Goal: Task Accomplishment & Management: Manage account settings

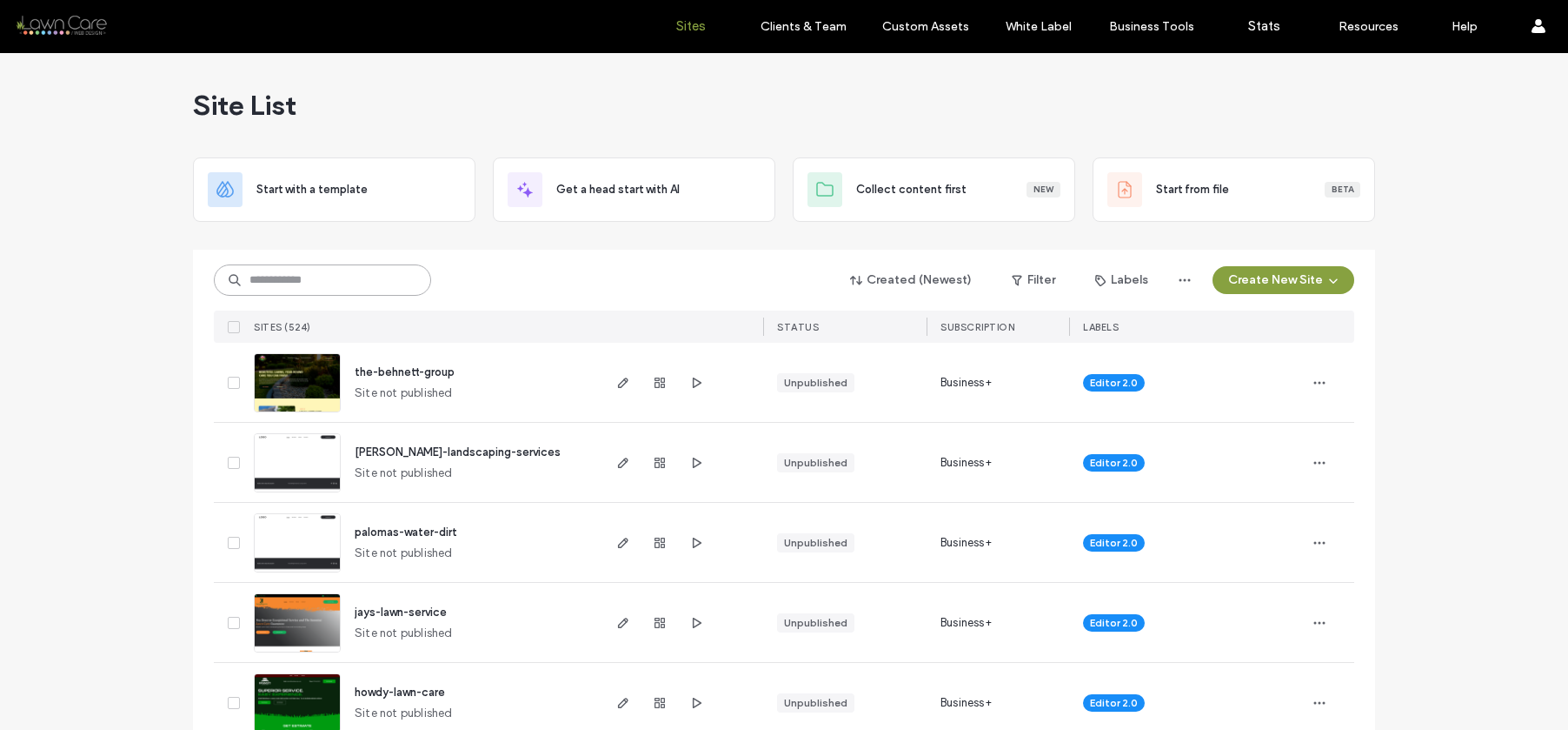
click at [324, 281] on input at bounding box center [322, 280] width 218 height 32
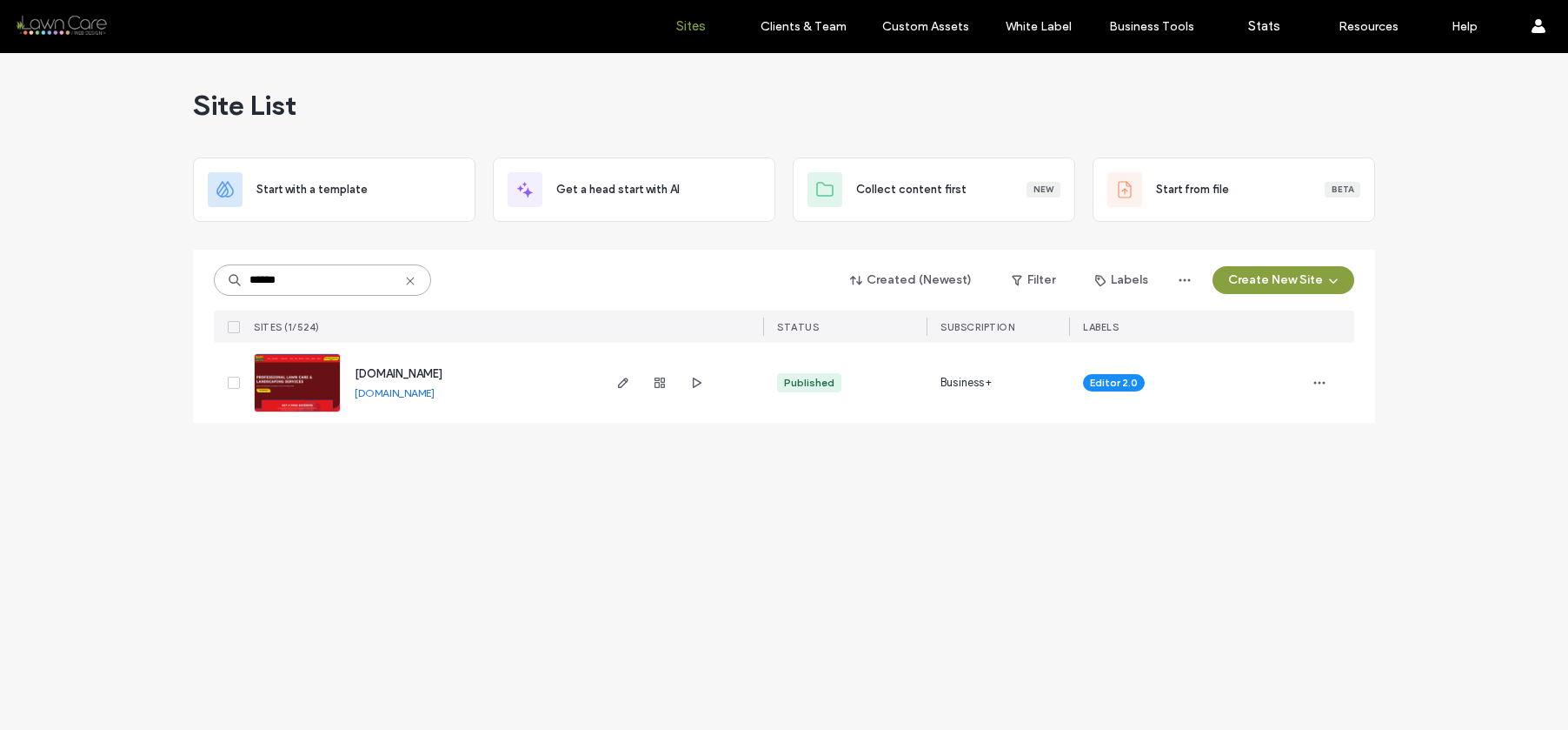
type input "******"
click at [332, 372] on img at bounding box center [297, 413] width 86 height 118
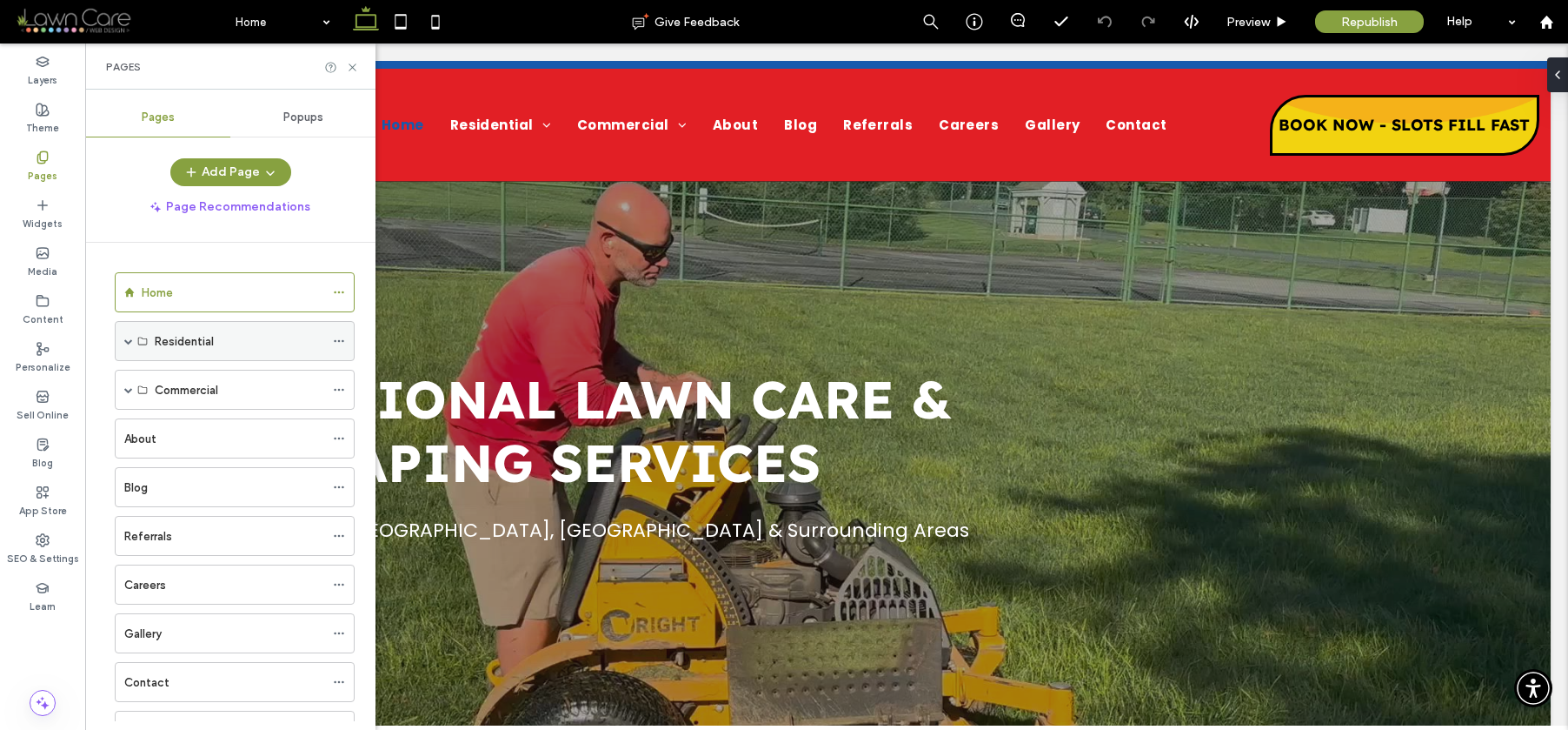
click at [129, 337] on span at bounding box center [128, 341] width 9 height 9
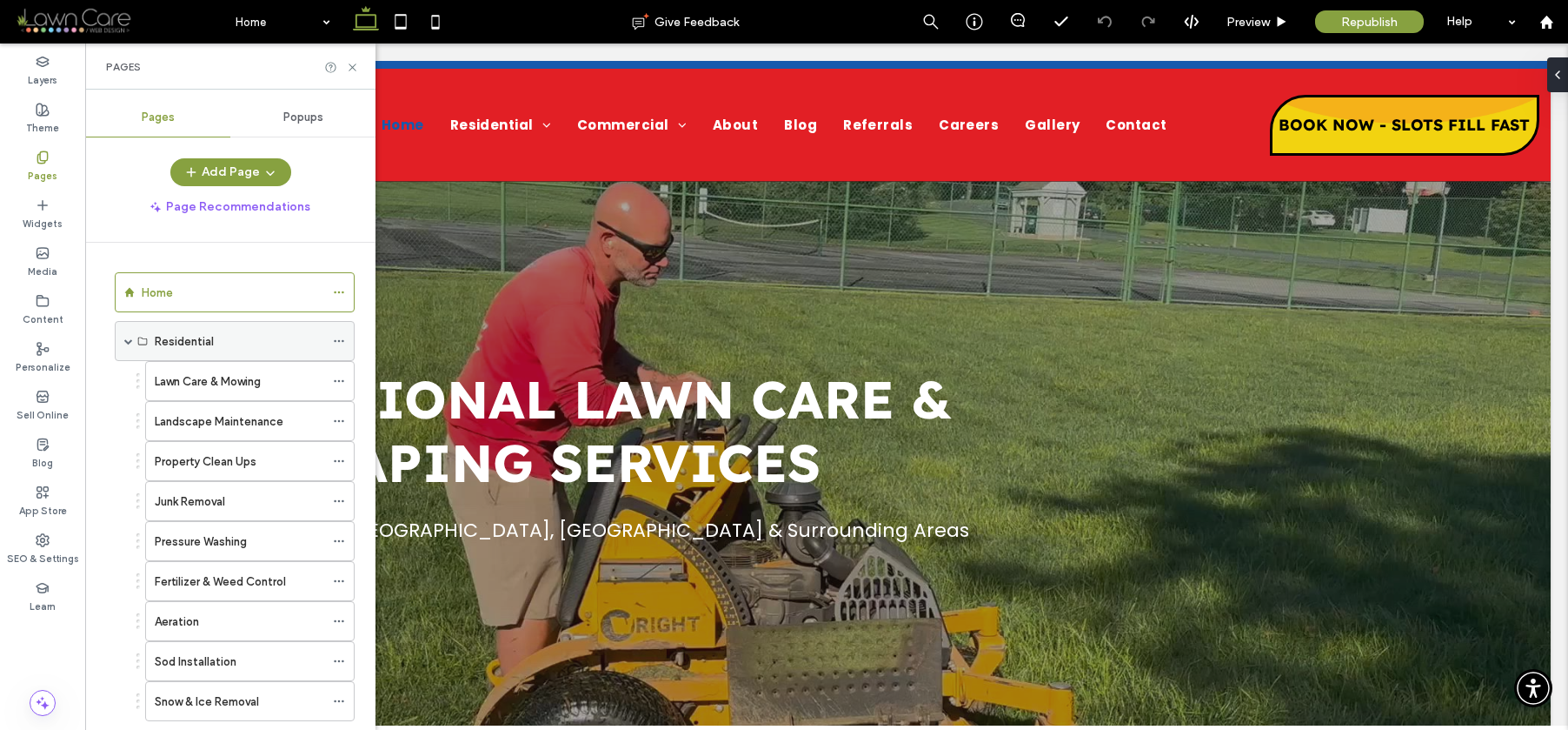
click at [129, 337] on span at bounding box center [128, 341] width 9 height 9
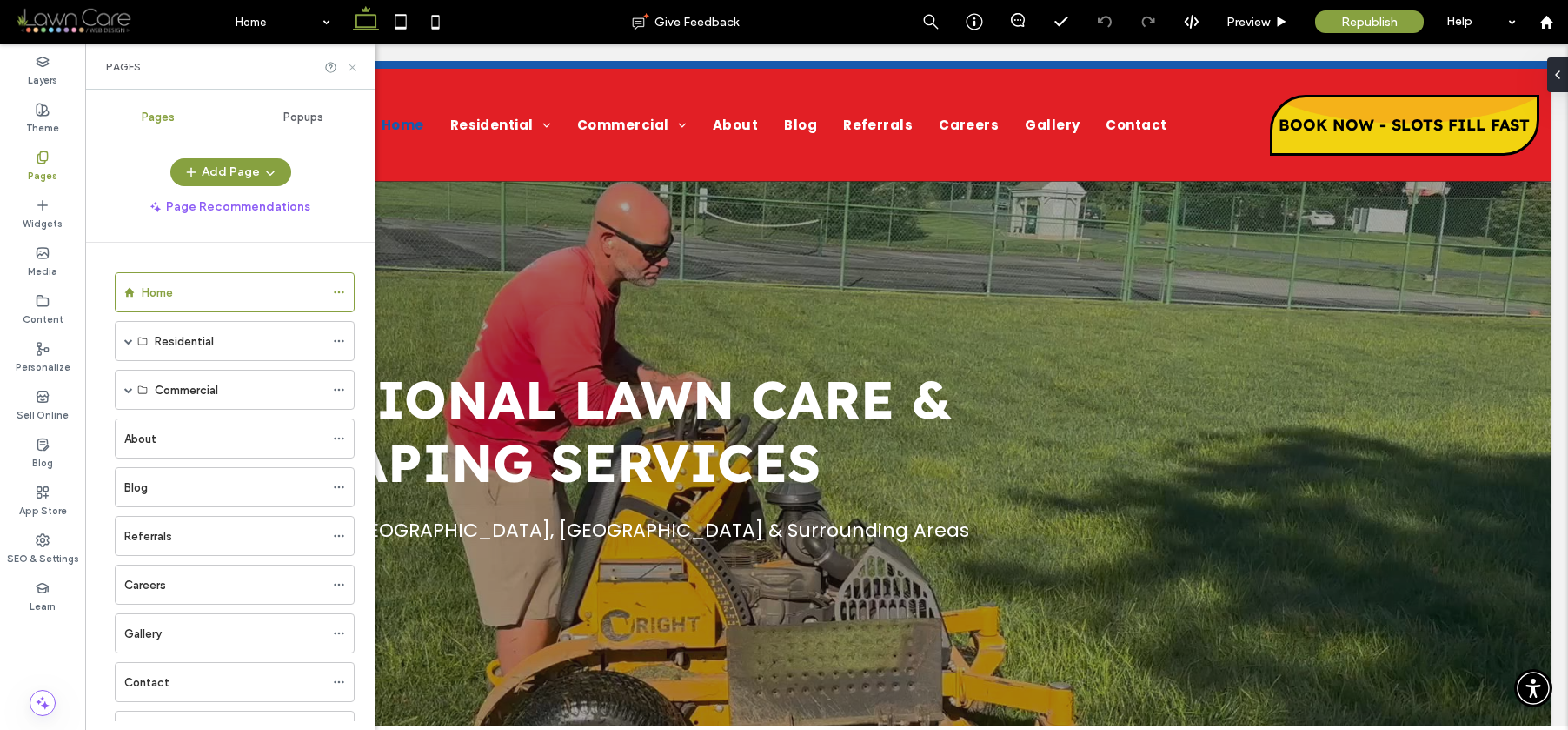
click at [354, 66] on icon at bounding box center [352, 67] width 13 height 13
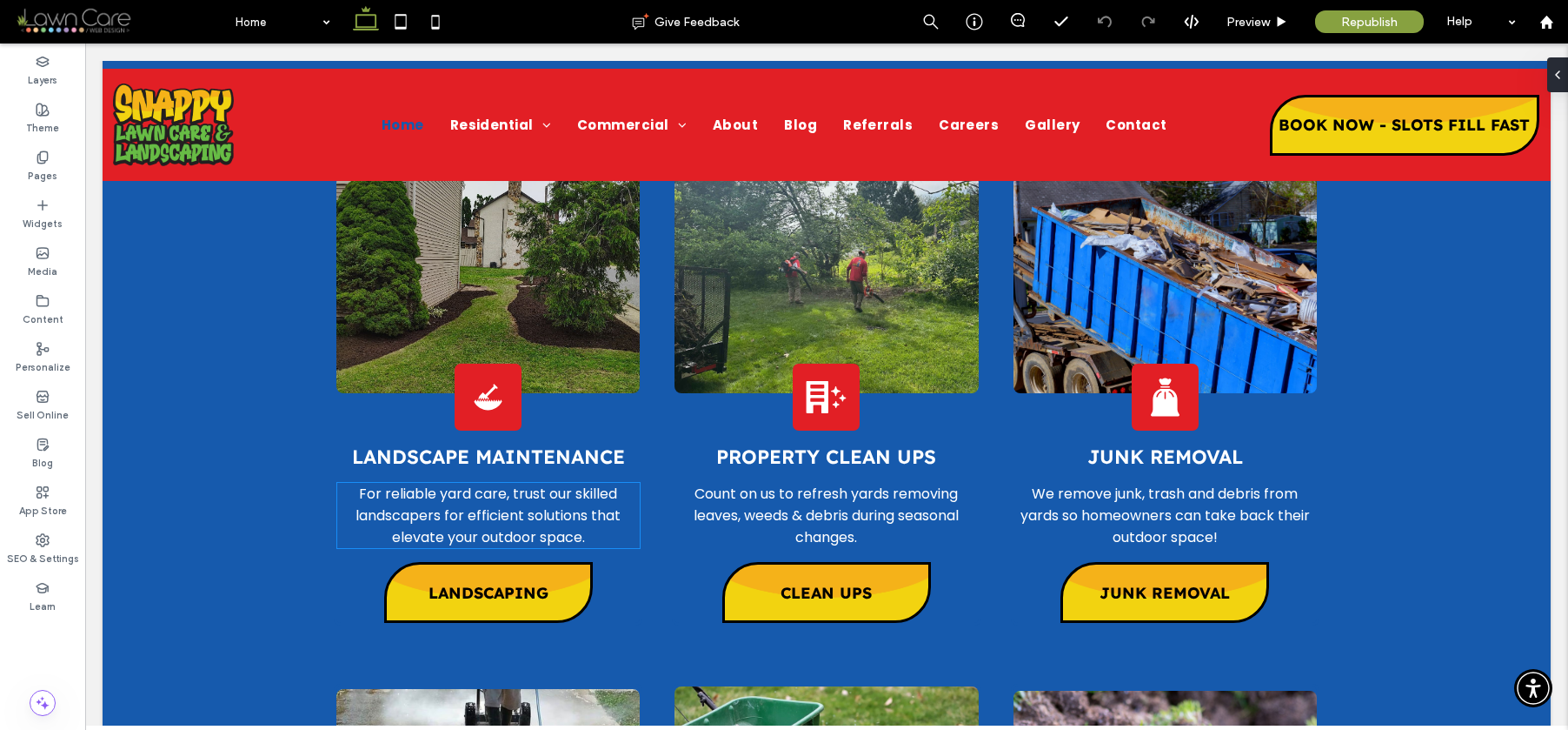
scroll to position [4619, 0]
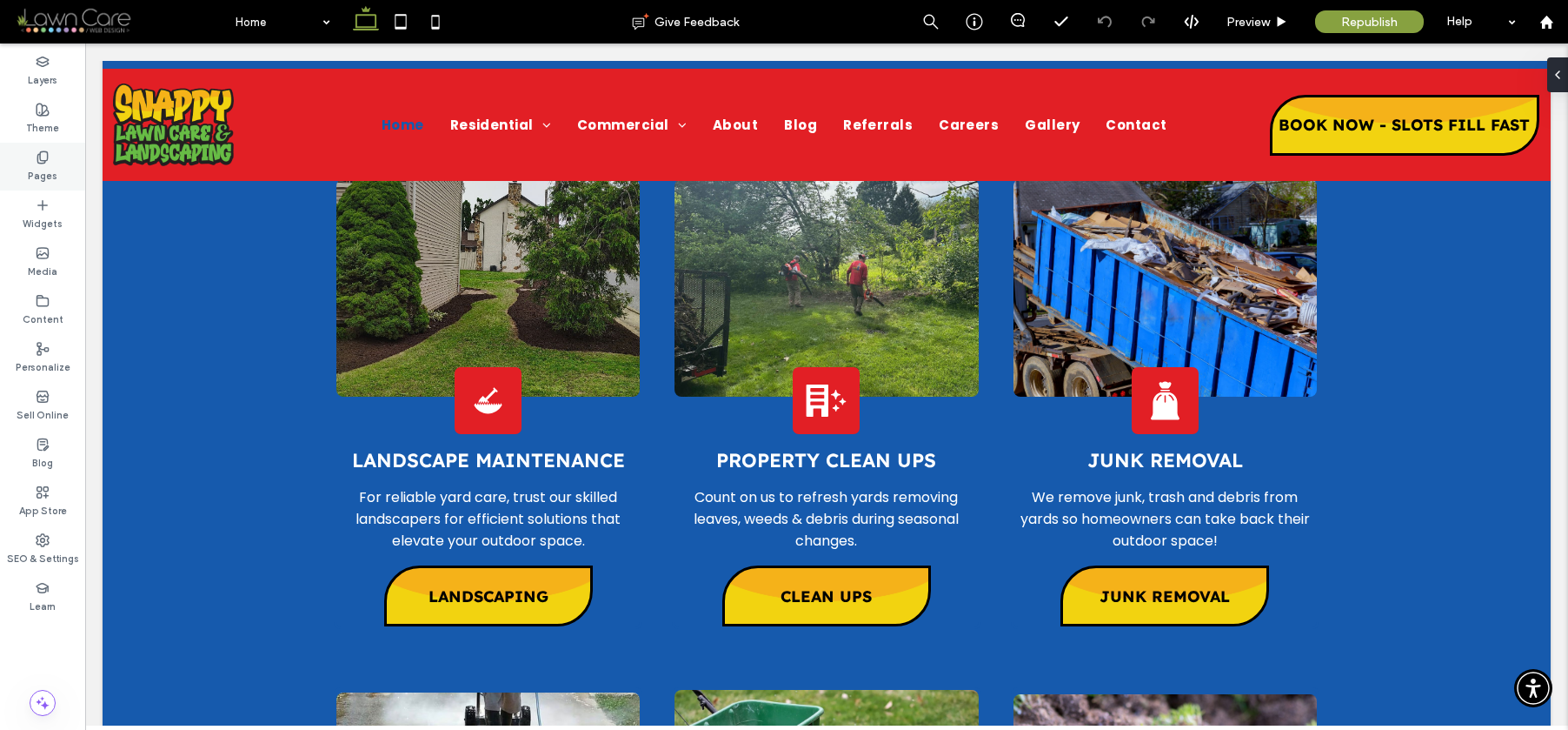
click at [65, 166] on div "Pages" at bounding box center [42, 167] width 86 height 48
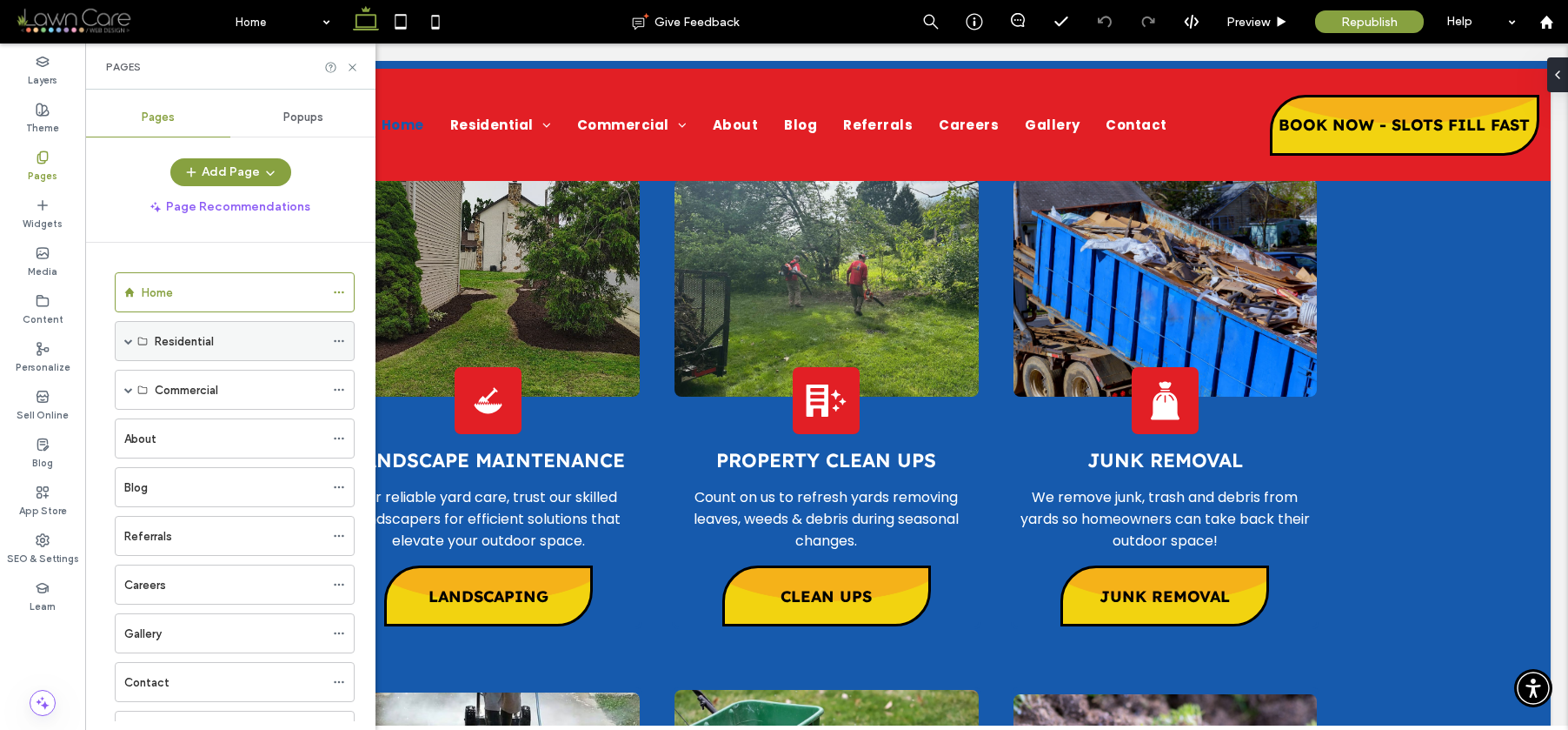
click at [127, 339] on span at bounding box center [128, 341] width 9 height 9
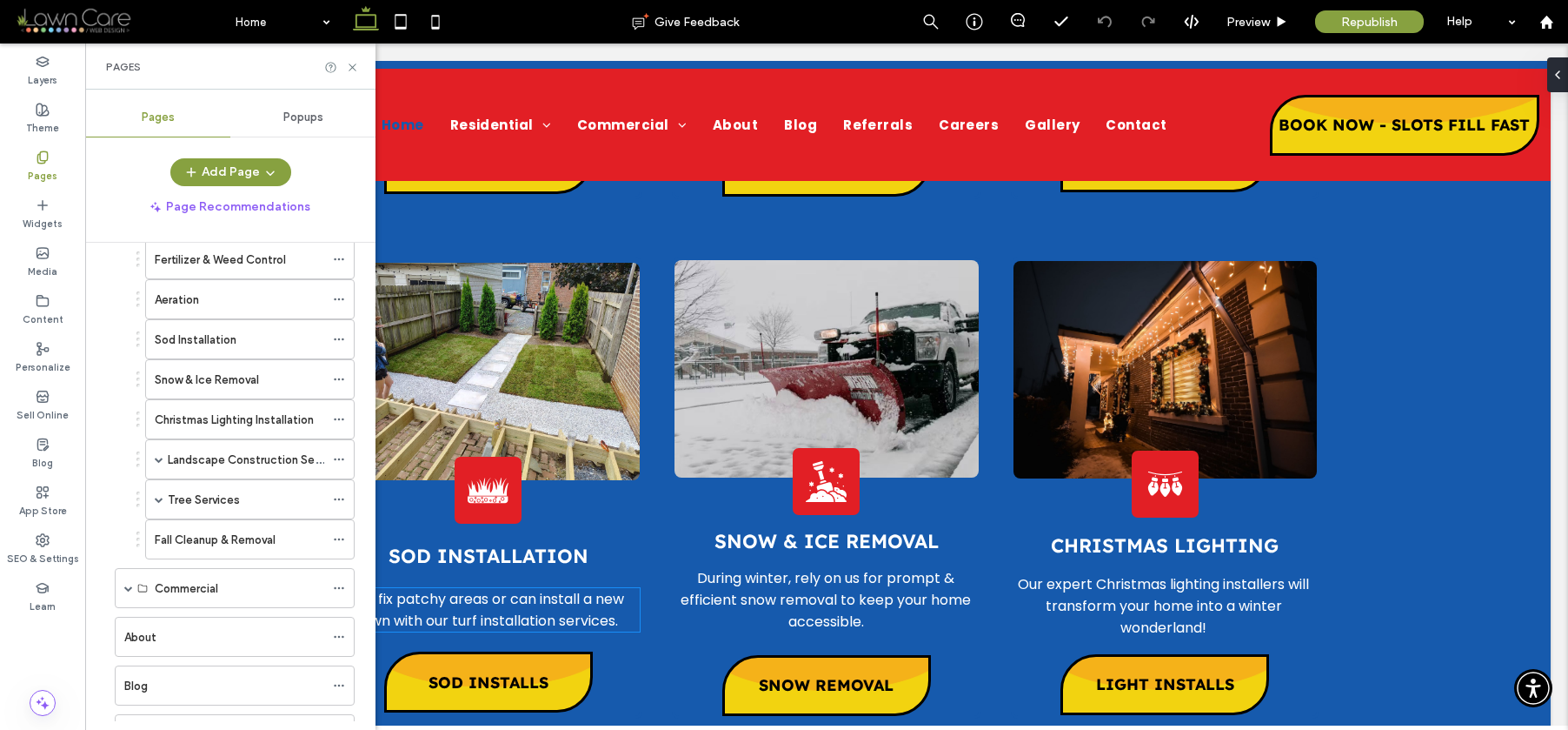
scroll to position [5587, 0]
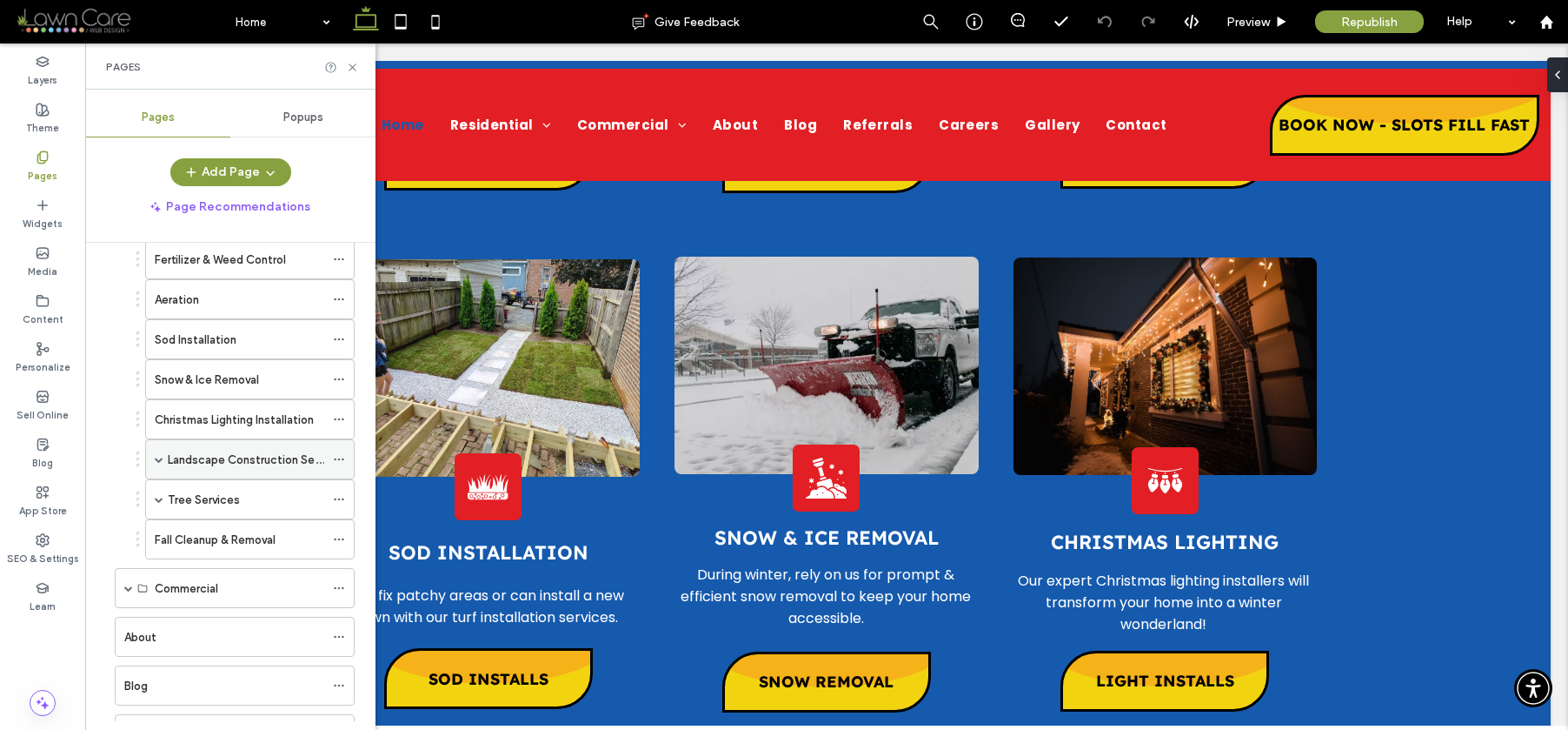
click at [158, 456] on span at bounding box center [159, 458] width 9 height 9
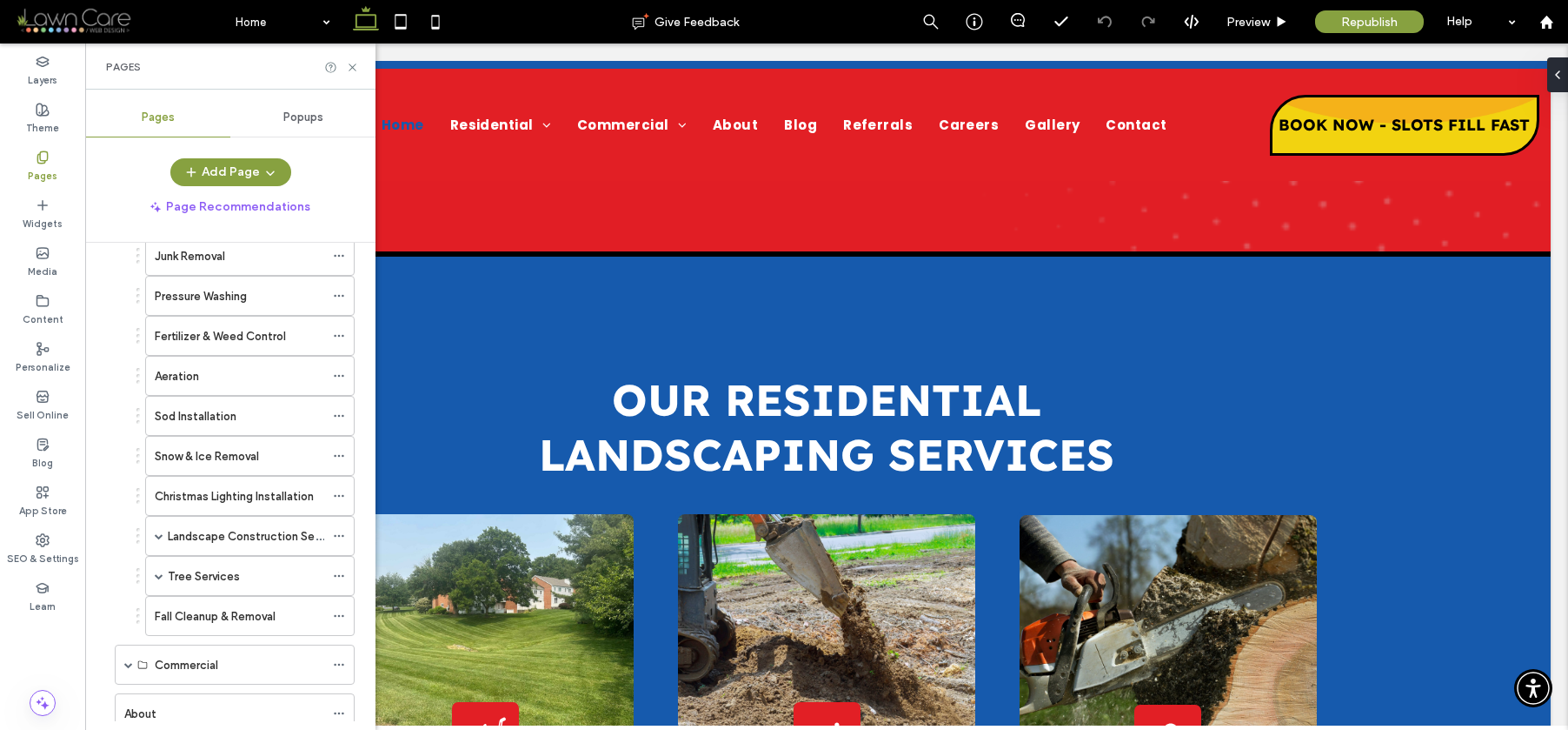
scroll to position [273, 0]
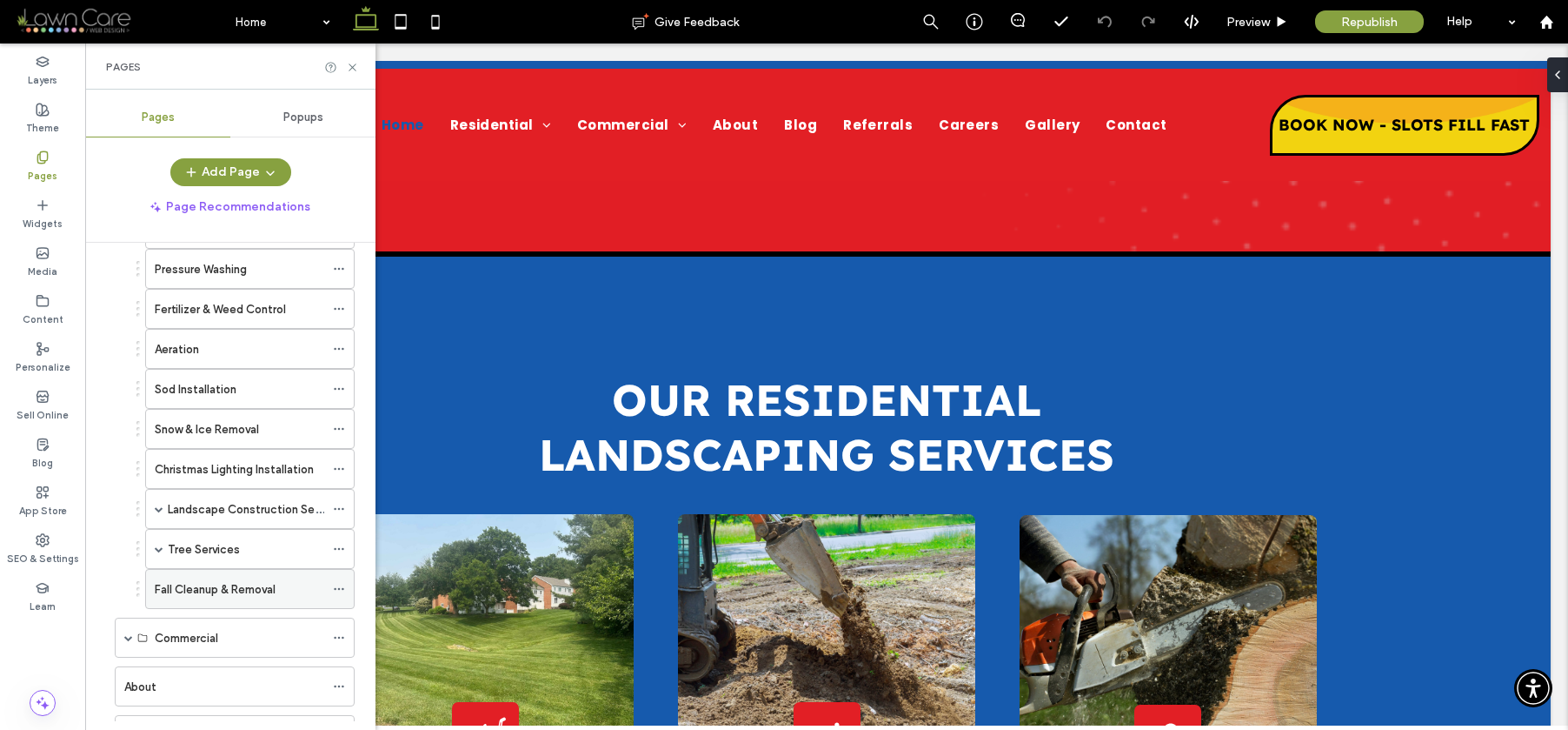
click at [211, 588] on label "Fall Cleanup & Removal" at bounding box center [216, 589] width 121 height 31
click at [353, 65] on icon at bounding box center [352, 67] width 13 height 13
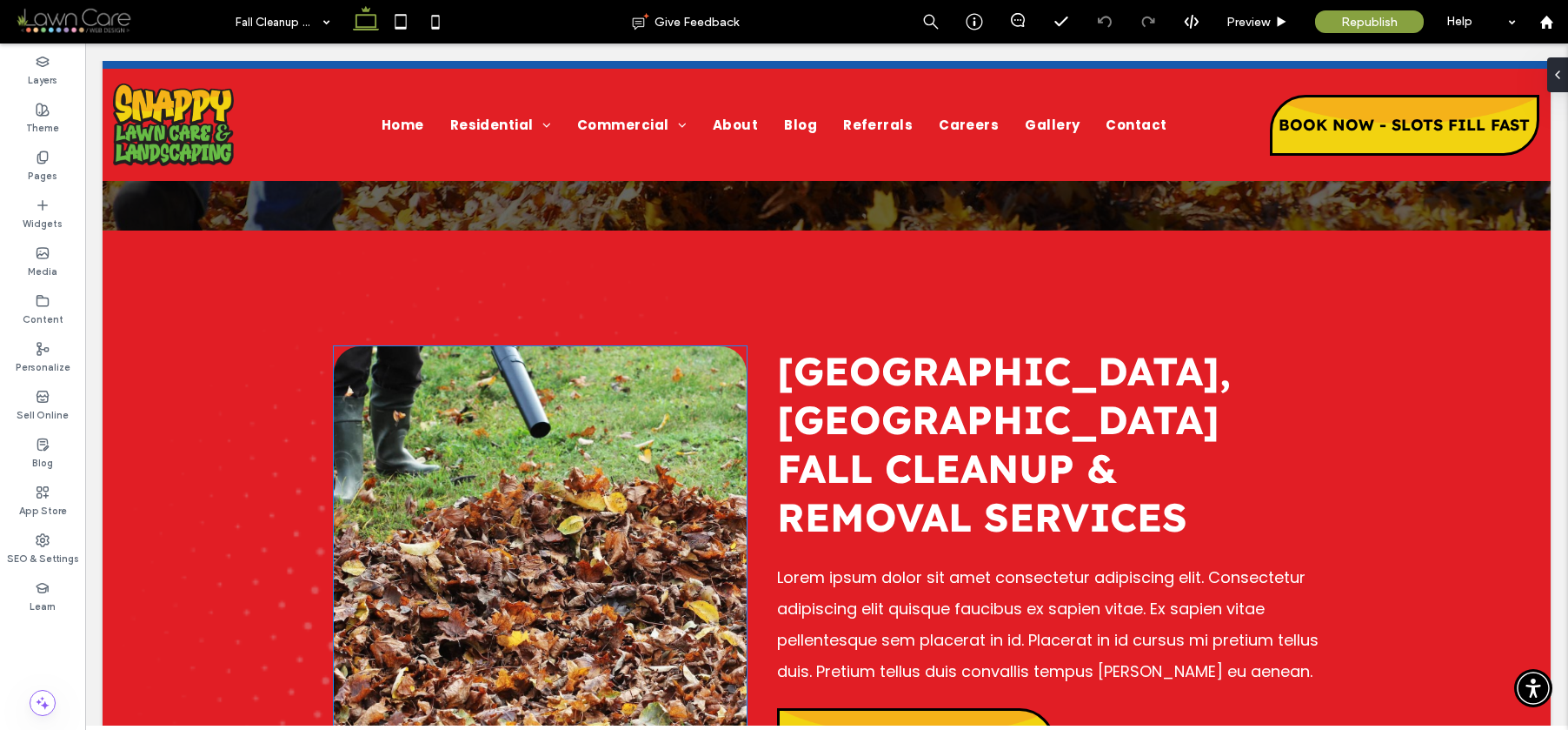
scroll to position [301, 0]
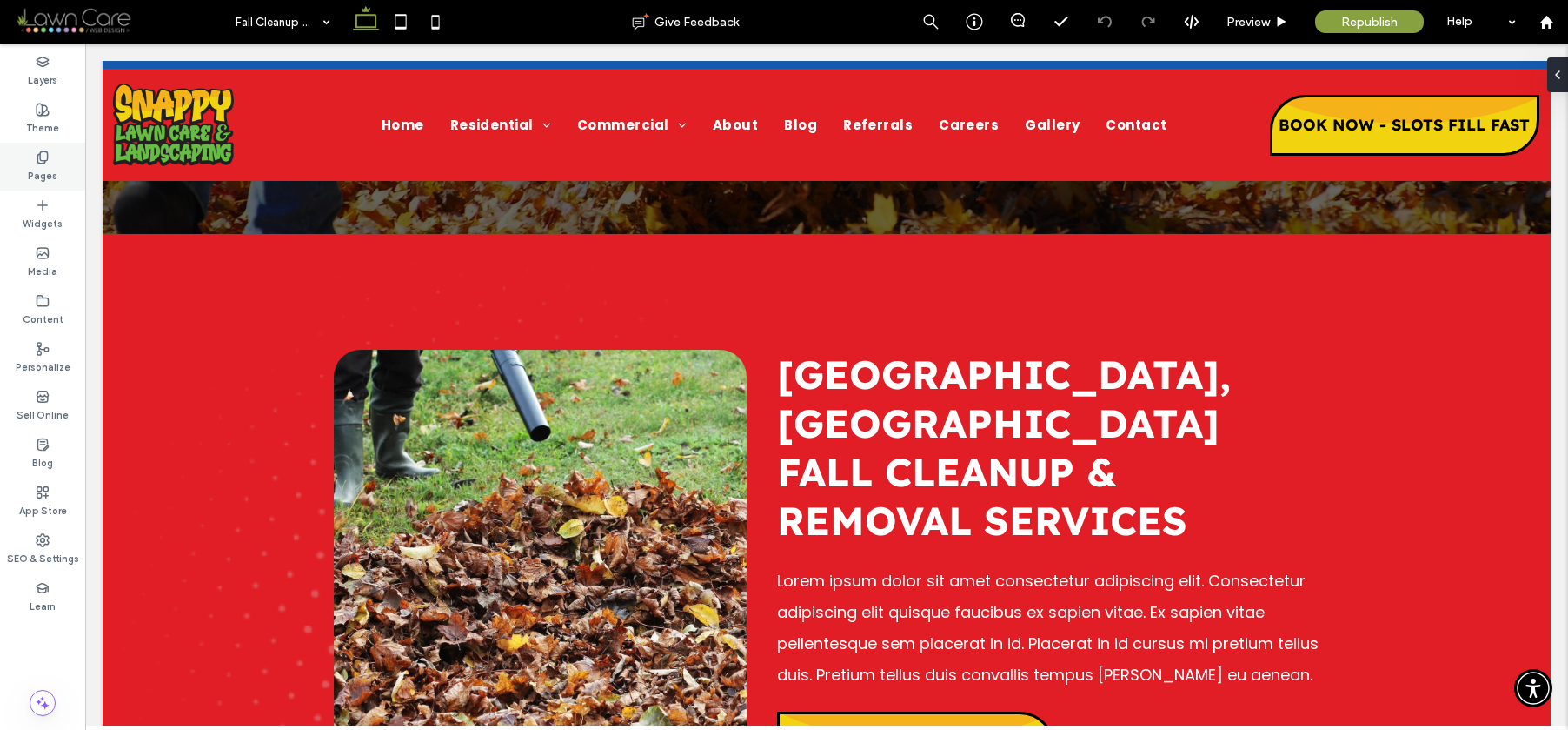
click at [48, 168] on label "Pages" at bounding box center [42, 174] width 30 height 19
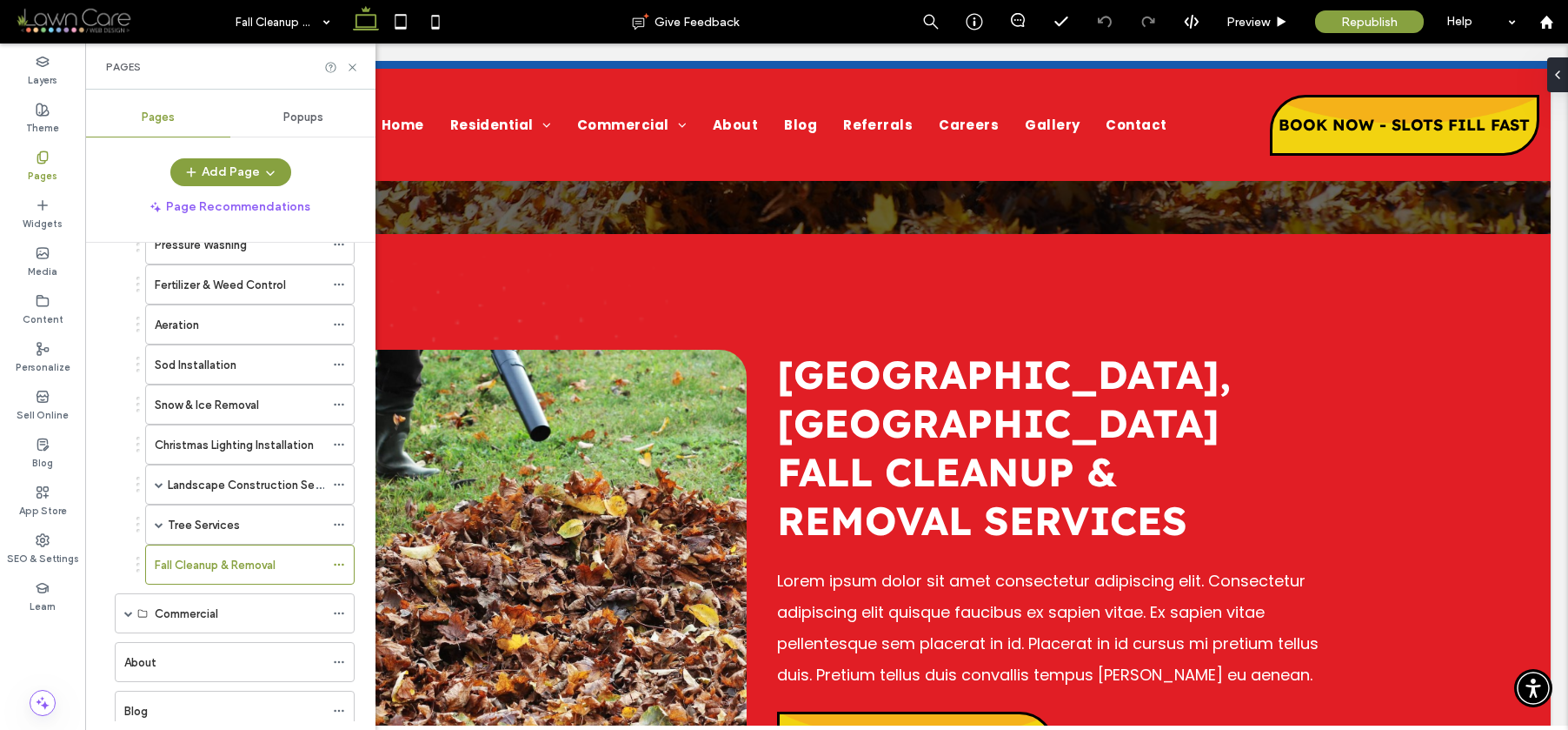
scroll to position [299, 0]
click at [335, 561] on use at bounding box center [339, 562] width 10 height 3
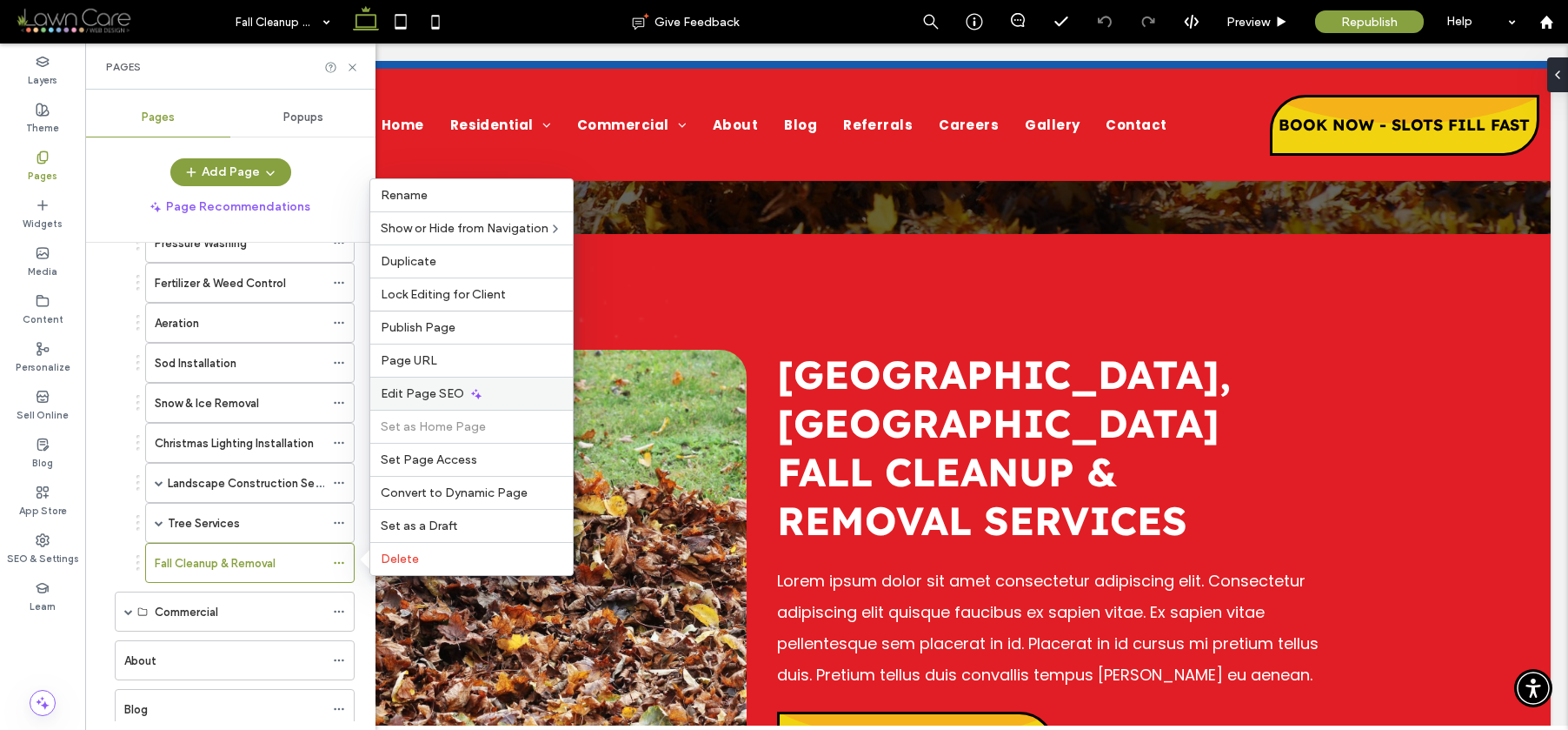
click at [436, 399] on span "Edit Page SEO" at bounding box center [423, 393] width 84 height 14
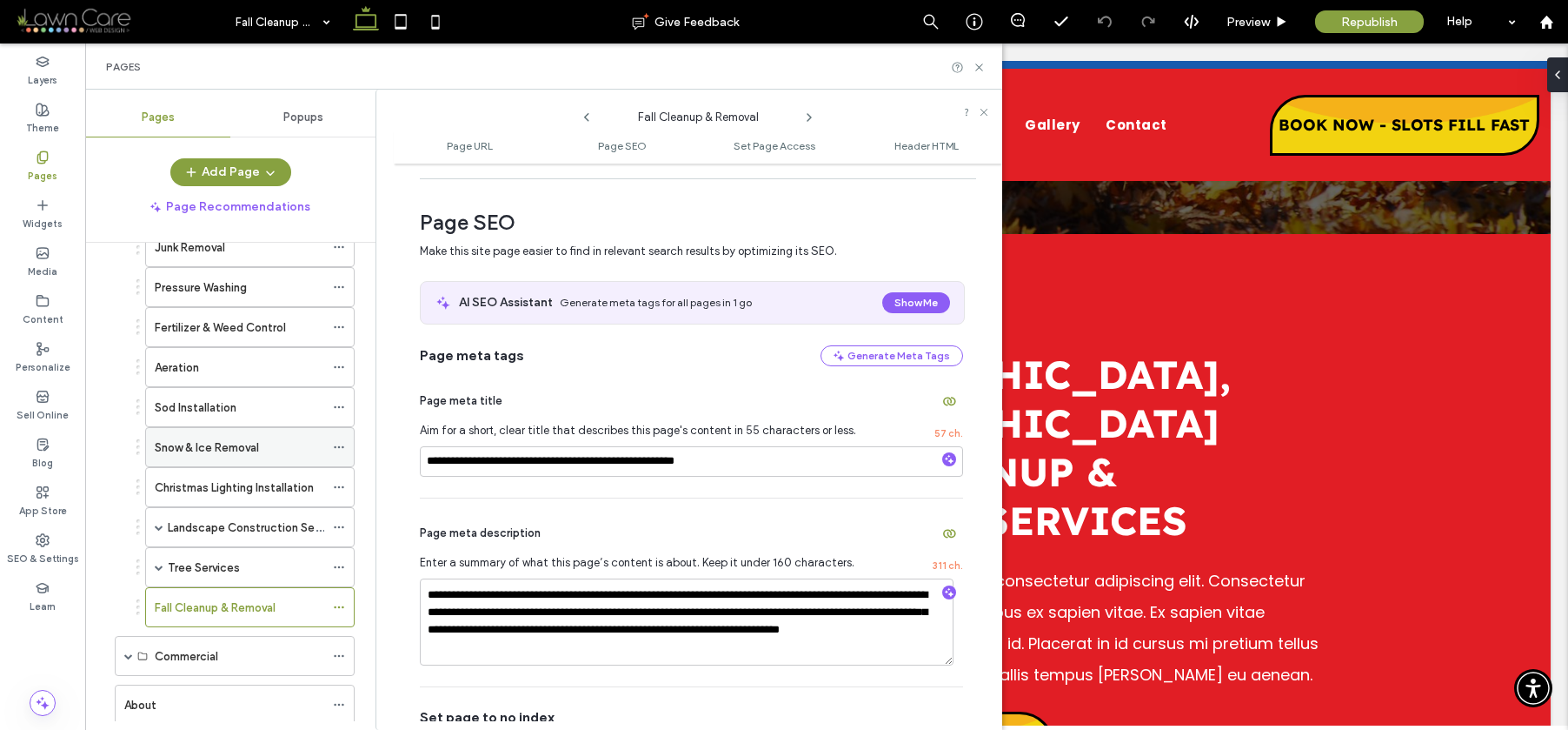
scroll to position [49, 0]
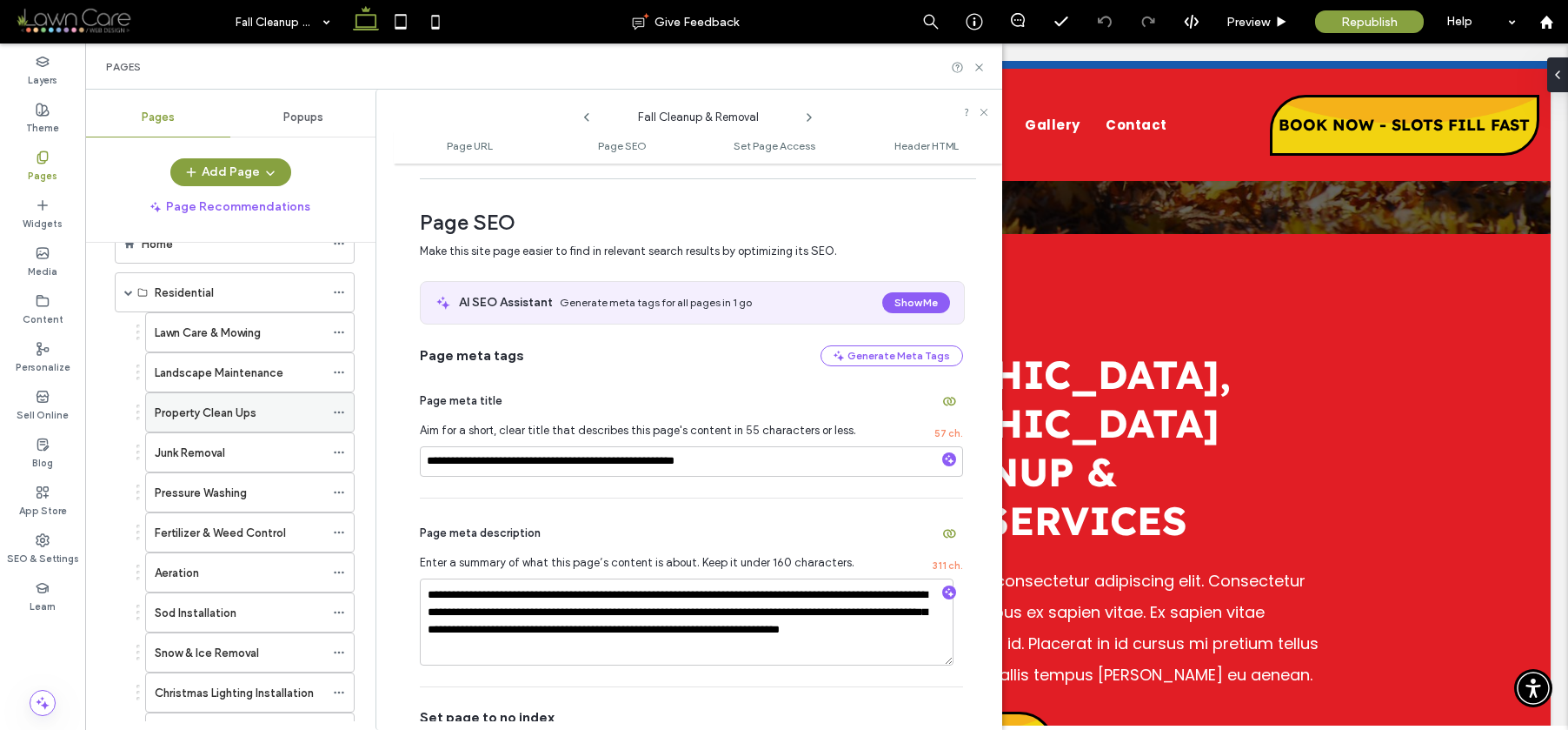
click at [243, 404] on label "Property Clean Ups" at bounding box center [206, 413] width 102 height 31
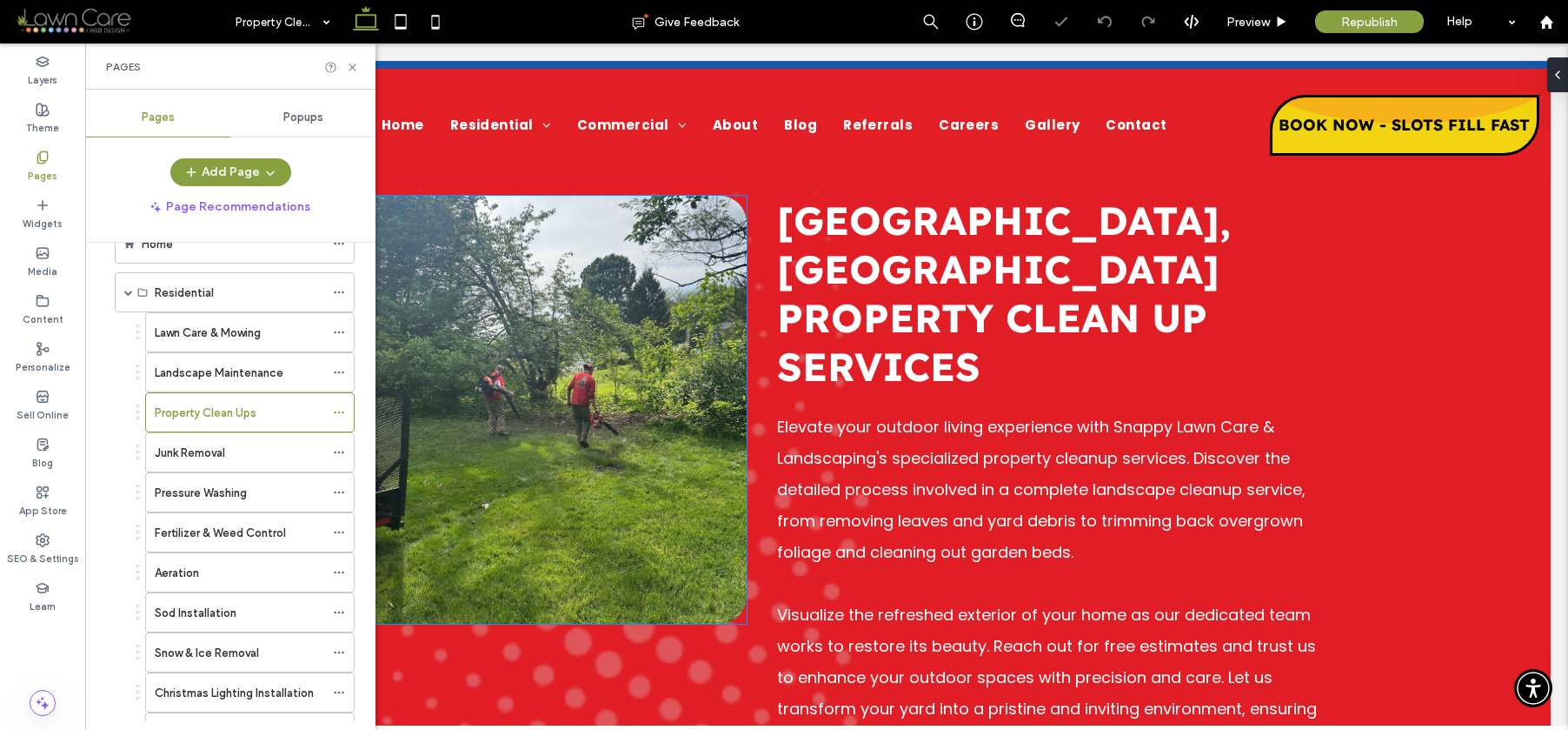
scroll to position [468, 0]
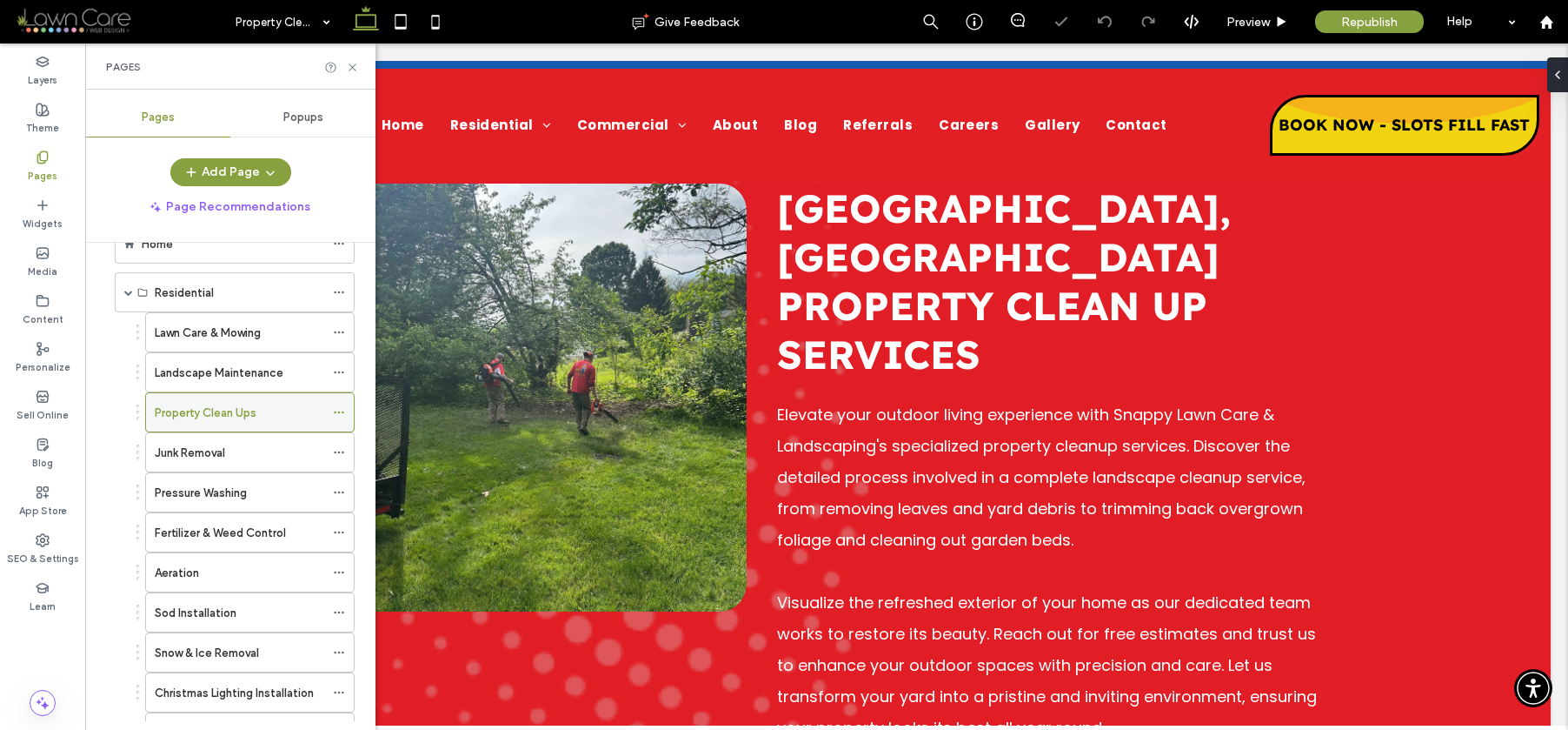
click at [341, 413] on icon at bounding box center [339, 412] width 13 height 13
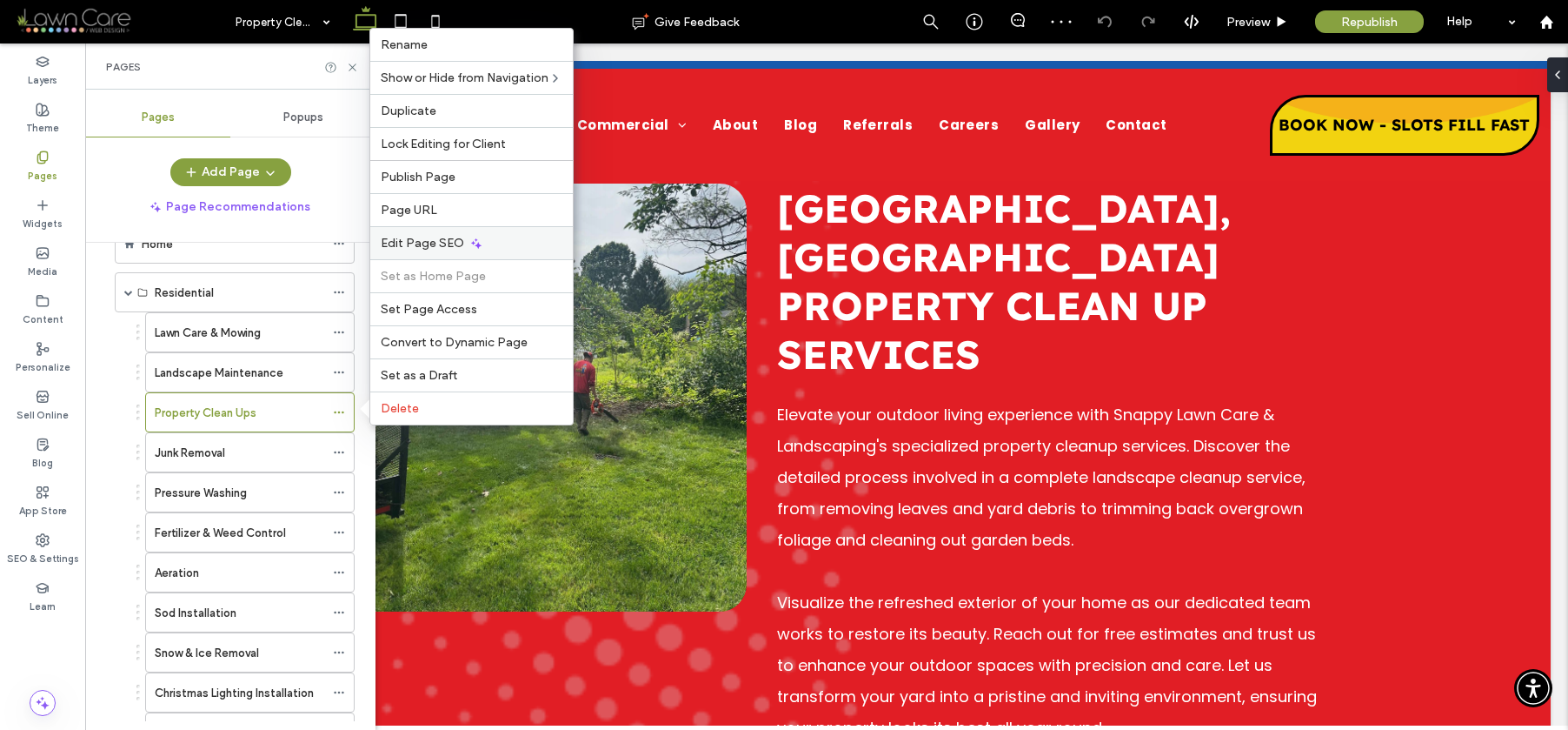
click at [424, 245] on span "Edit Page SEO" at bounding box center [423, 243] width 84 height 14
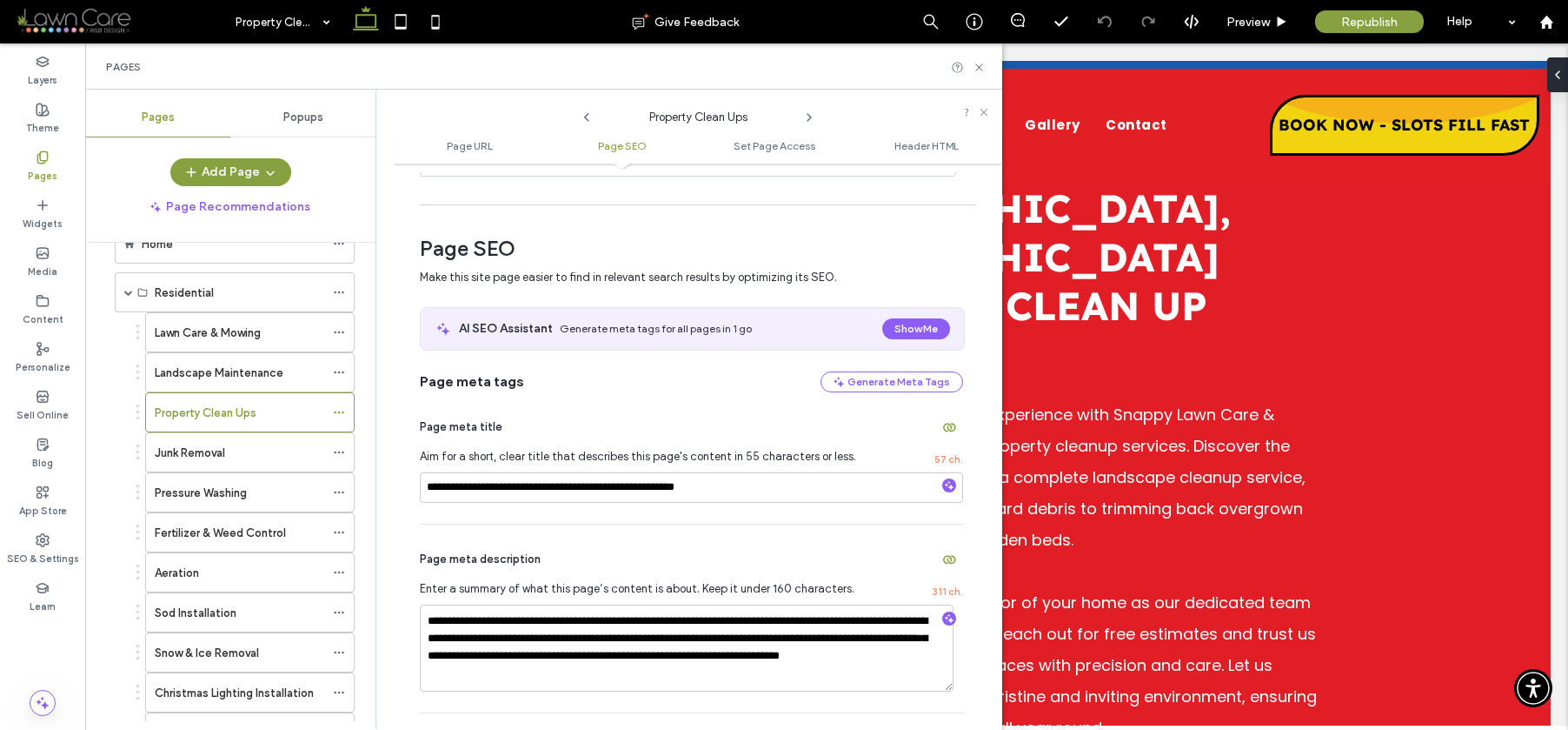
scroll to position [300, 0]
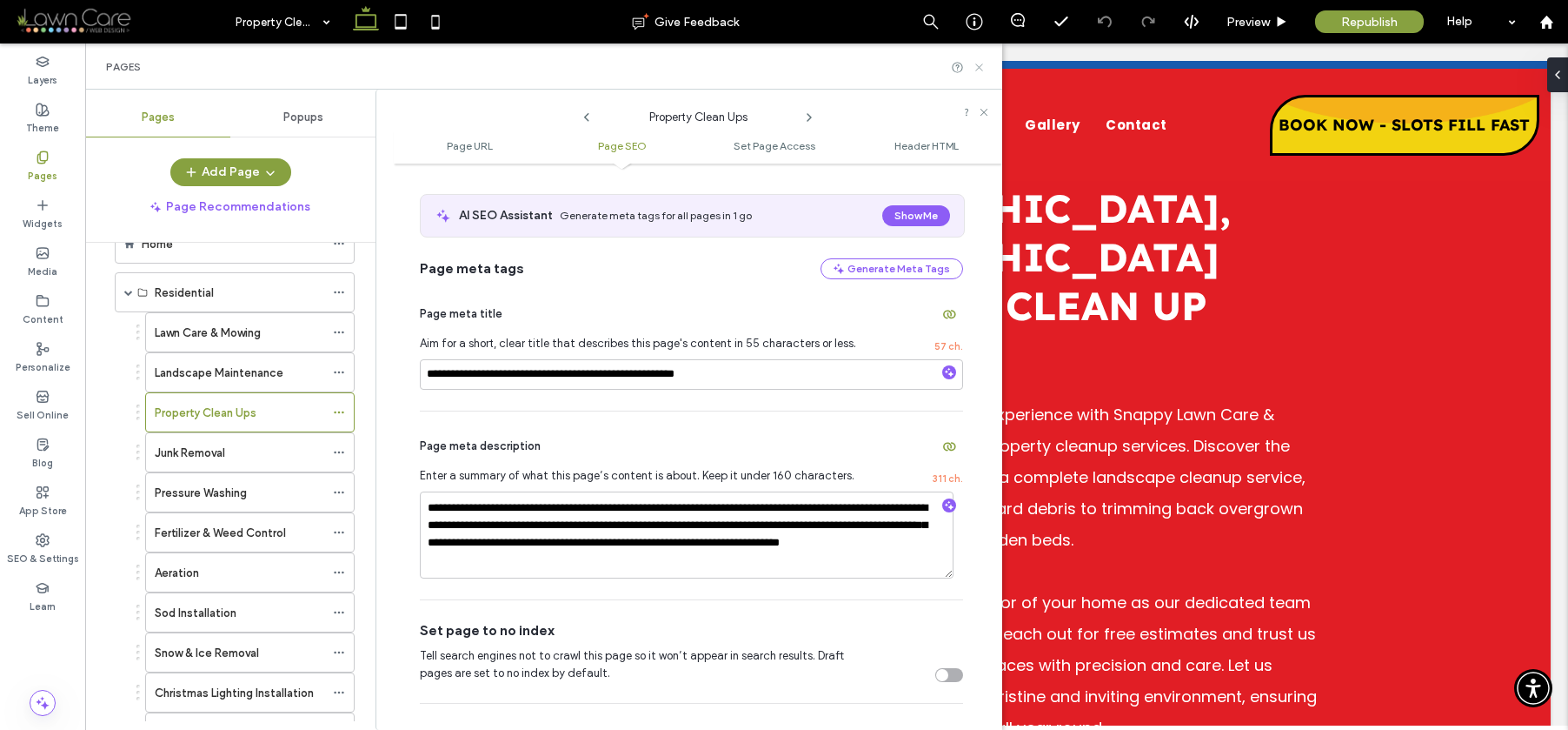
click at [983, 67] on icon at bounding box center [980, 67] width 13 height 13
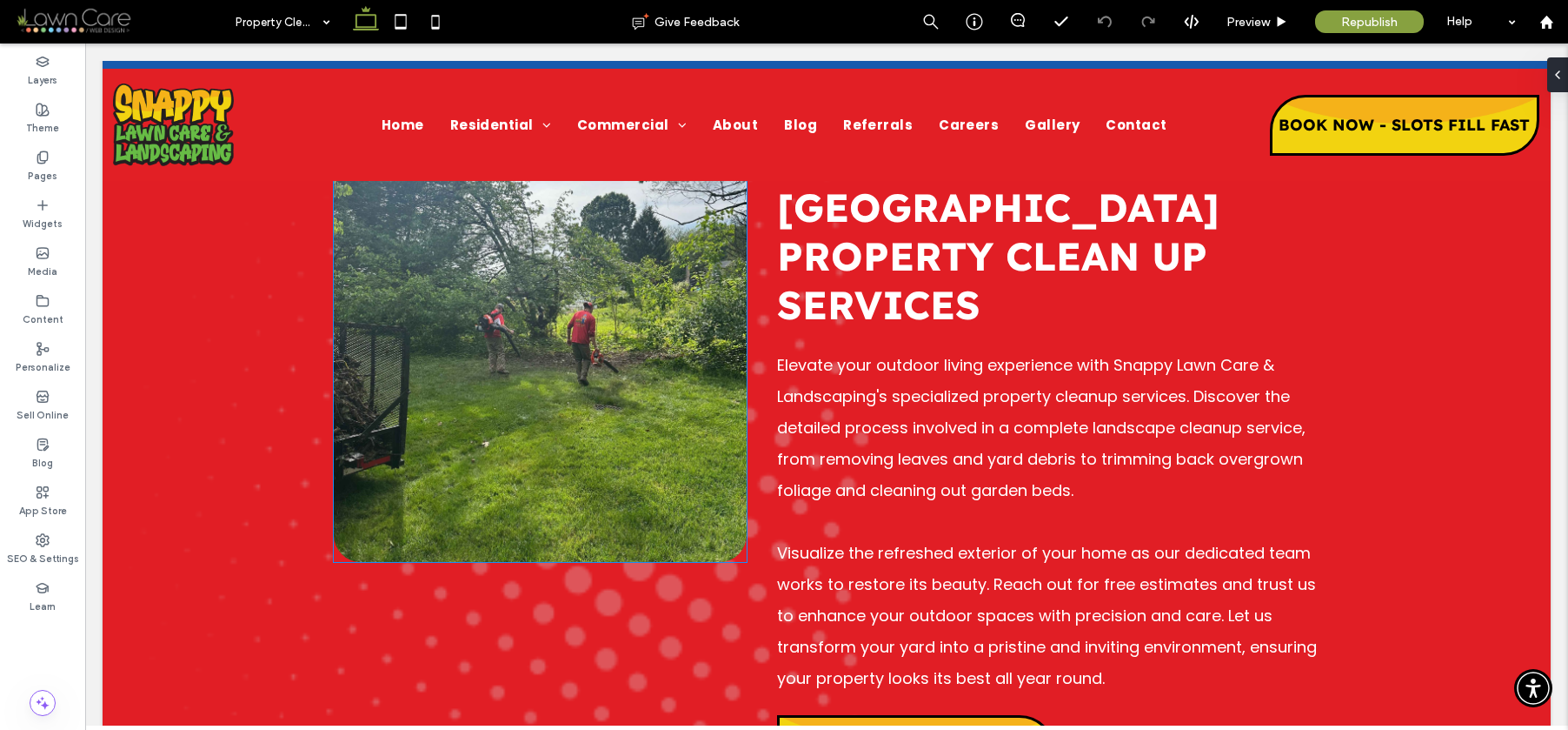
scroll to position [0, 0]
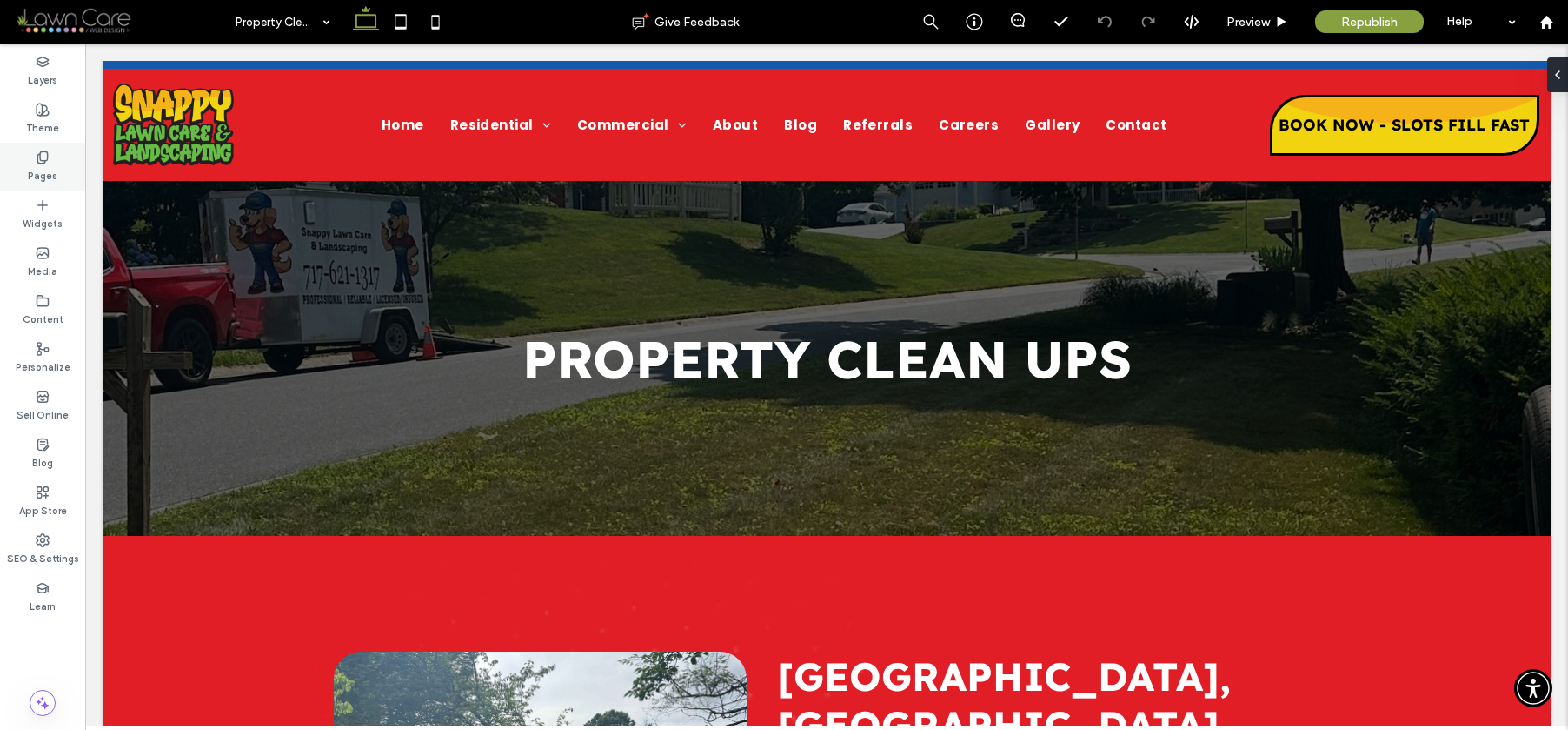
click at [40, 169] on label "Pages" at bounding box center [42, 174] width 30 height 19
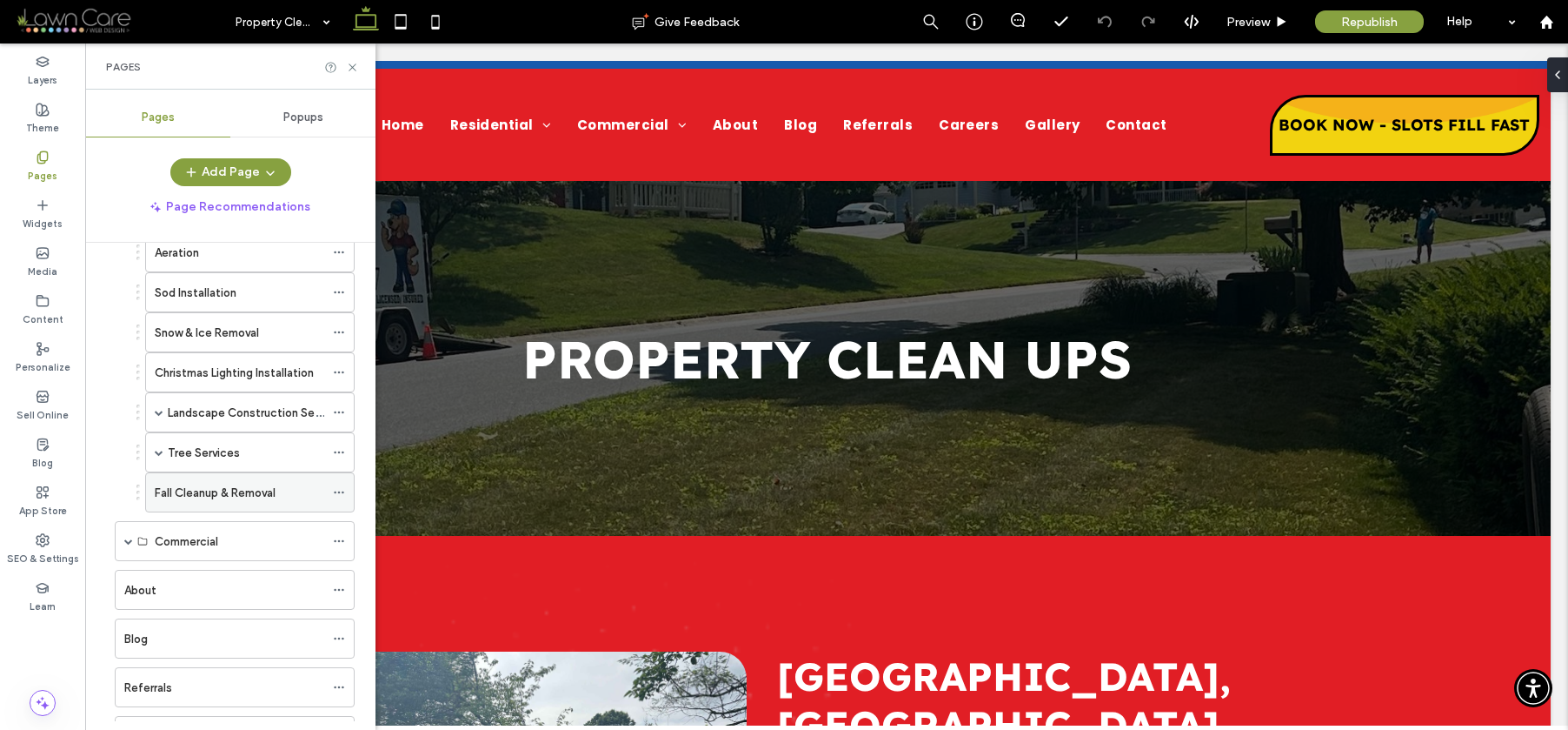
scroll to position [388, 0]
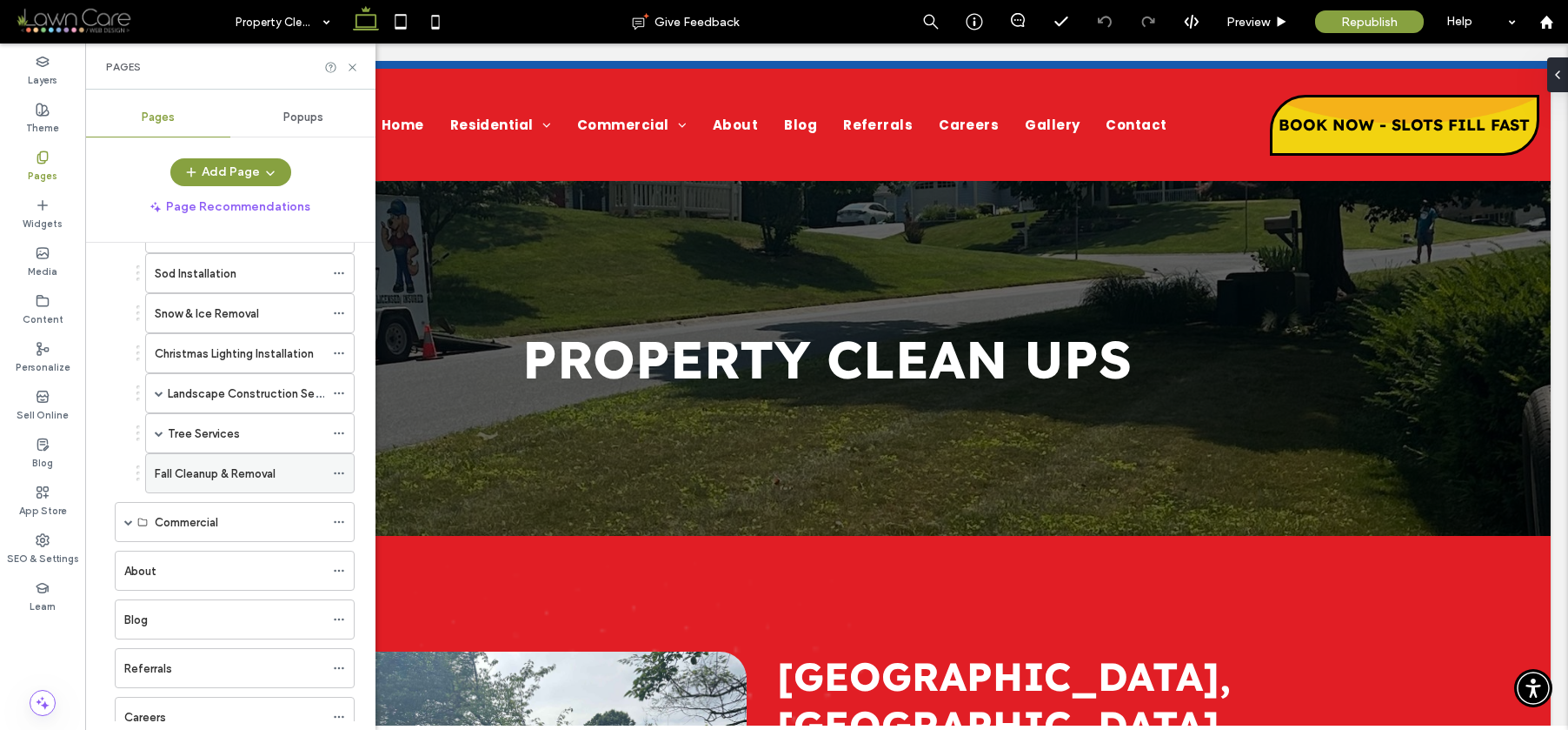
click at [339, 472] on use at bounding box center [339, 473] width 10 height 3
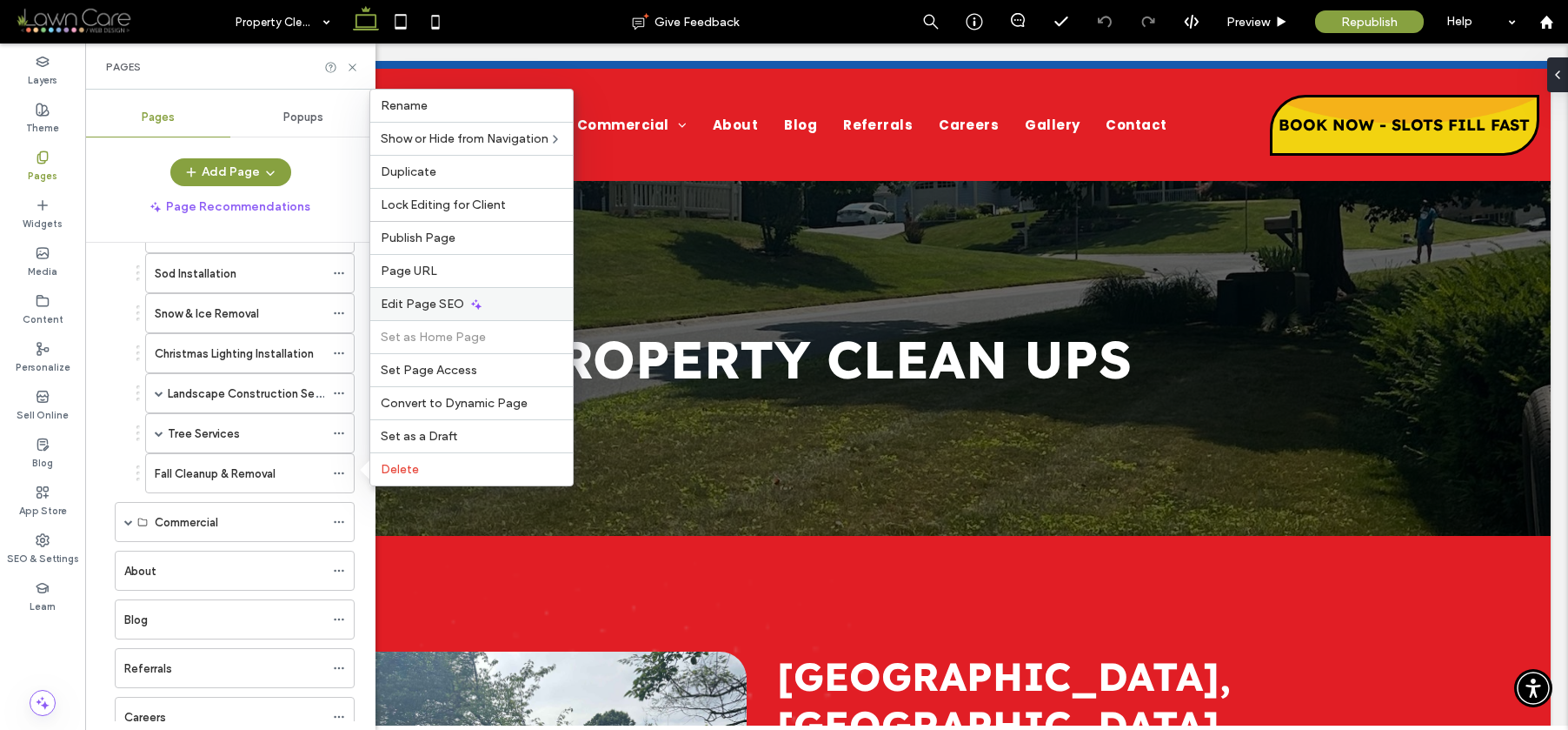
click at [423, 300] on span "Edit Page SEO" at bounding box center [423, 303] width 84 height 14
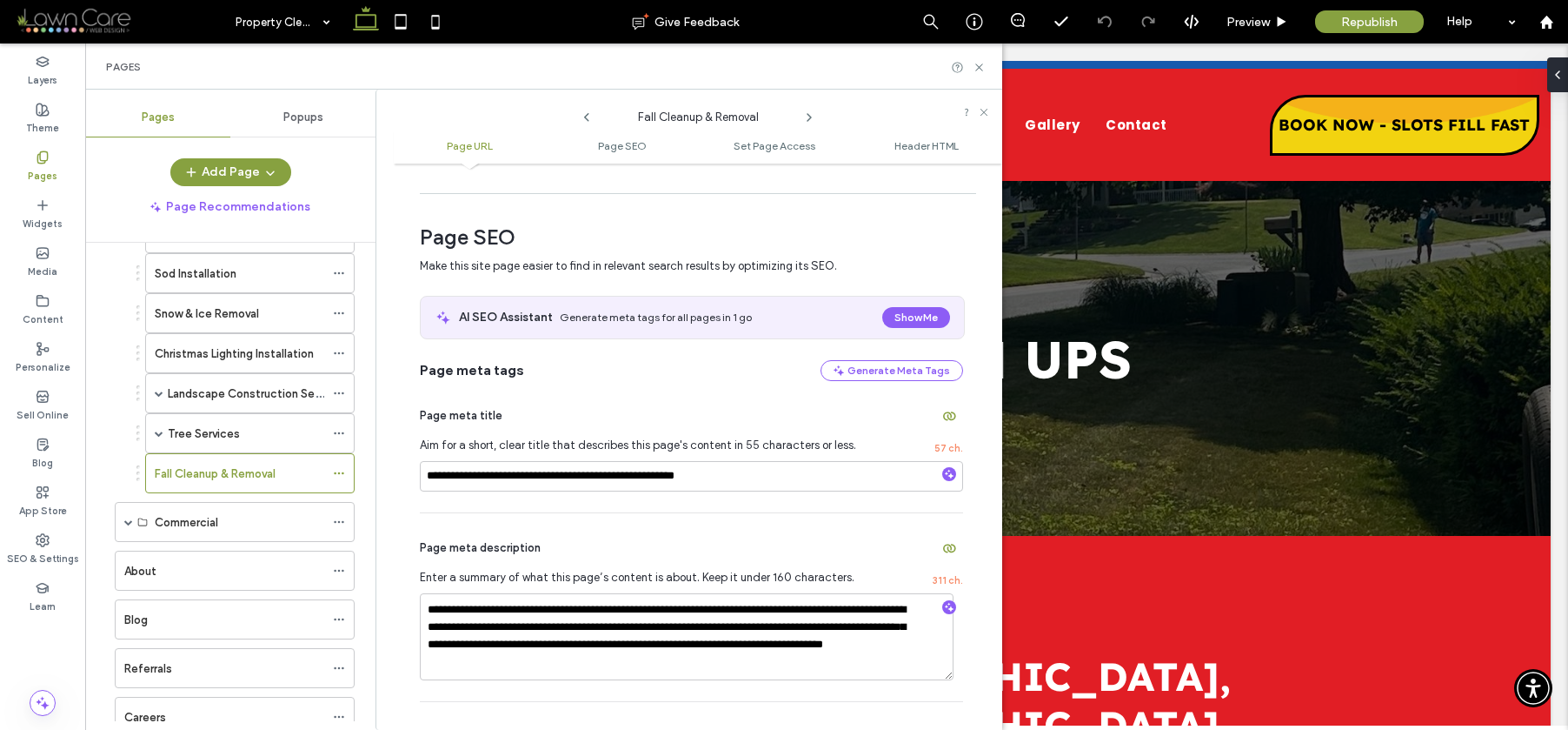
scroll to position [213, 0]
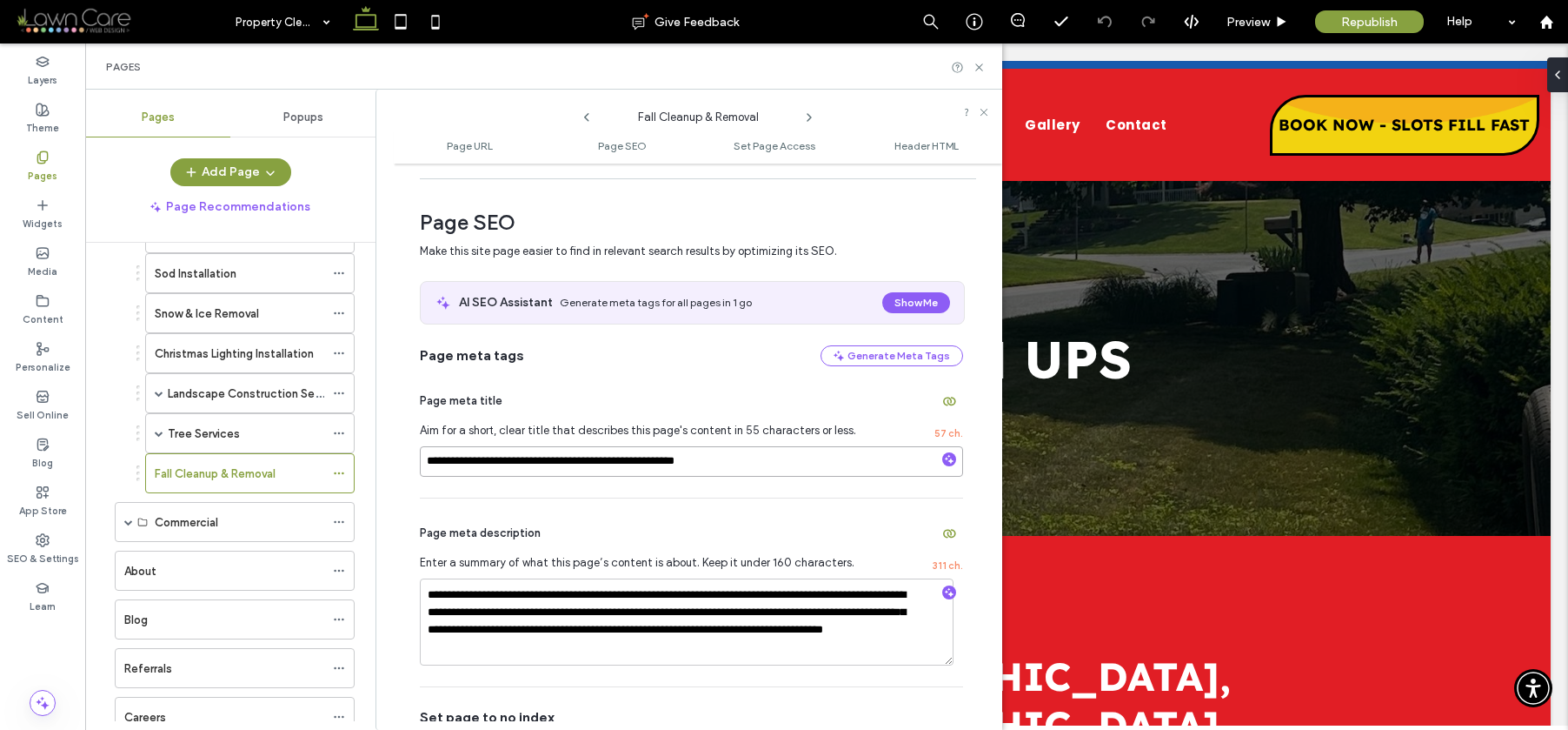
click at [493, 465] on input "**********" at bounding box center [691, 461] width 543 height 31
click at [495, 628] on textarea "**********" at bounding box center [686, 622] width 534 height 87
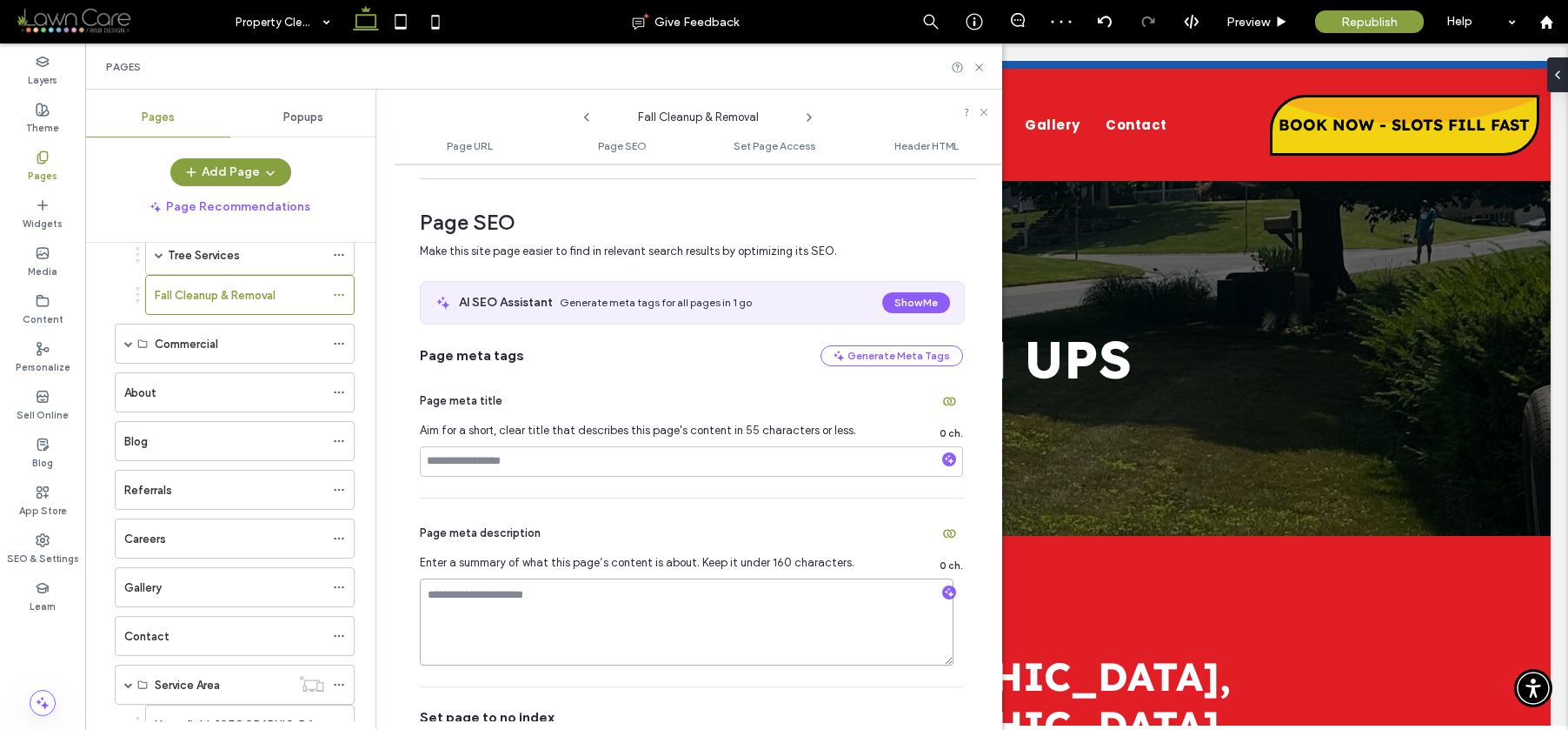
scroll to position [569, 0]
click at [129, 344] on span at bounding box center [128, 341] width 9 height 9
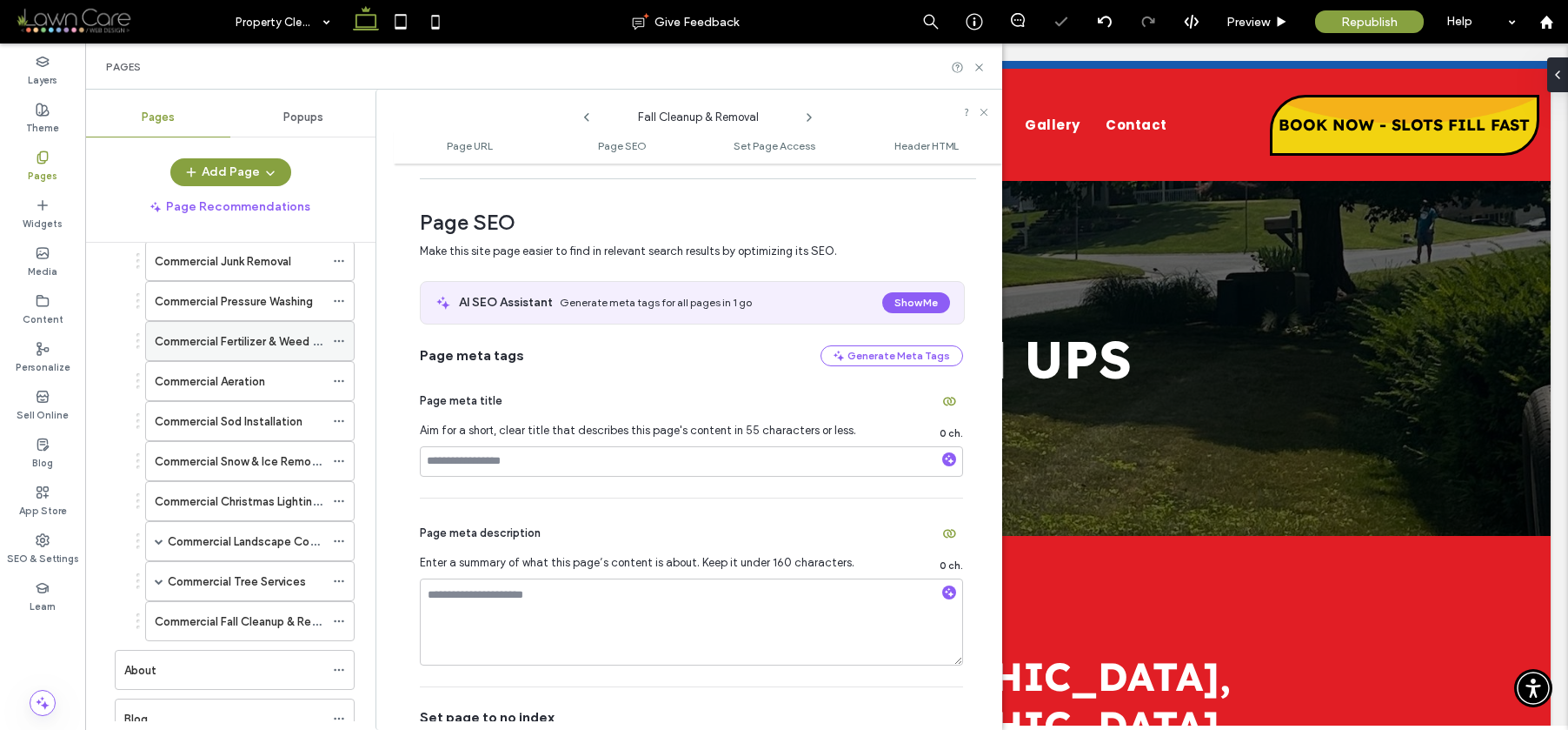
scroll to position [813, 0]
click at [340, 615] on icon at bounding box center [339, 617] width 13 height 13
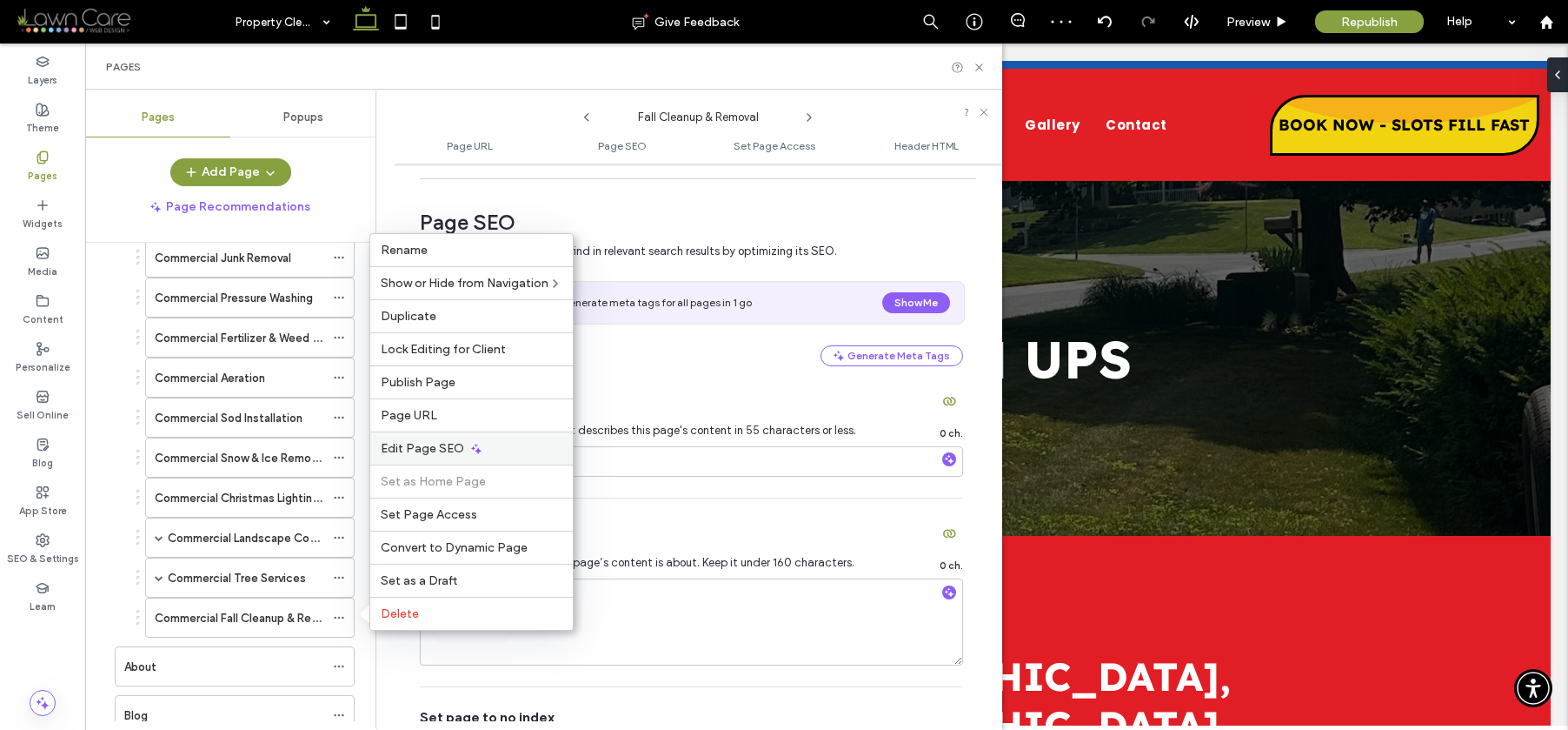
click at [435, 452] on span "Edit Page SEO" at bounding box center [423, 448] width 84 height 14
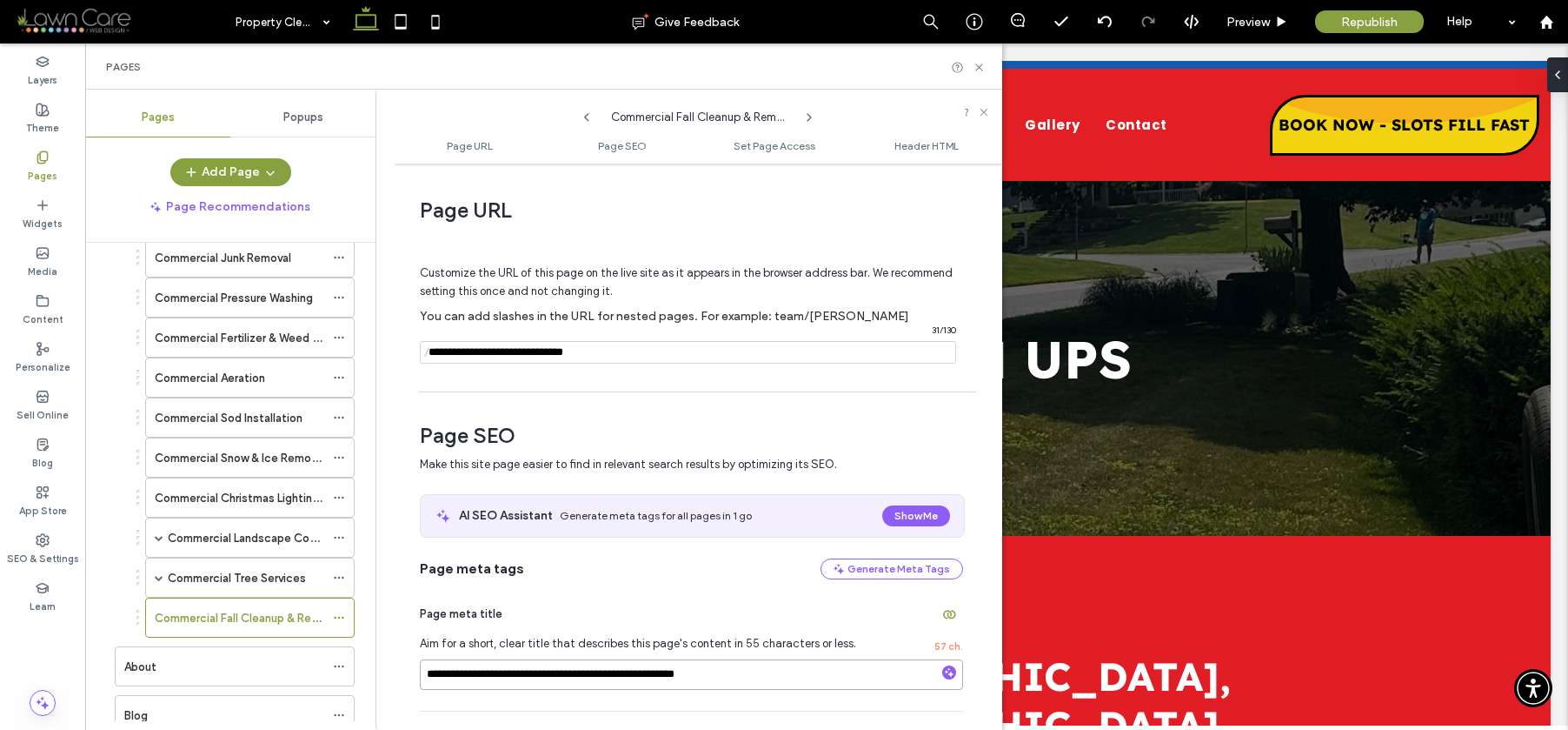
click at [493, 676] on input "**********" at bounding box center [691, 675] width 543 height 31
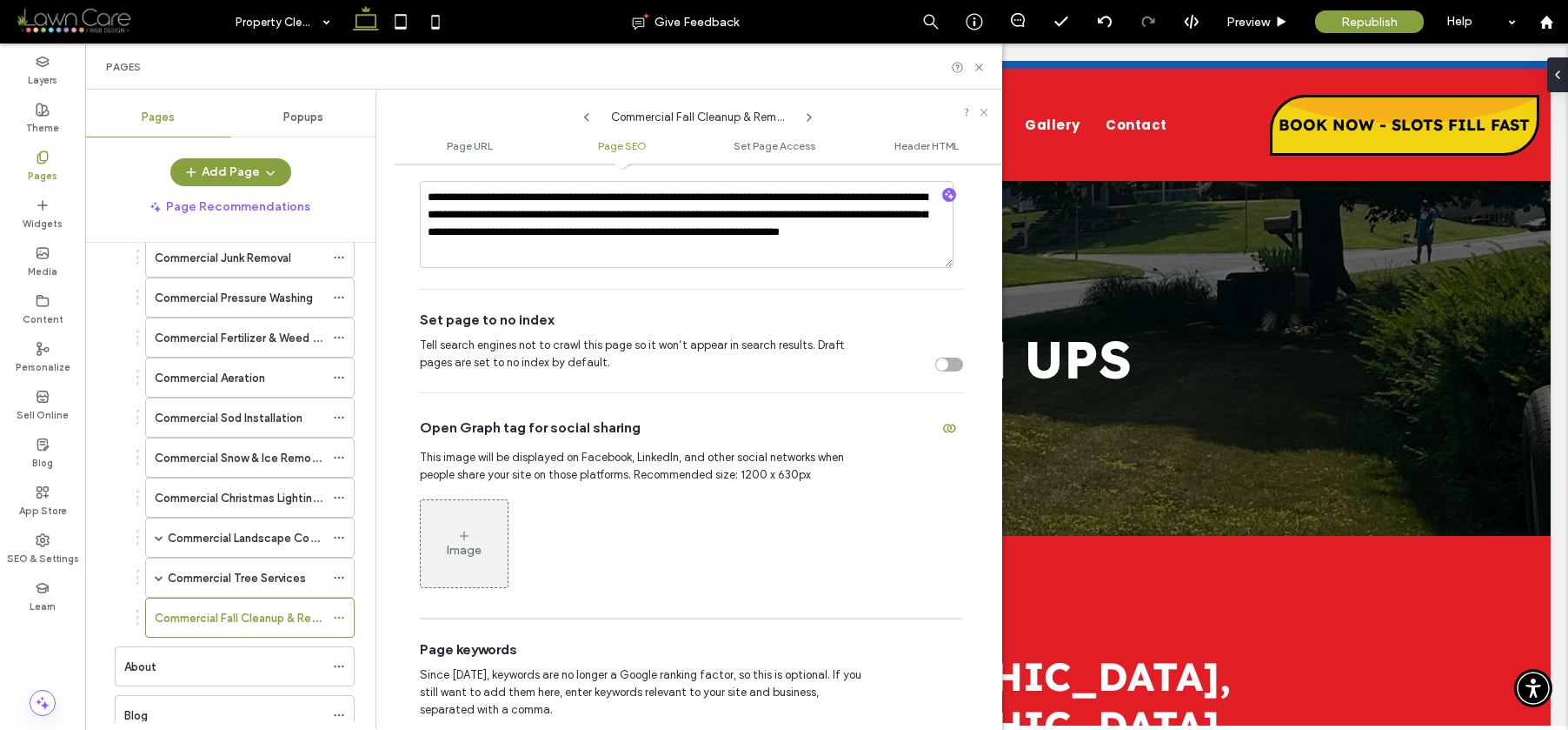
scroll to position [329, 0]
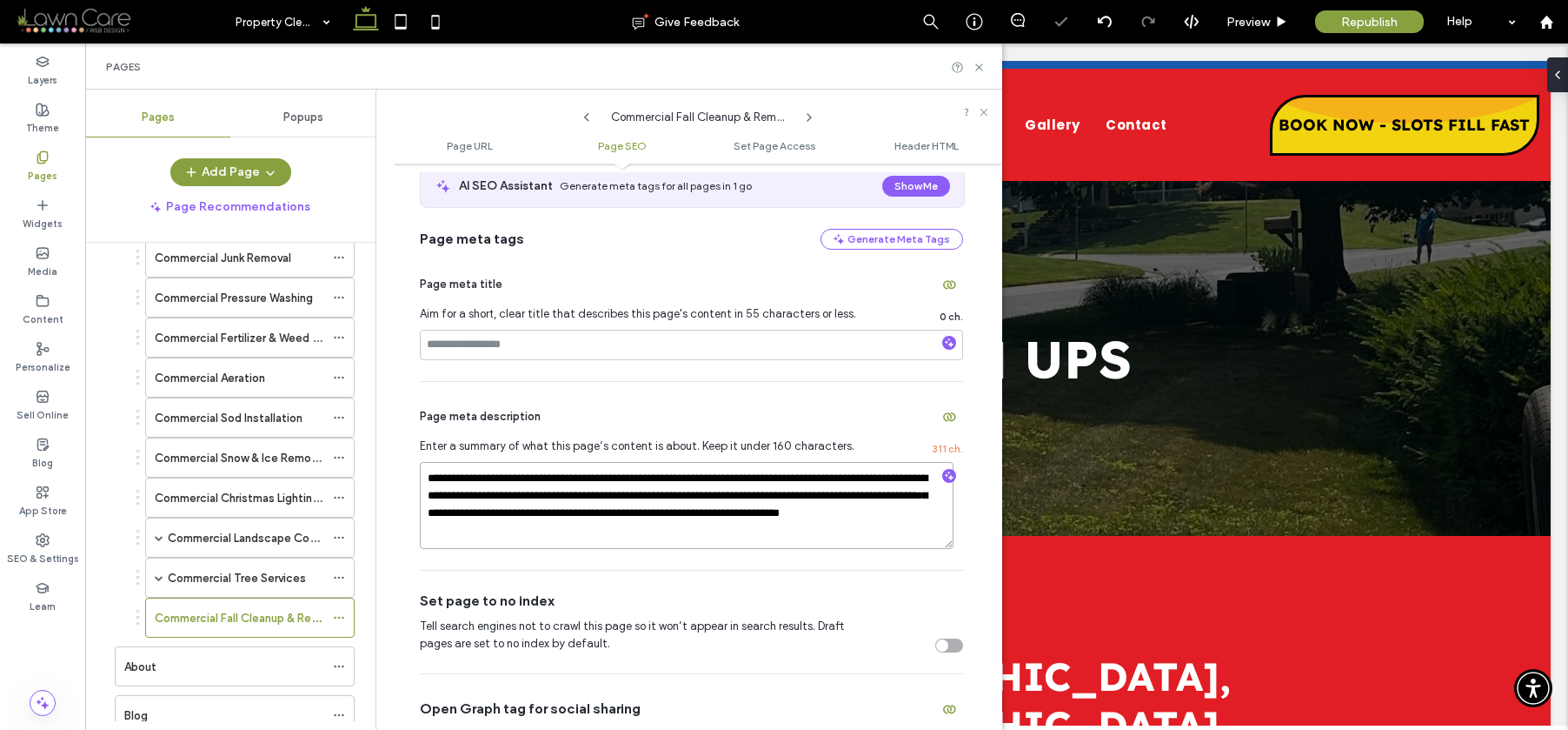
click at [542, 507] on textarea "**********" at bounding box center [686, 506] width 534 height 87
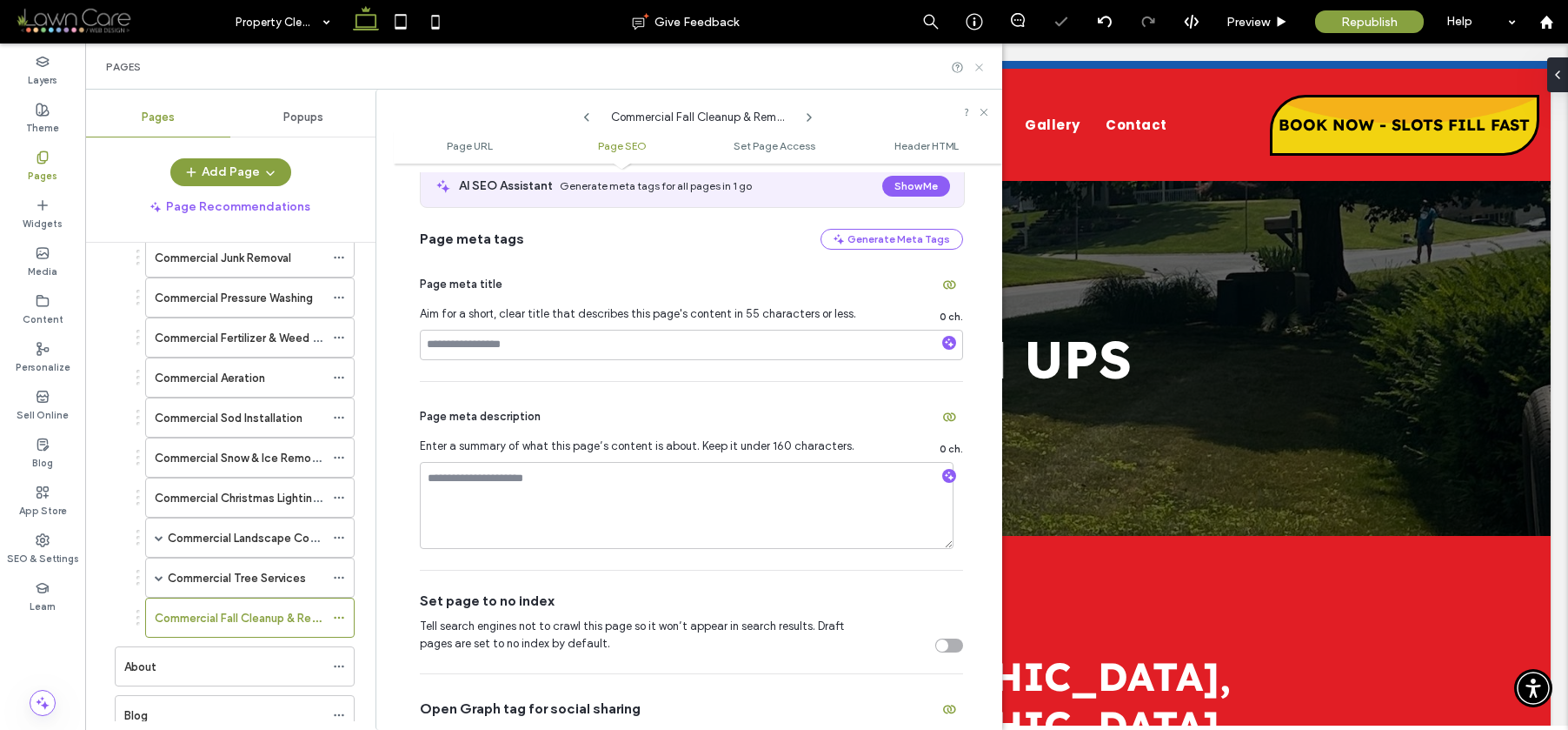
click at [979, 67] on icon at bounding box center [980, 67] width 13 height 13
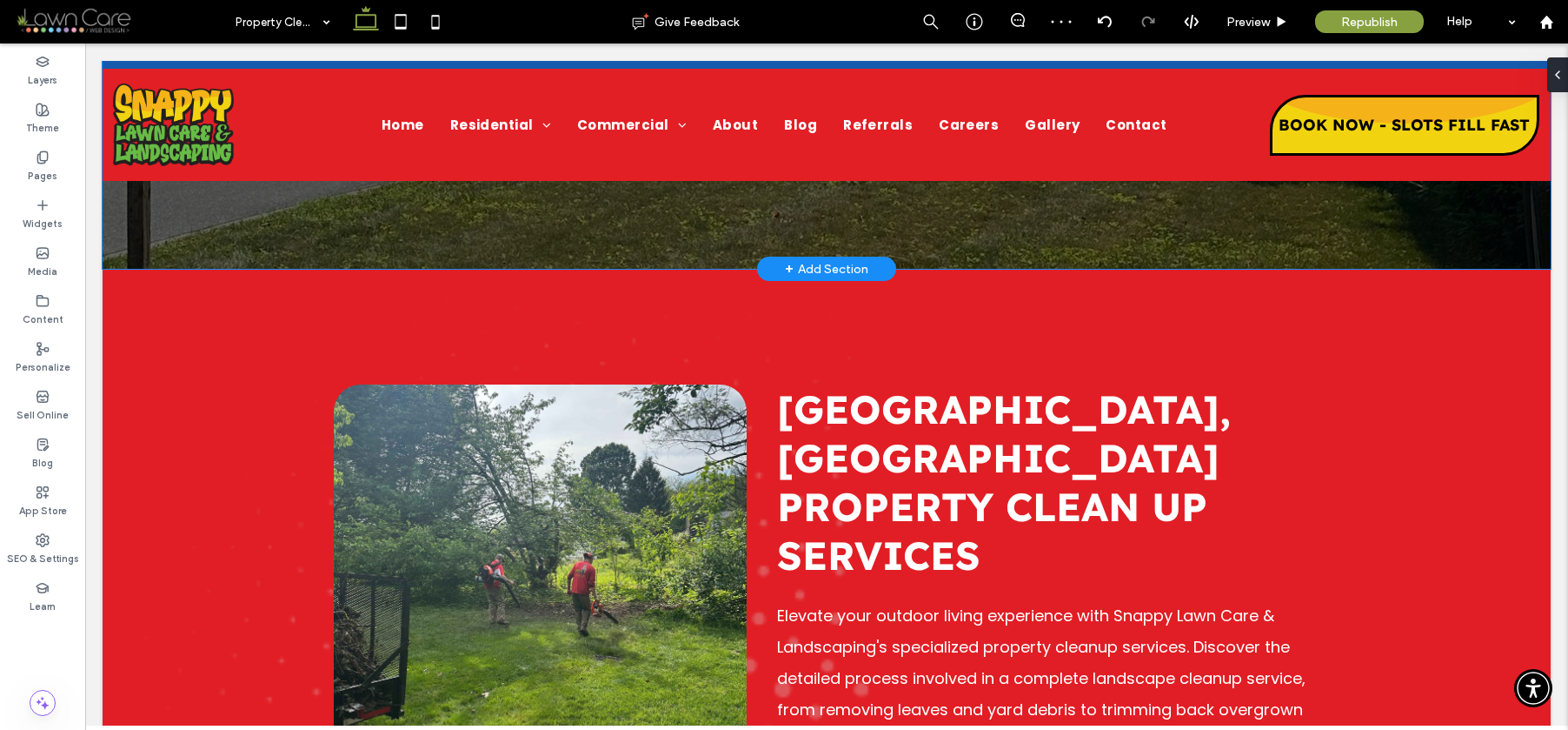
scroll to position [281, 0]
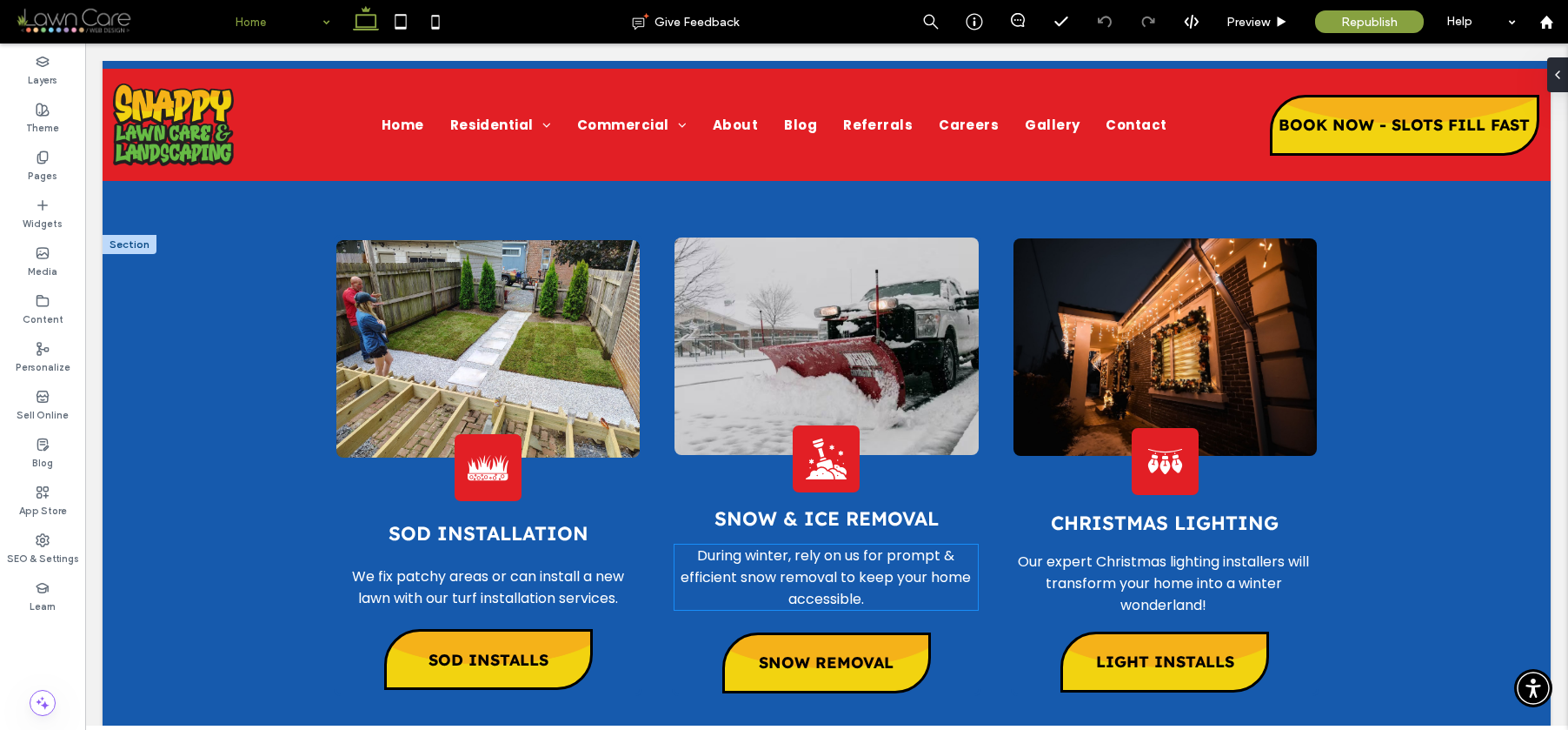
scroll to position [5869, 0]
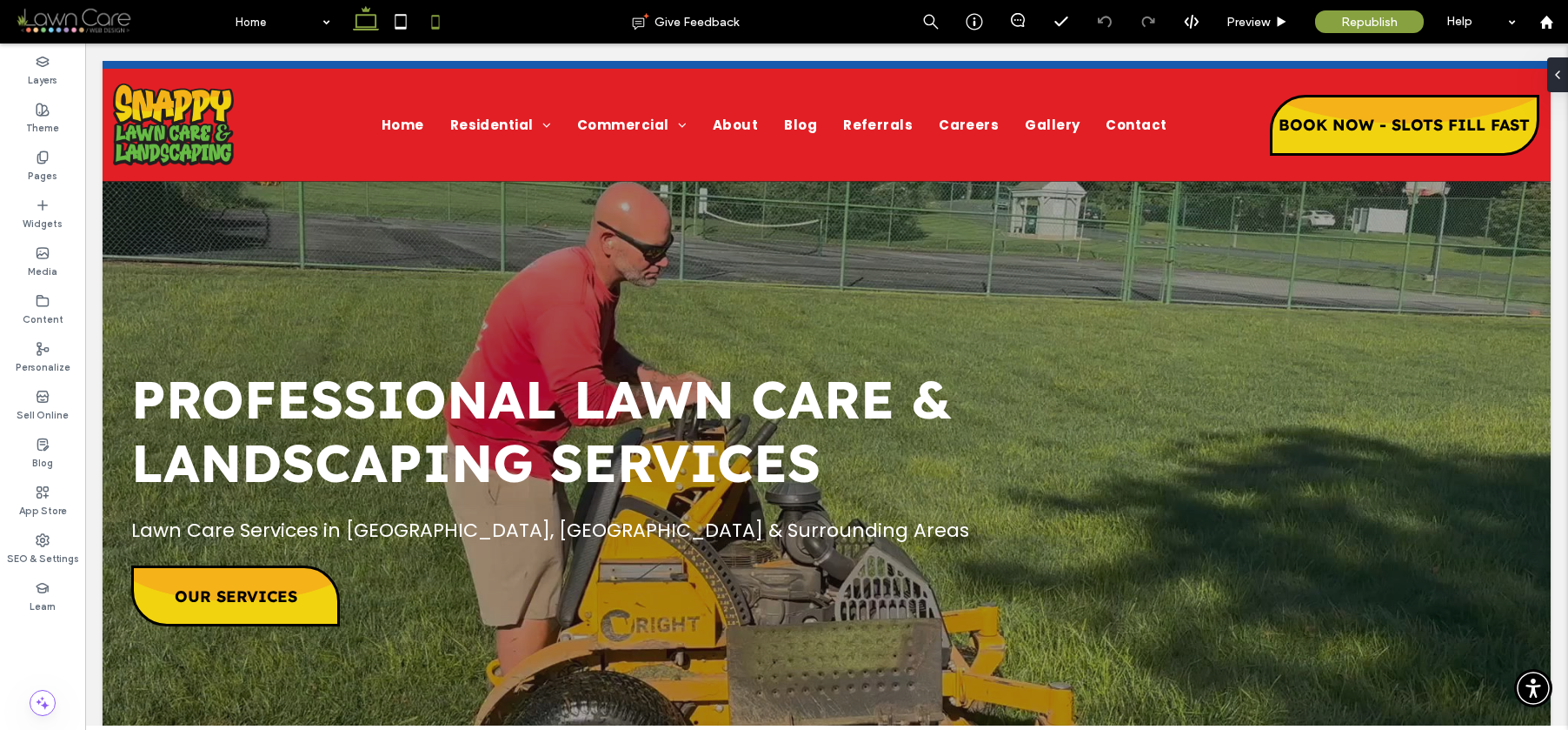
click at [442, 30] on icon at bounding box center [435, 22] width 35 height 35
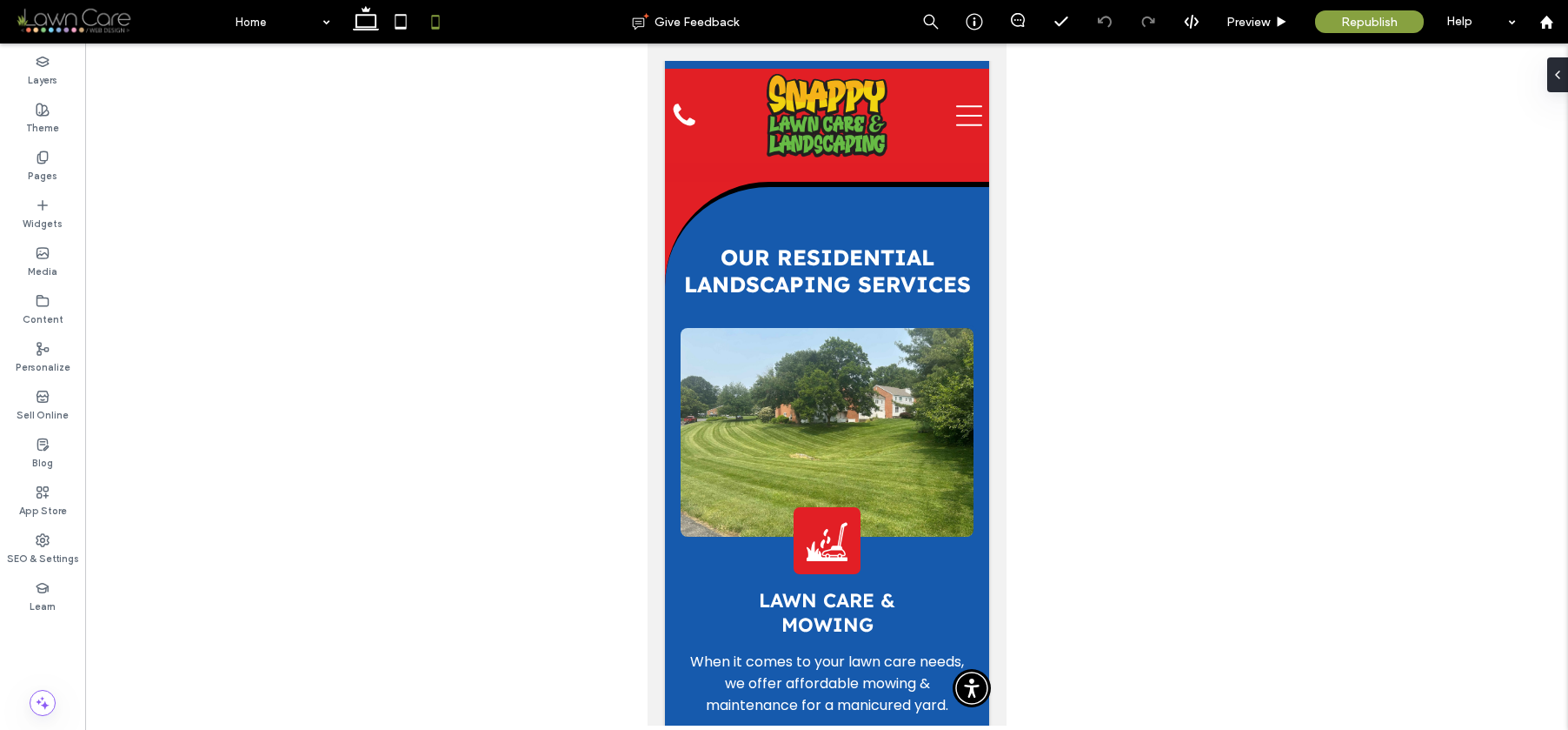
scroll to position [5083, 0]
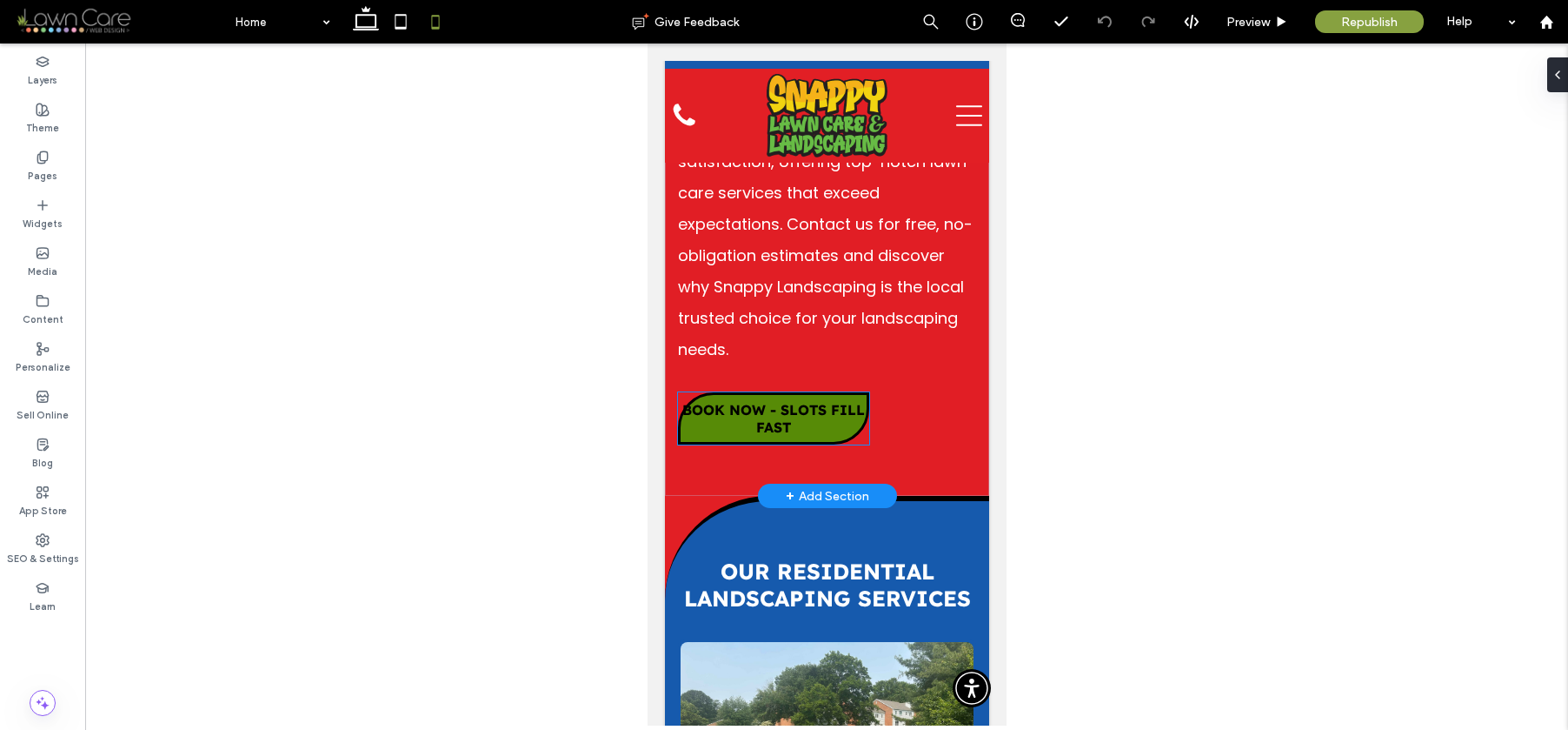
click at [804, 401] on span "BOOK NOW - SLOTS FILL FAST" at bounding box center [772, 418] width 186 height 35
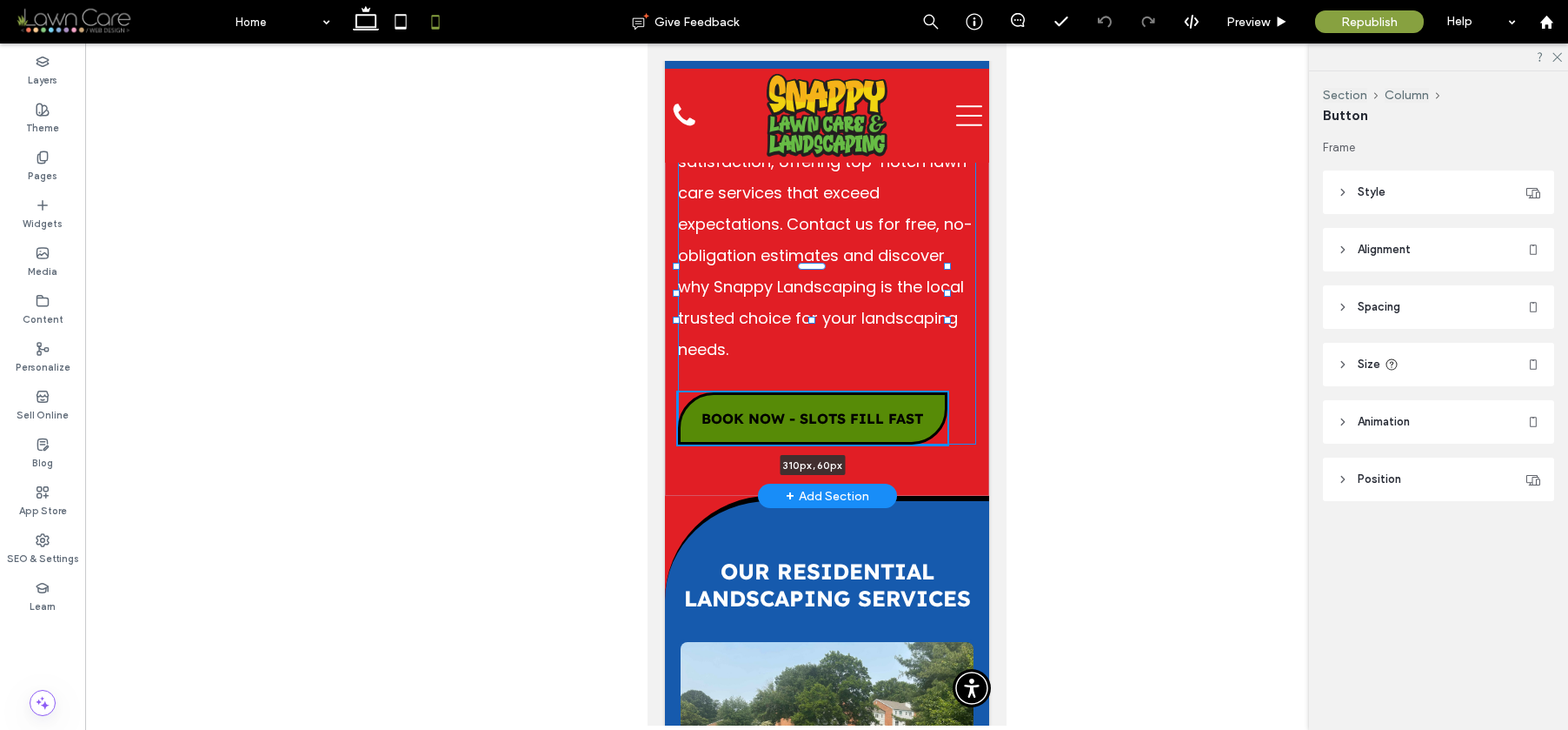
drag, startPoint x: 869, startPoint y: 277, endPoint x: 909, endPoint y: 276, distance: 40.0
type input "***"
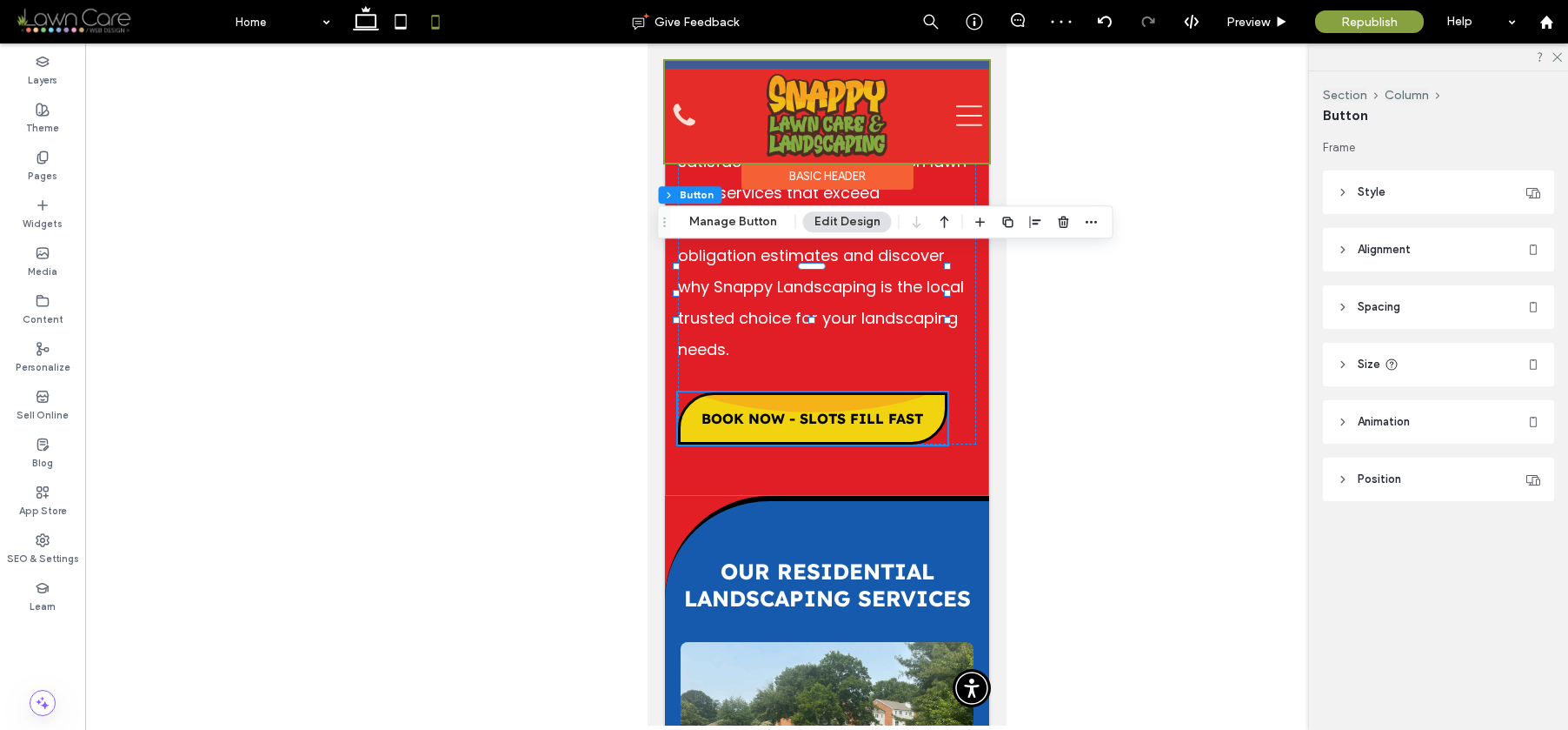
click at [965, 114] on div at bounding box center [826, 112] width 324 height 102
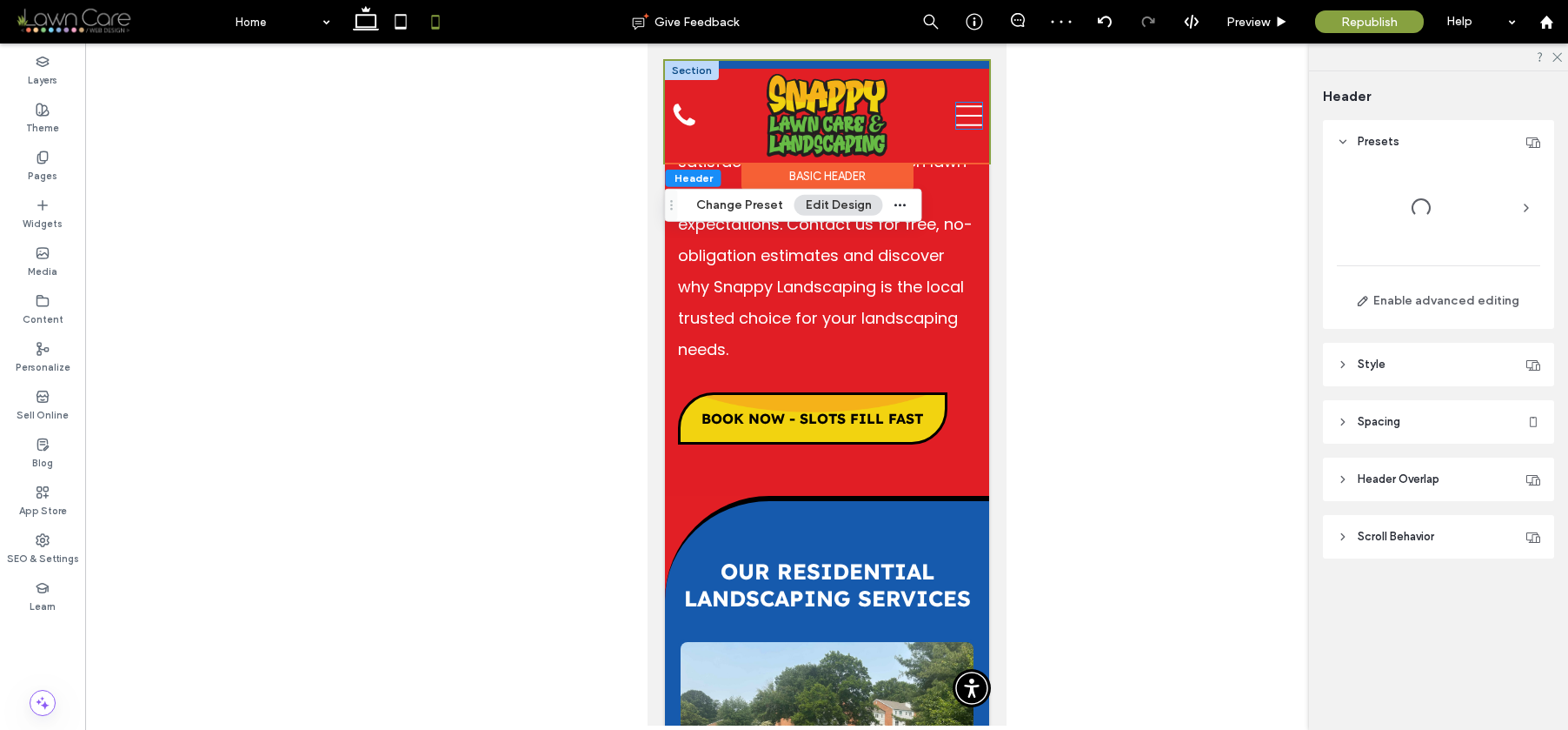
click at [963, 114] on icon at bounding box center [968, 116] width 26 height 21
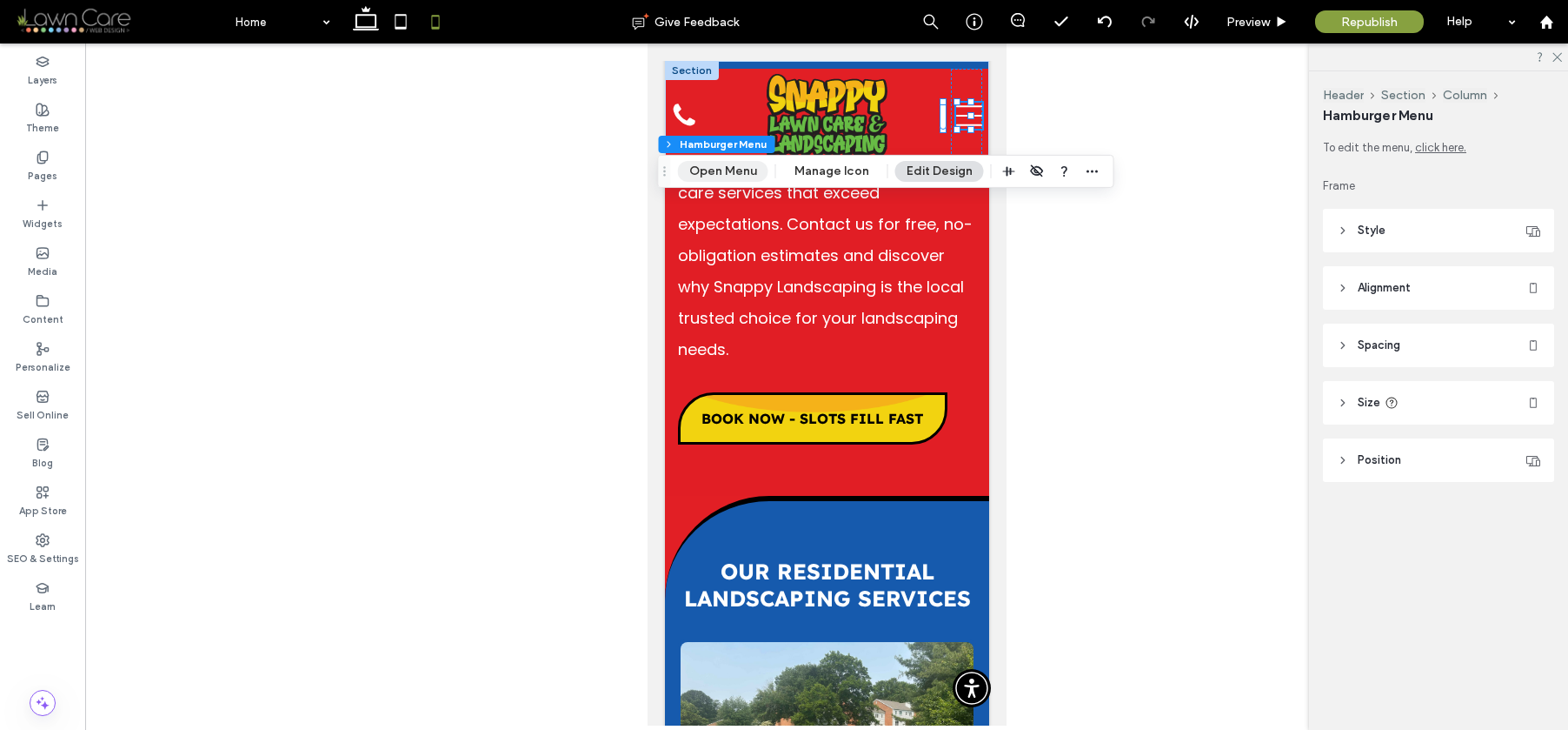
click at [722, 172] on button "Open Menu" at bounding box center [723, 171] width 90 height 21
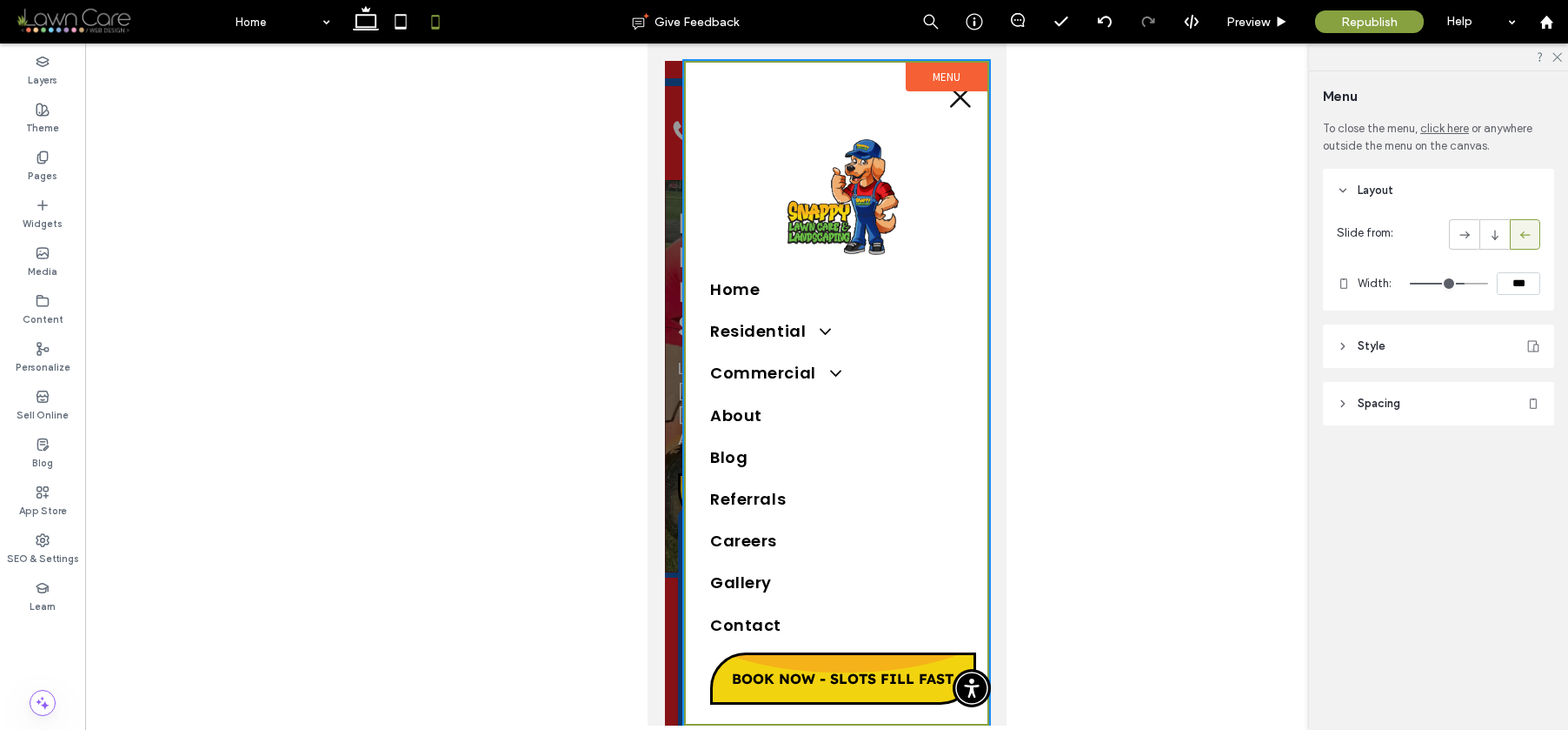
click at [675, 186] on div at bounding box center [826, 393] width 324 height 665
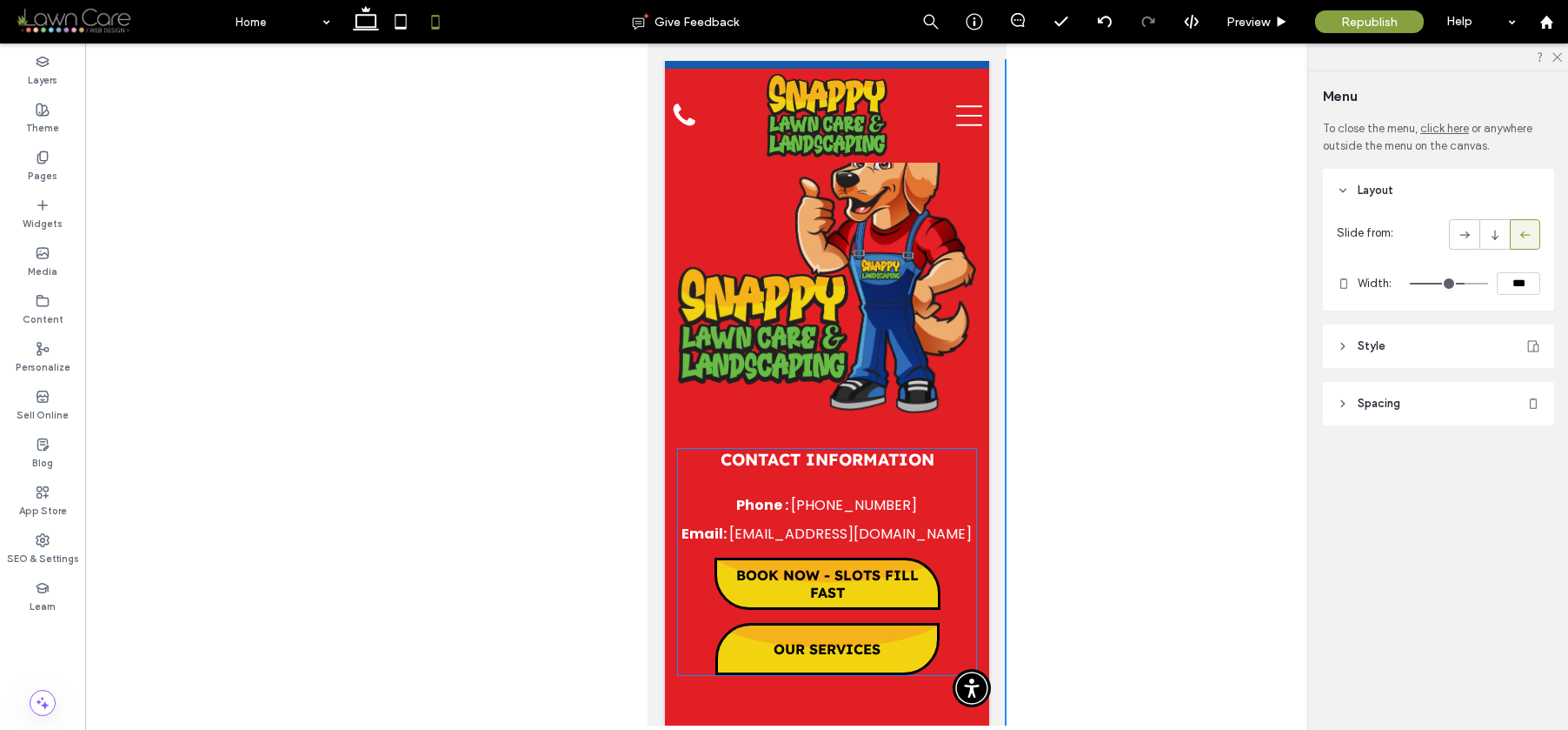
scroll to position [17612, 0]
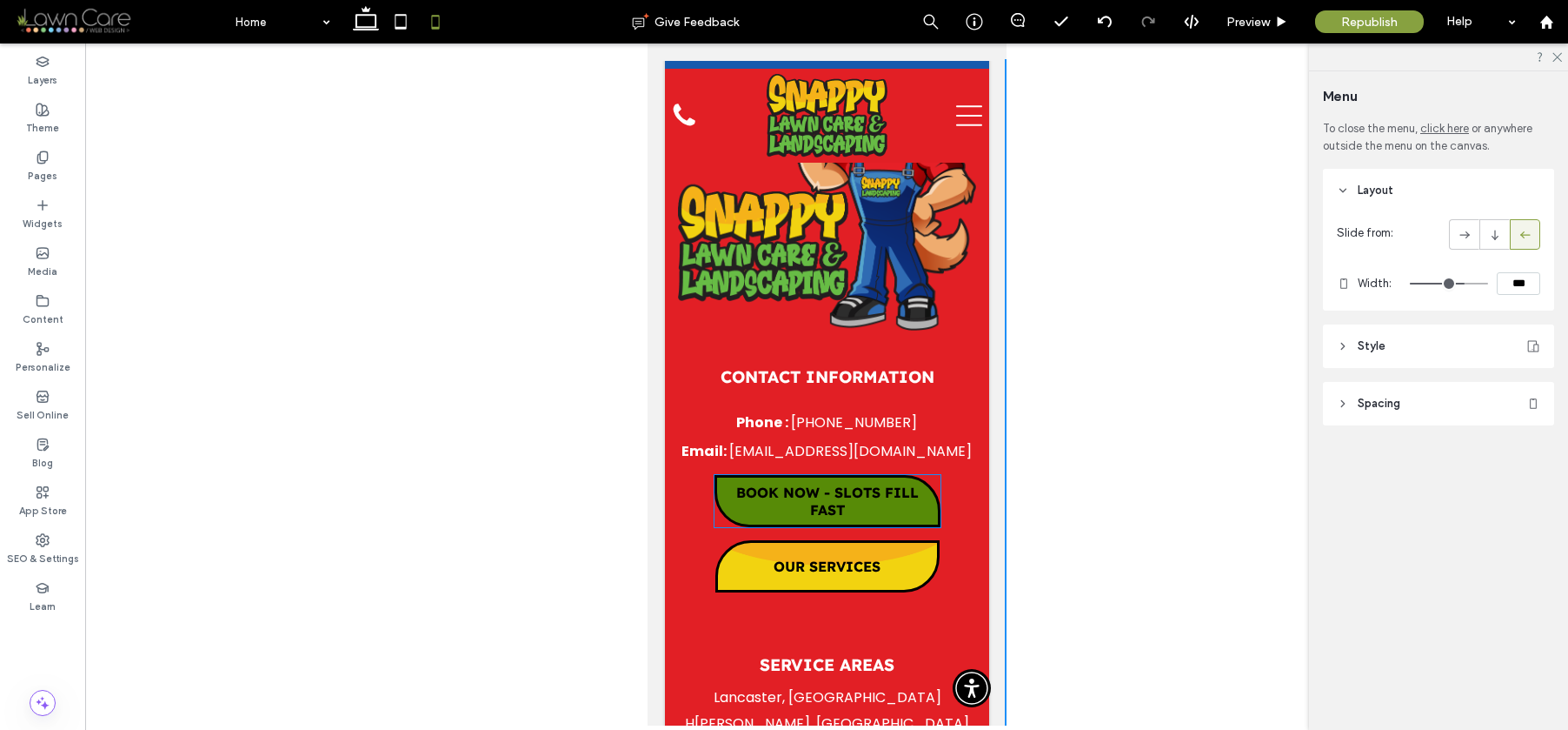
click at [807, 483] on span "BOOK NOW - SLOTS FILL FAST" at bounding box center [826, 501] width 220 height 35
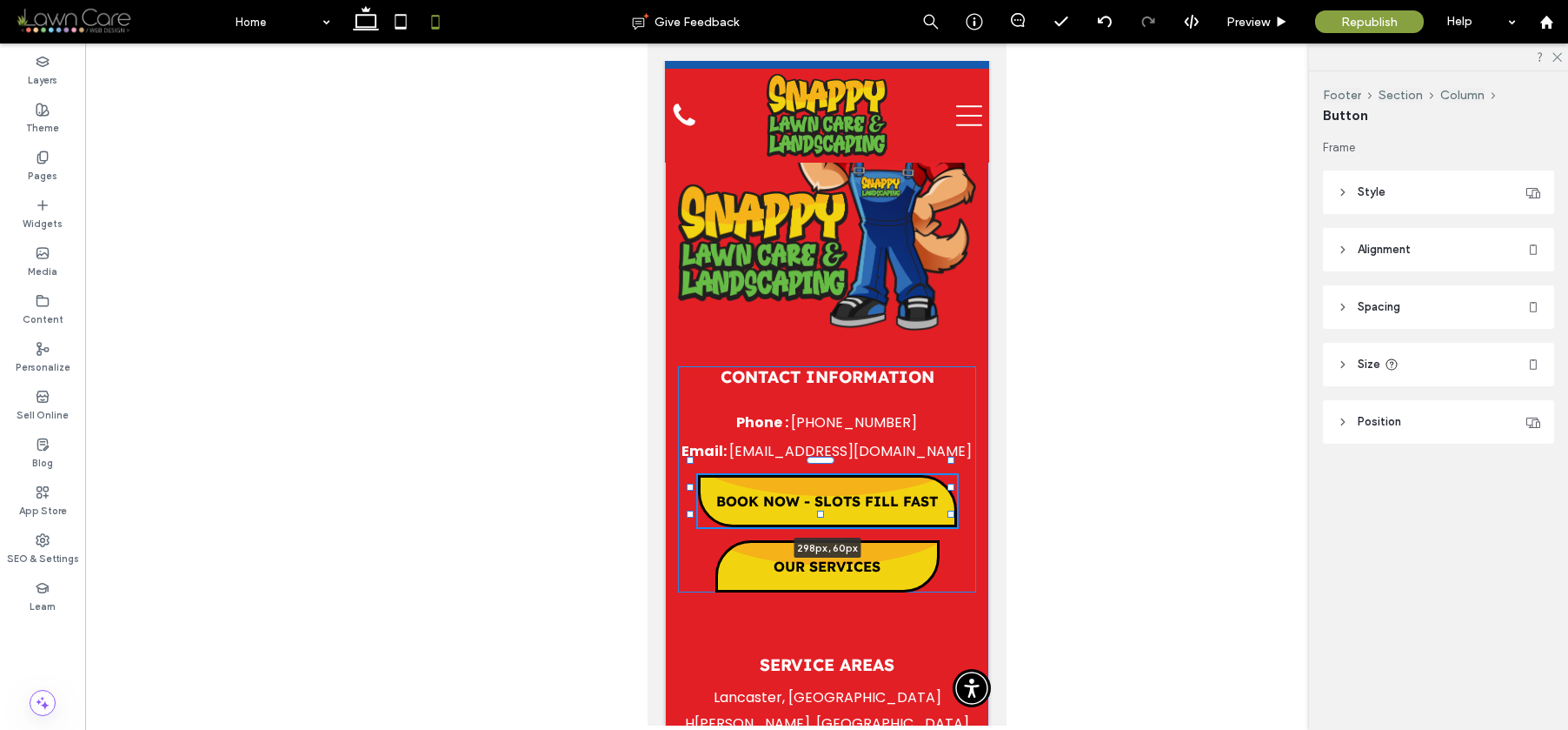
drag, startPoint x: 932, startPoint y: 381, endPoint x: 948, endPoint y: 383, distance: 16.1
click at [948, 483] on div at bounding box center [950, 486] width 7 height 7
type input "***"
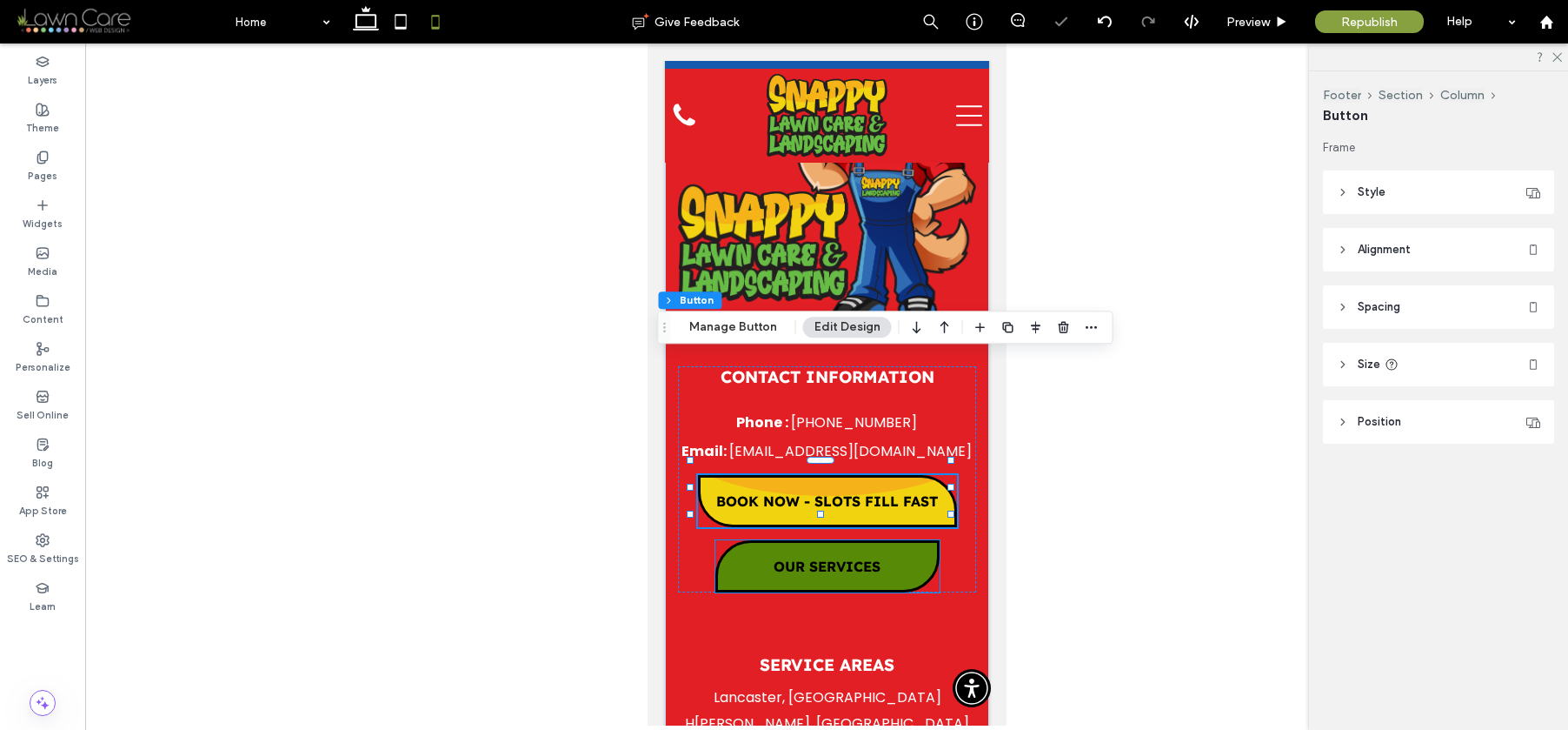
click at [905, 540] on link "OUR SERVICES" at bounding box center [826, 566] width 224 height 52
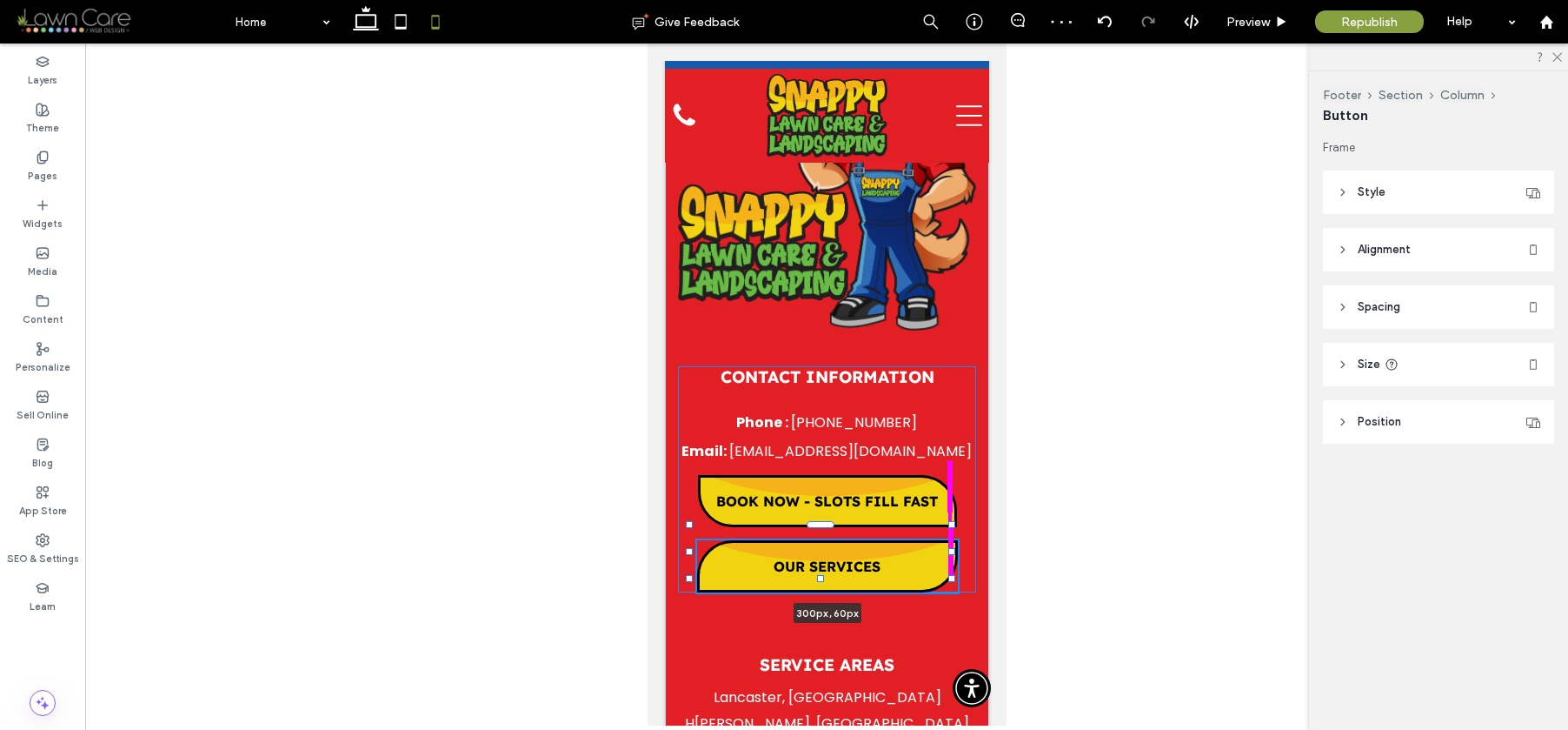
drag, startPoint x: 931, startPoint y: 448, endPoint x: 949, endPoint y: 450, distance: 18.1
click at [949, 548] on div at bounding box center [950, 551] width 7 height 7
type input "***"
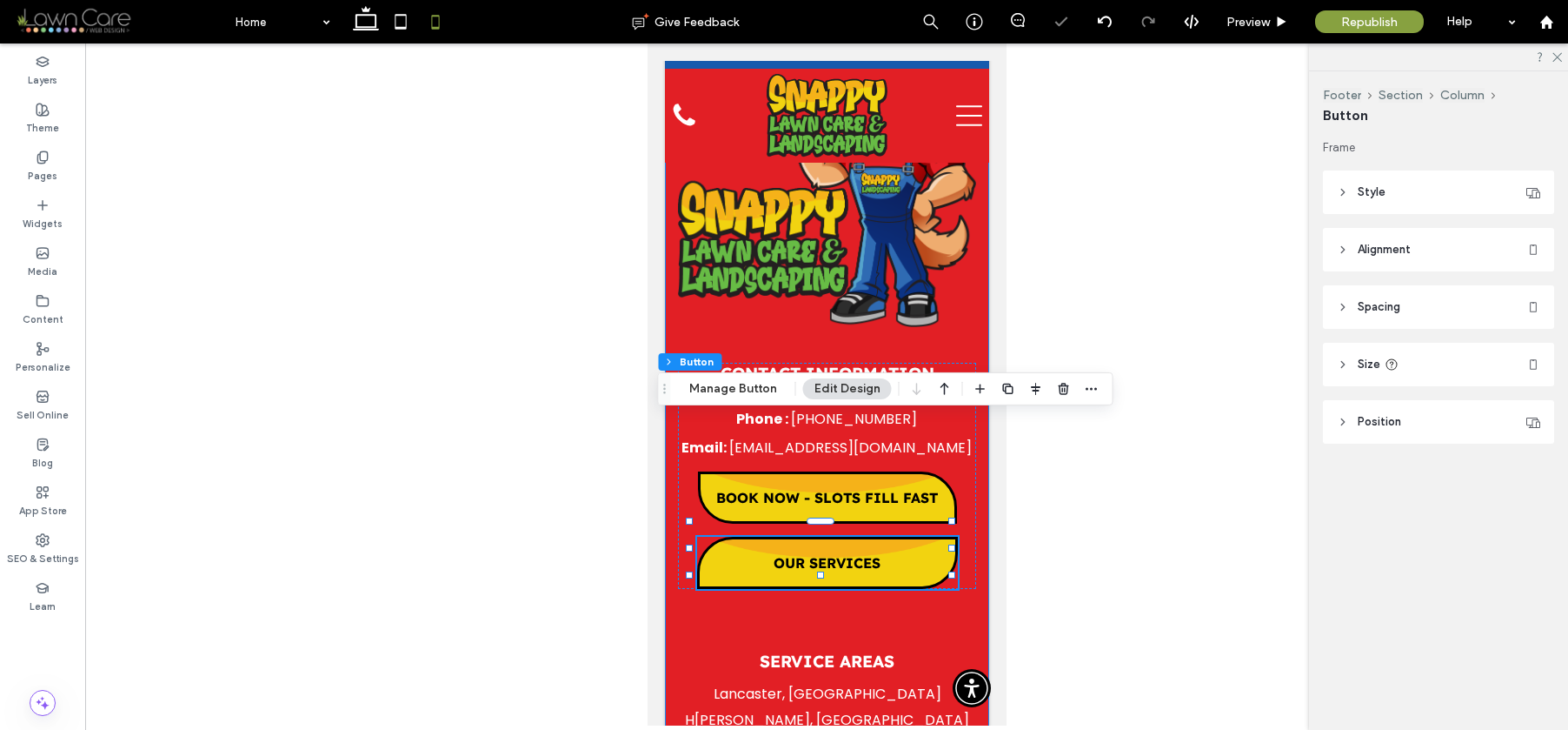
click at [938, 501] on div "Contact Information Phone : (717) 621-1317 Email: teamsnappy1@gmail.com BOOK NO…" at bounding box center [826, 515] width 324 height 1104
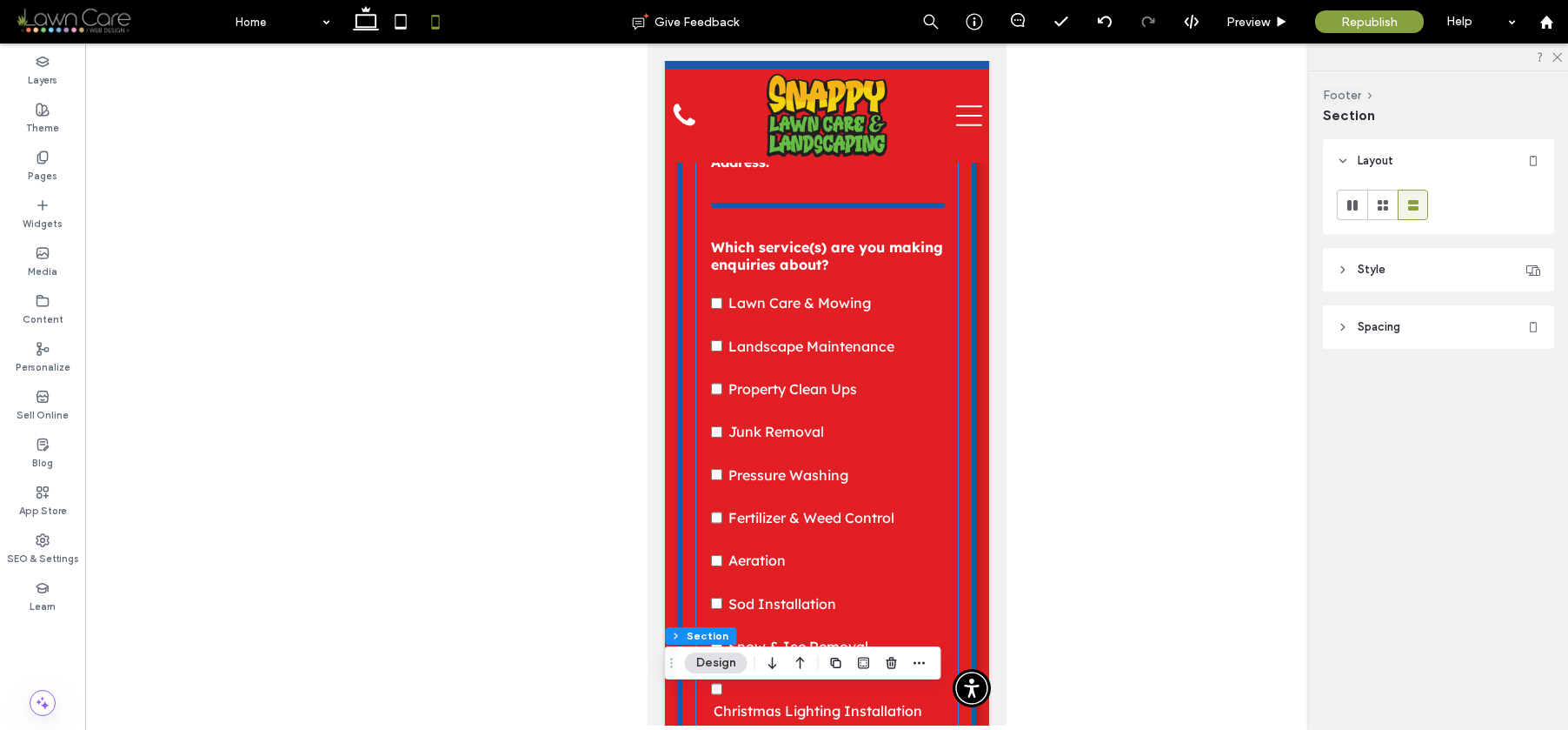
scroll to position [0, 0]
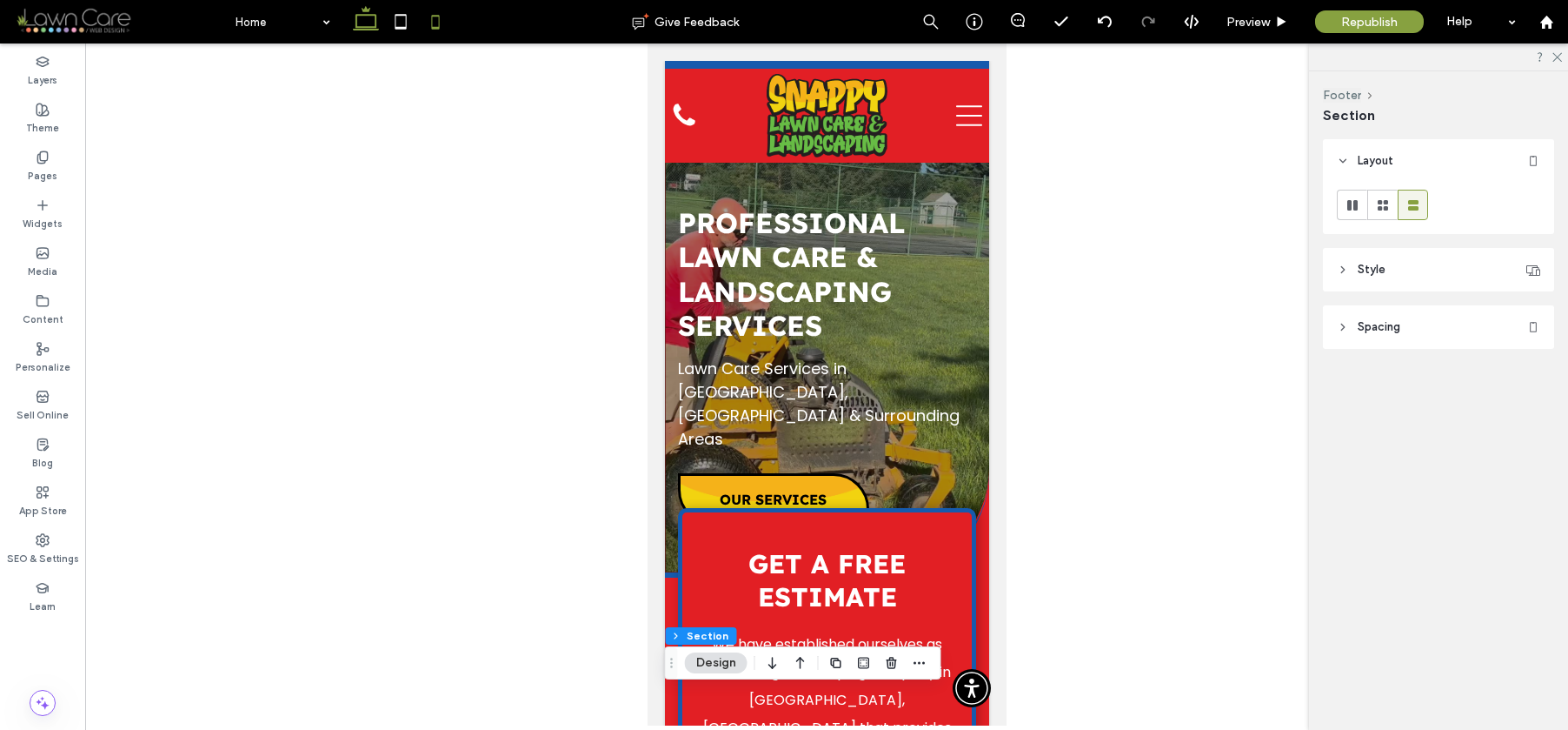
click at [373, 32] on icon at bounding box center [366, 22] width 35 height 35
type input "*"
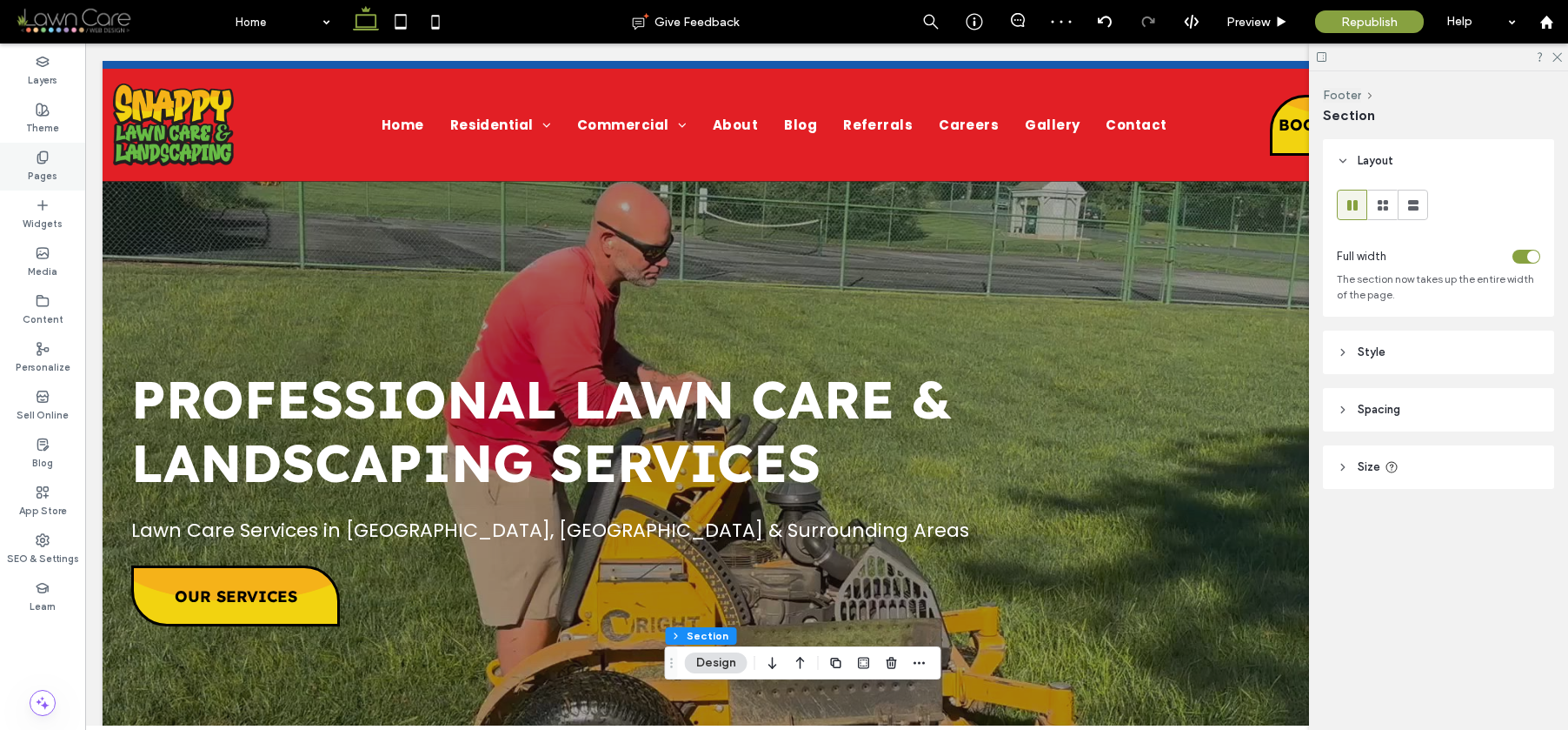
click at [49, 177] on label "Pages" at bounding box center [42, 174] width 30 height 19
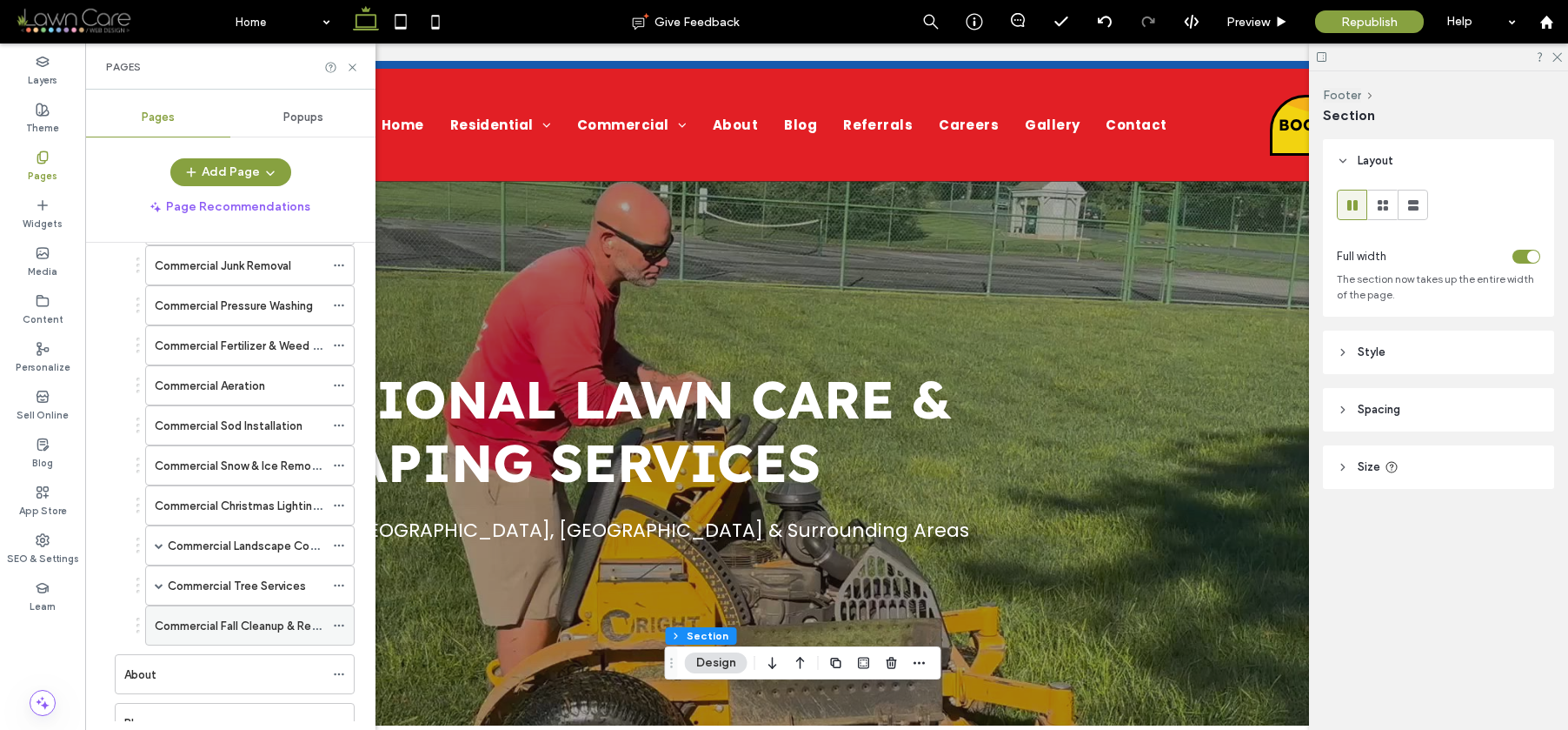
scroll to position [801, 0]
drag, startPoint x: 255, startPoint y: 627, endPoint x: 266, endPoint y: 625, distance: 11.2
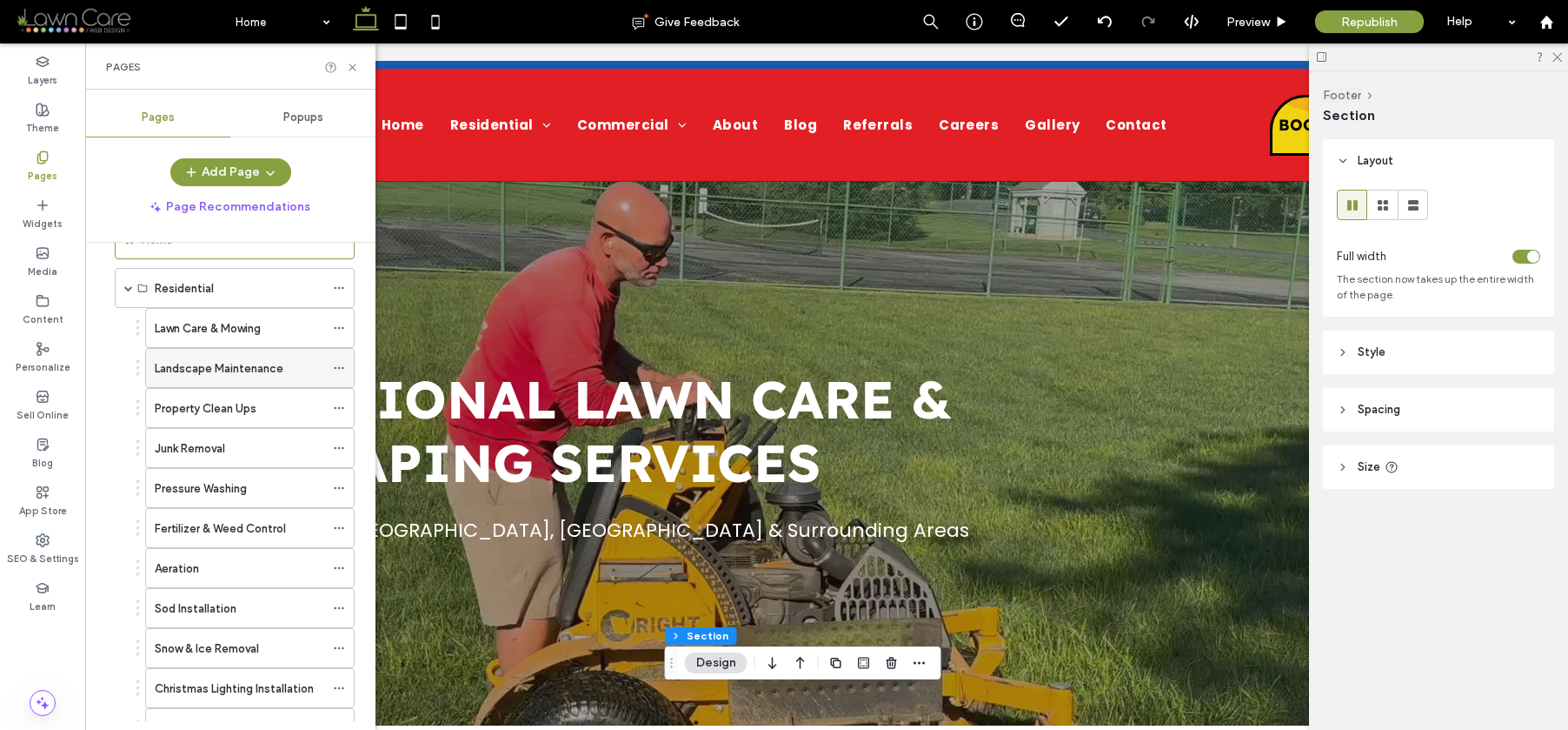
scroll to position [0, 0]
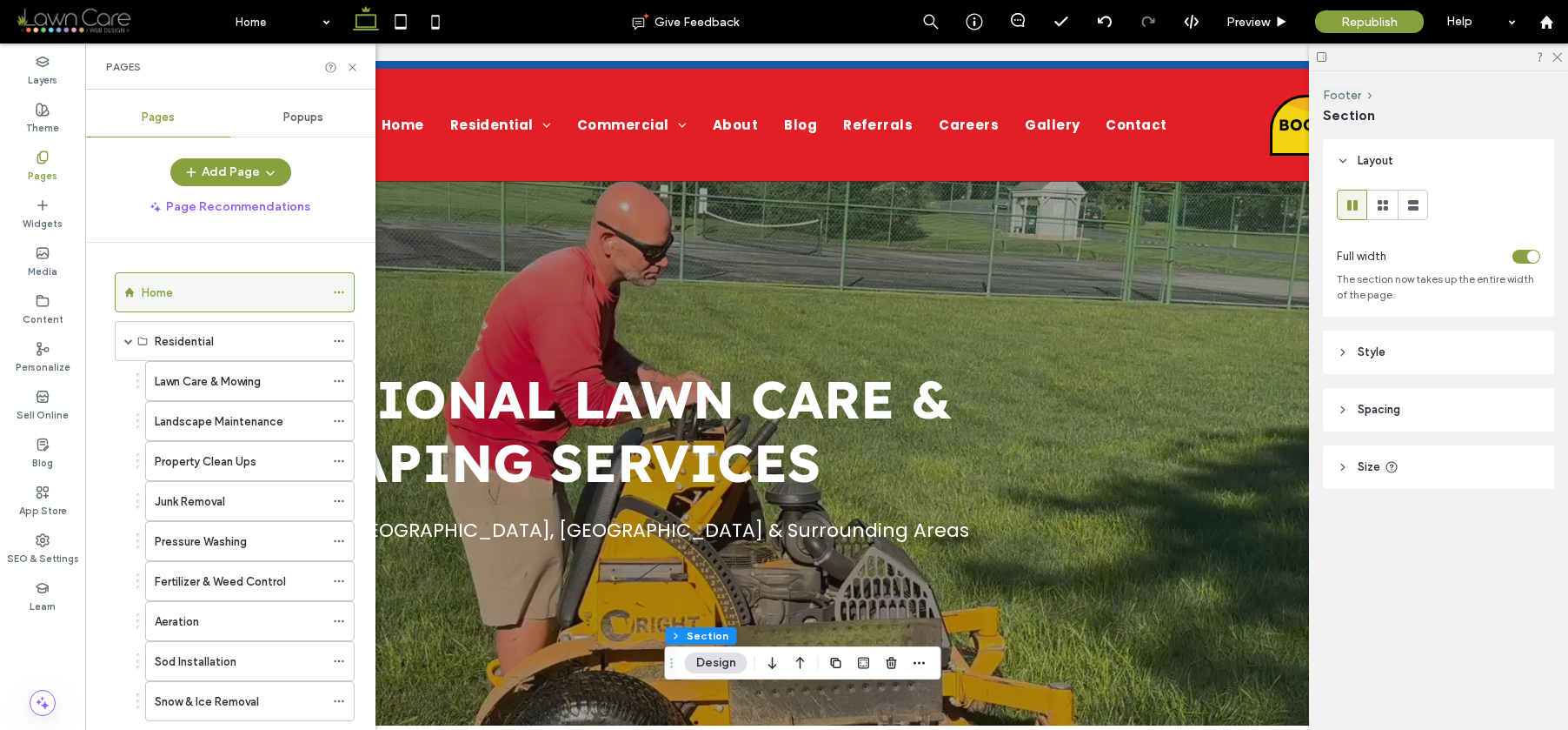
click at [238, 291] on div "Home" at bounding box center [233, 292] width 183 height 18
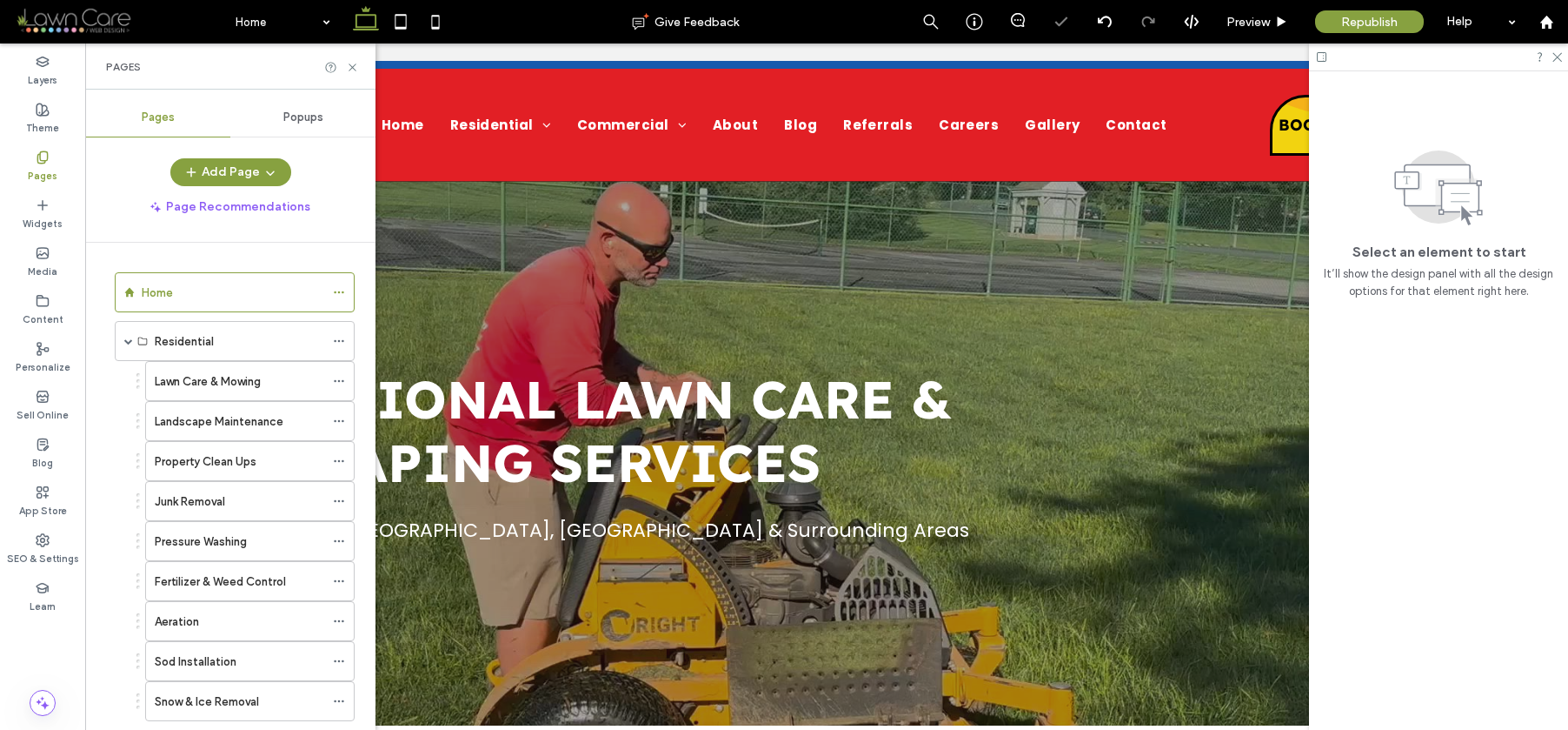
click at [352, 65] on icon at bounding box center [352, 67] width 13 height 13
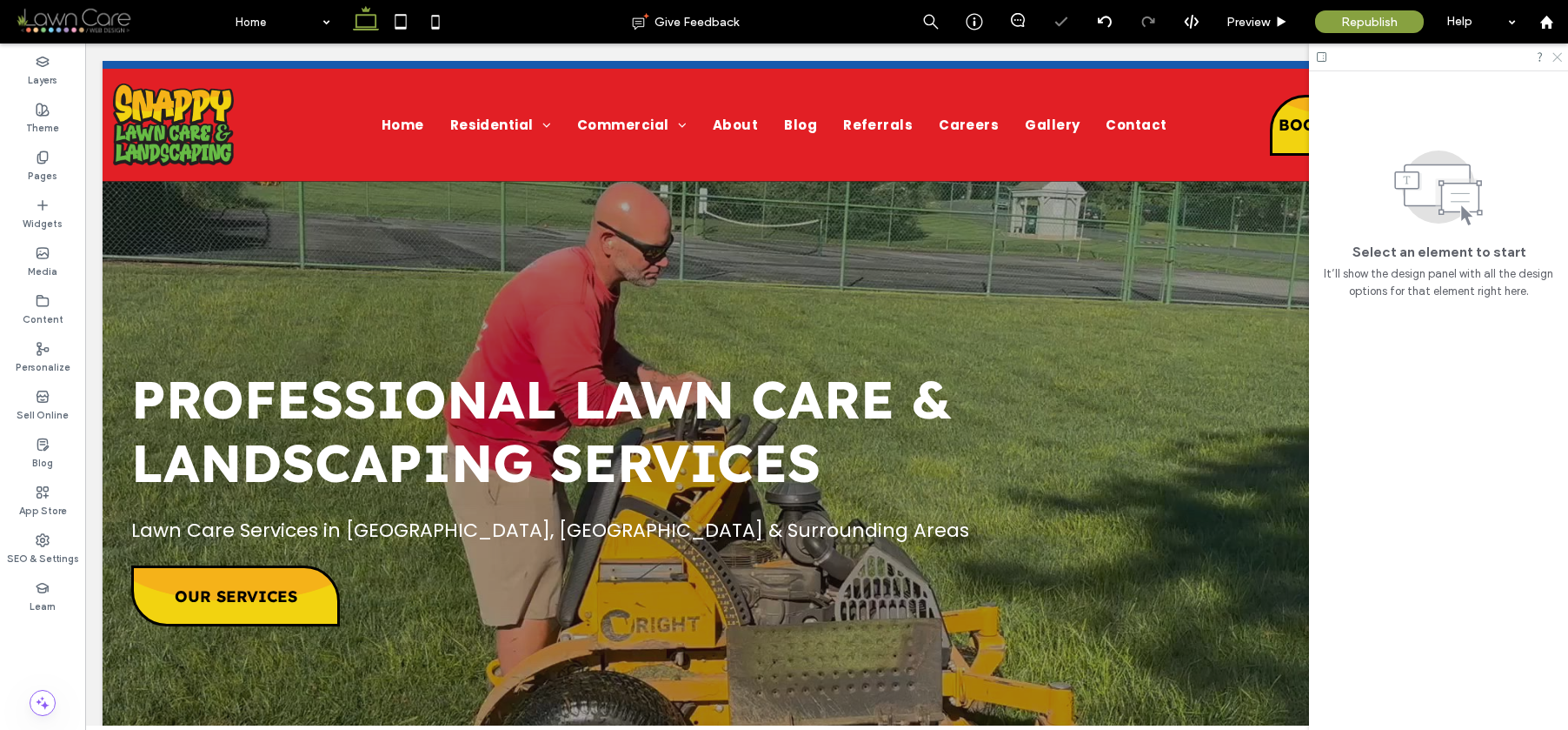
click at [1557, 54] on icon at bounding box center [1556, 56] width 12 height 12
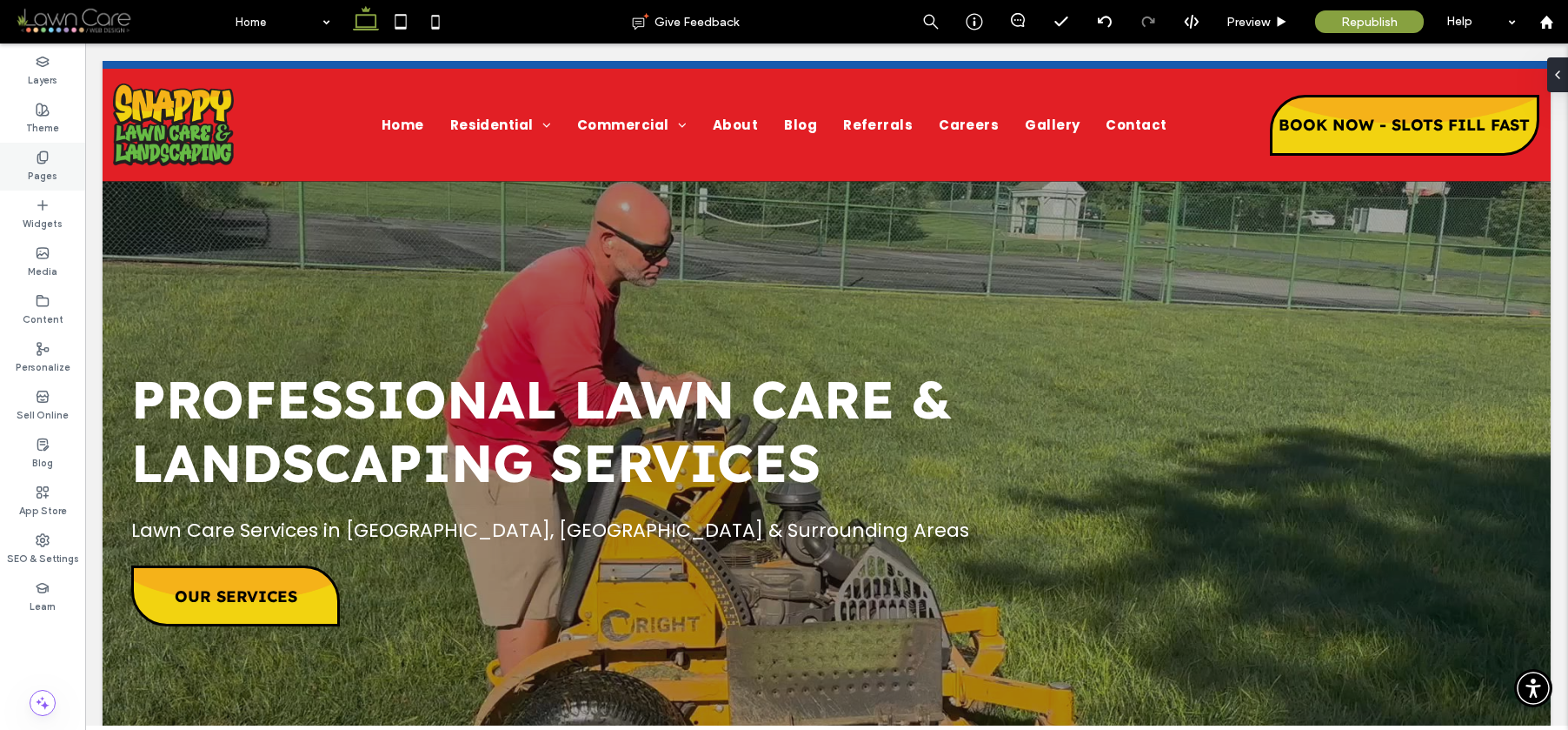
click at [43, 168] on label "Pages" at bounding box center [42, 174] width 30 height 19
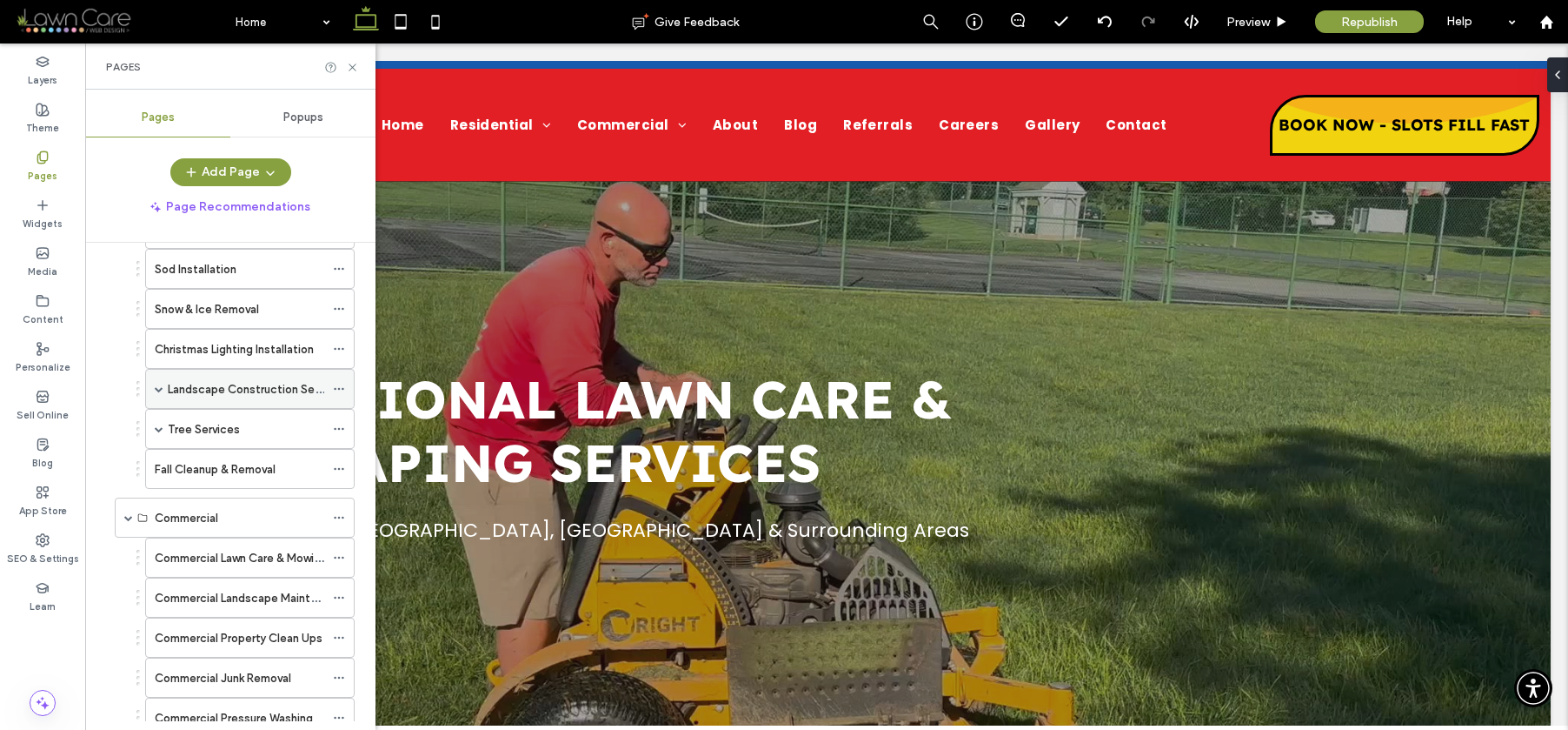
scroll to position [389, 0]
click at [156, 389] on span at bounding box center [159, 392] width 9 height 9
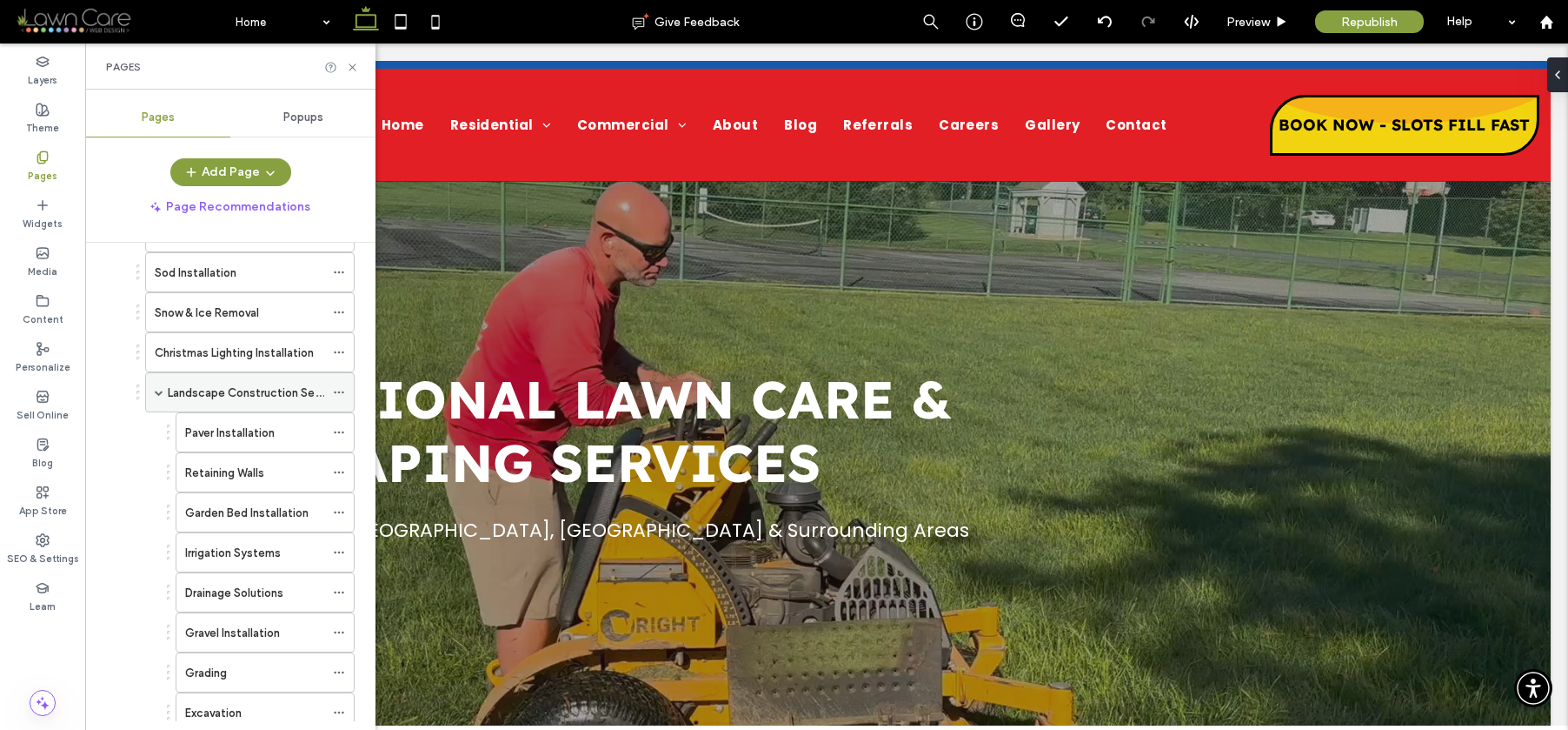
click at [157, 393] on span at bounding box center [159, 392] width 9 height 9
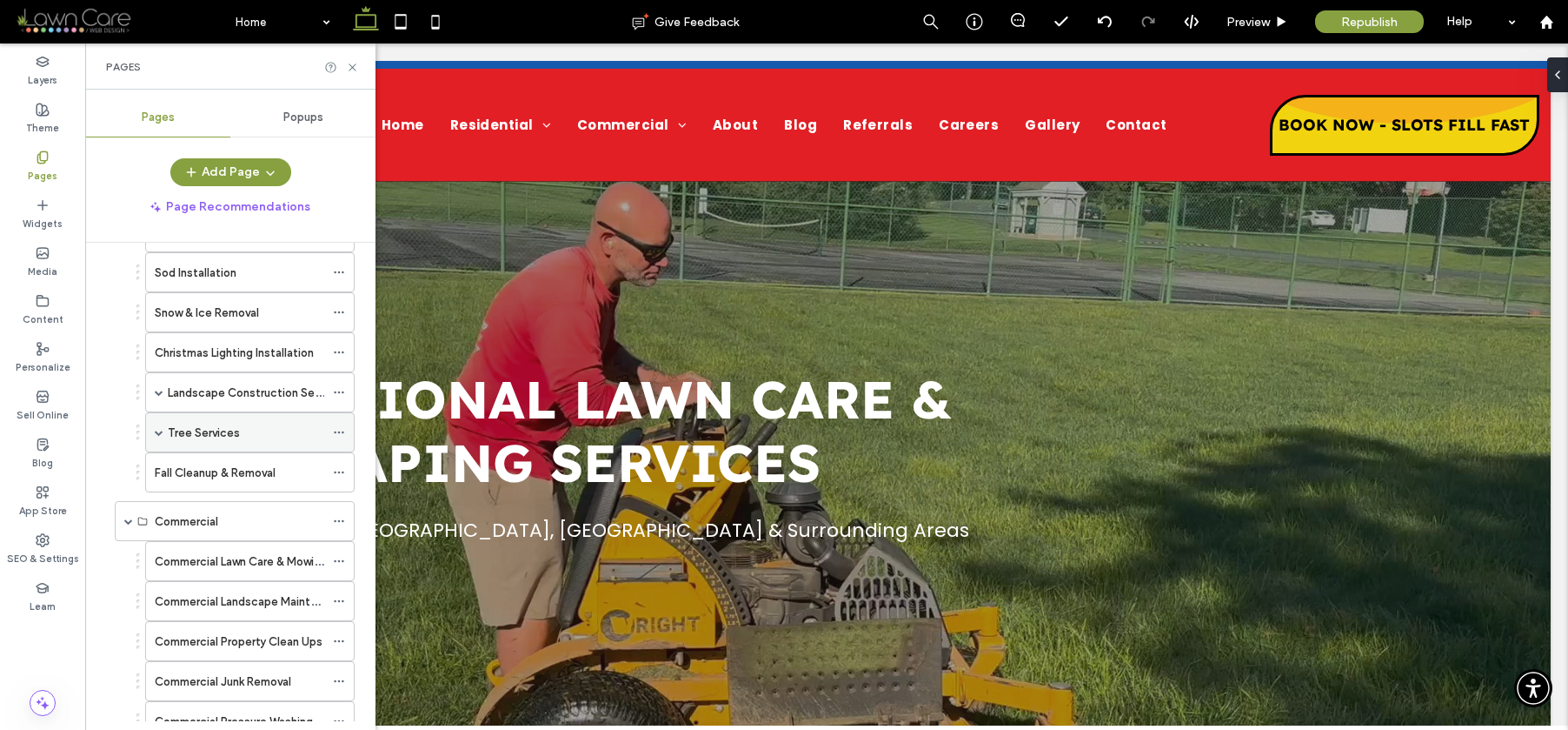
scroll to position [385, 0]
click at [224, 397] on label "Landscape Construction Services" at bounding box center [256, 397] width 178 height 31
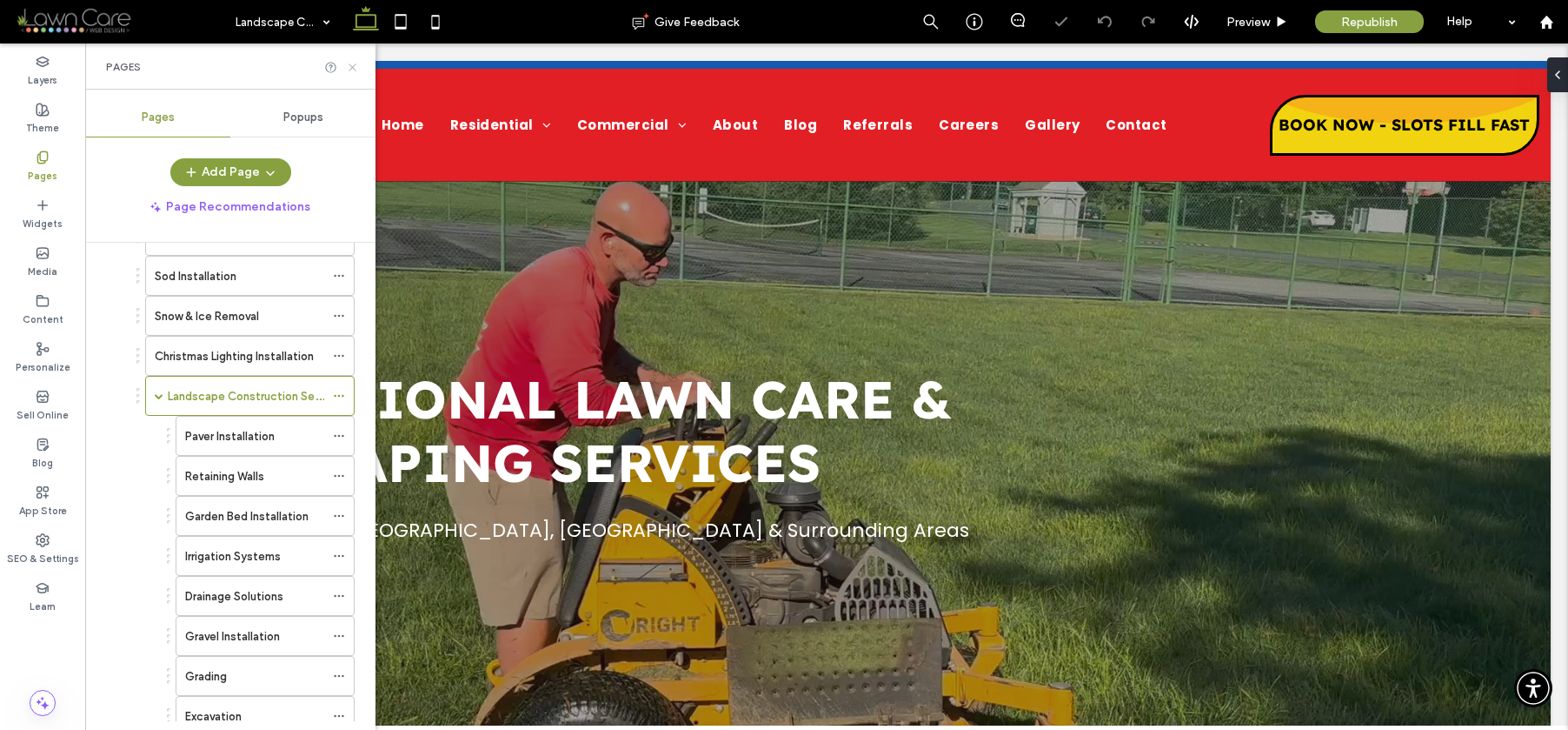
click at [354, 67] on use at bounding box center [351, 66] width 7 height 7
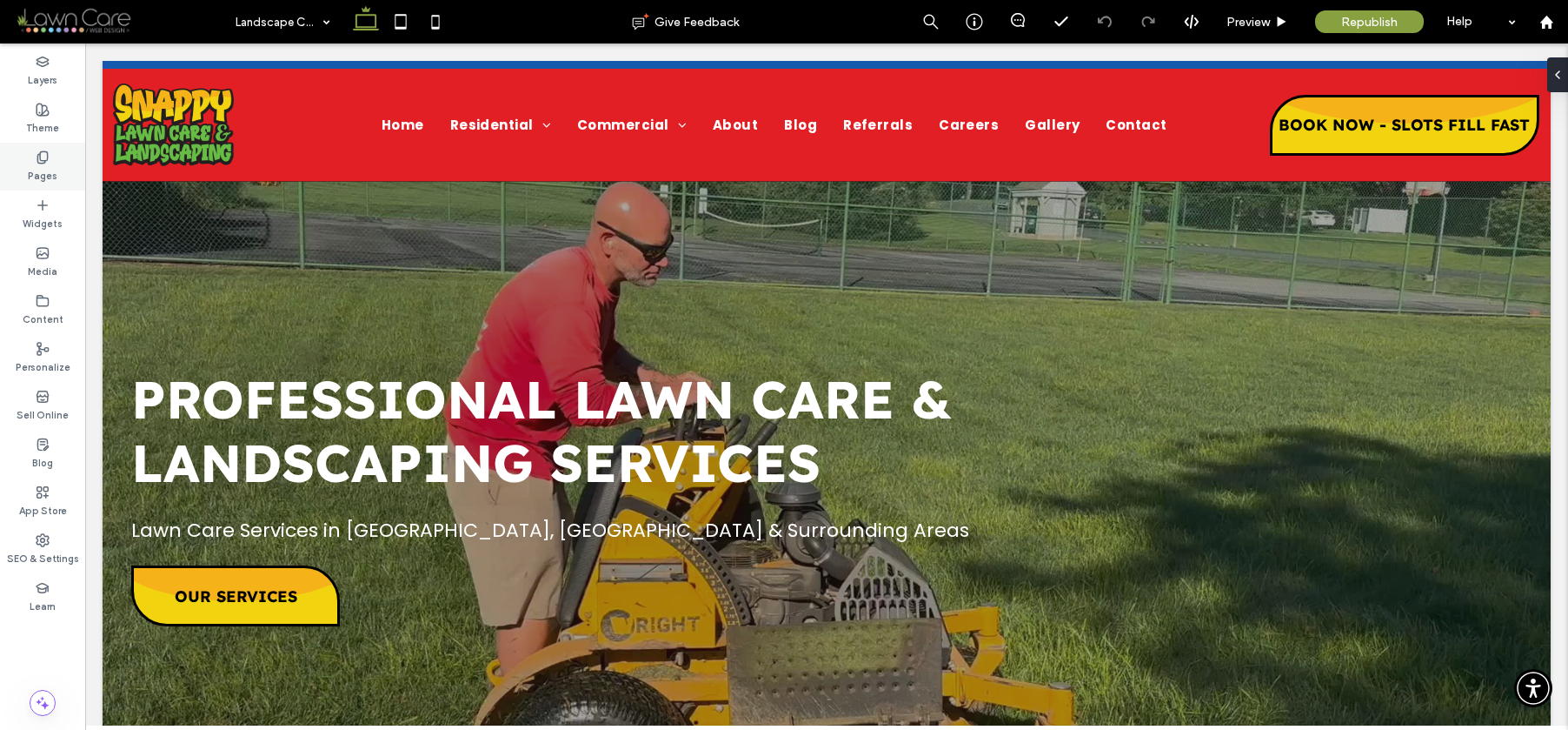
click at [32, 153] on div "Pages" at bounding box center [42, 167] width 86 height 48
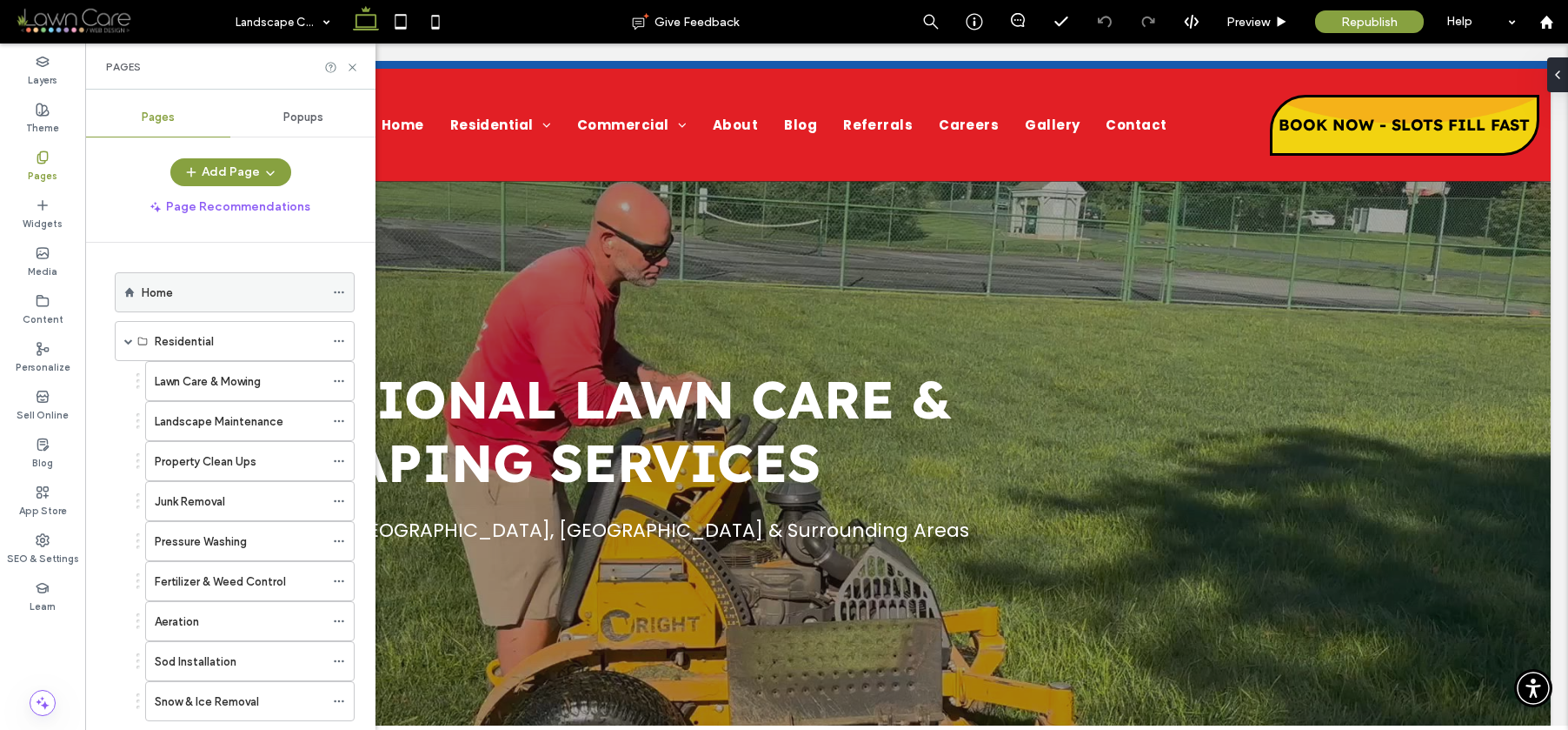
click at [201, 293] on div "Home" at bounding box center [233, 292] width 183 height 18
click at [352, 70] on icon at bounding box center [352, 67] width 13 height 13
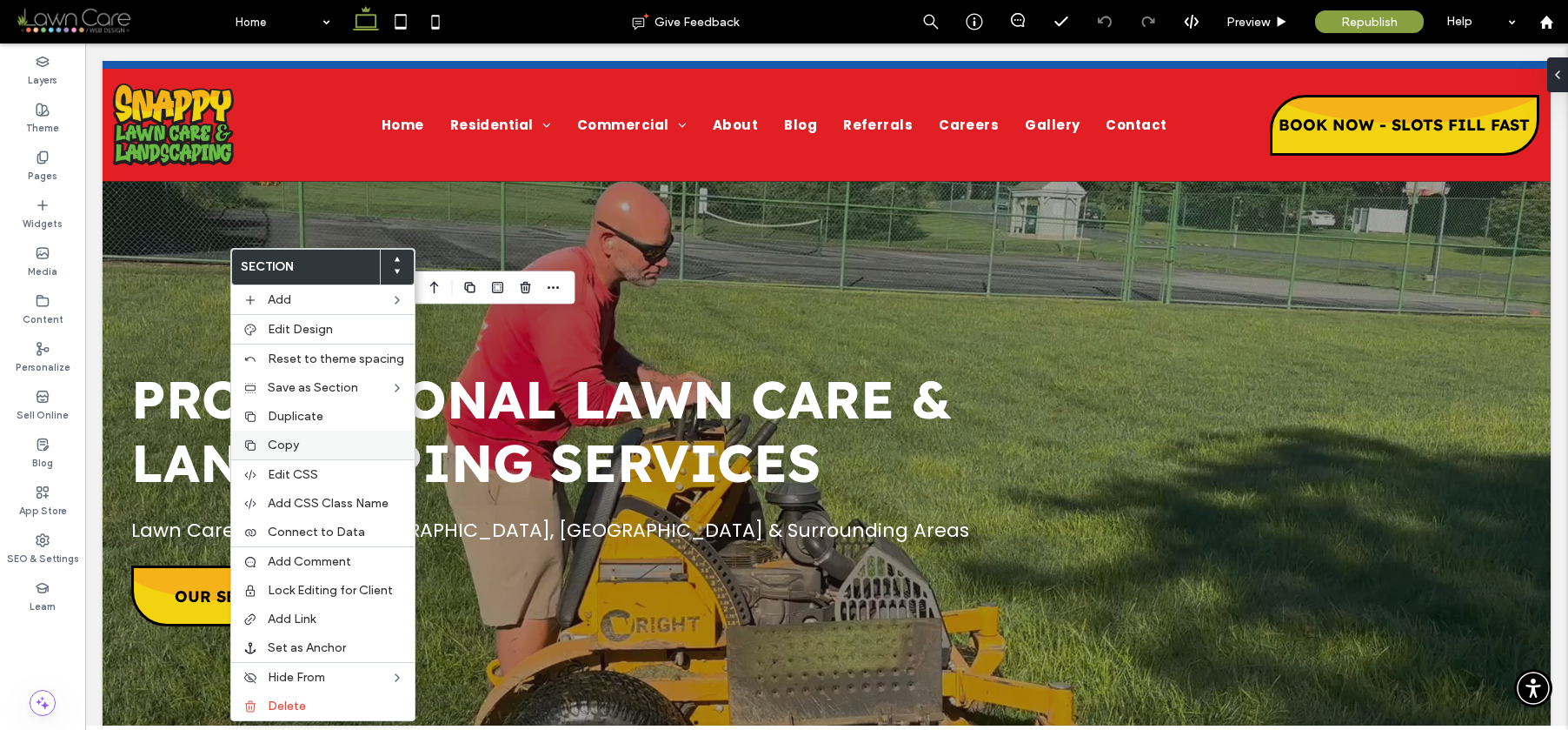
click at [295, 435] on div "Copy" at bounding box center [322, 445] width 184 height 29
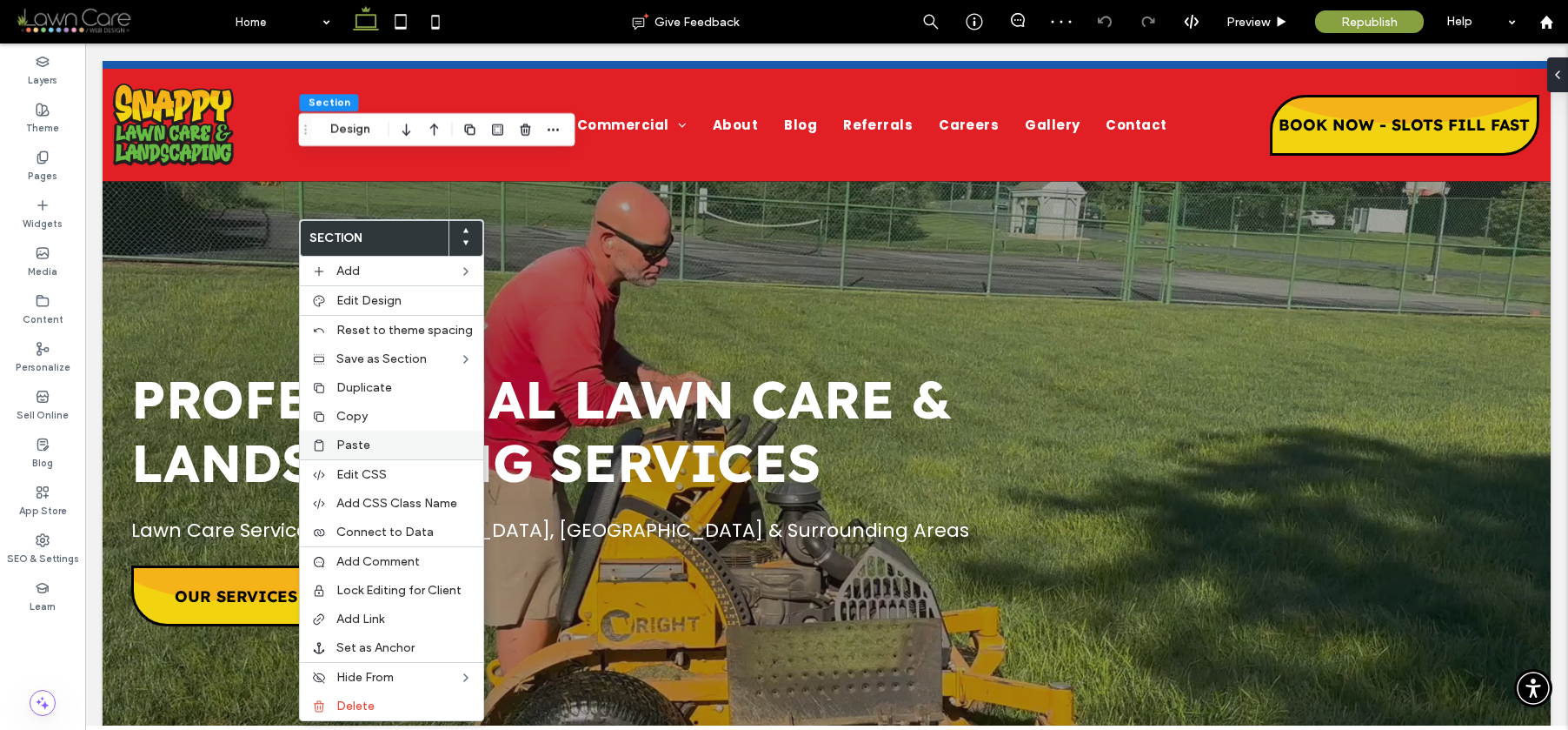
click at [354, 431] on div "Paste" at bounding box center [392, 445] width 184 height 29
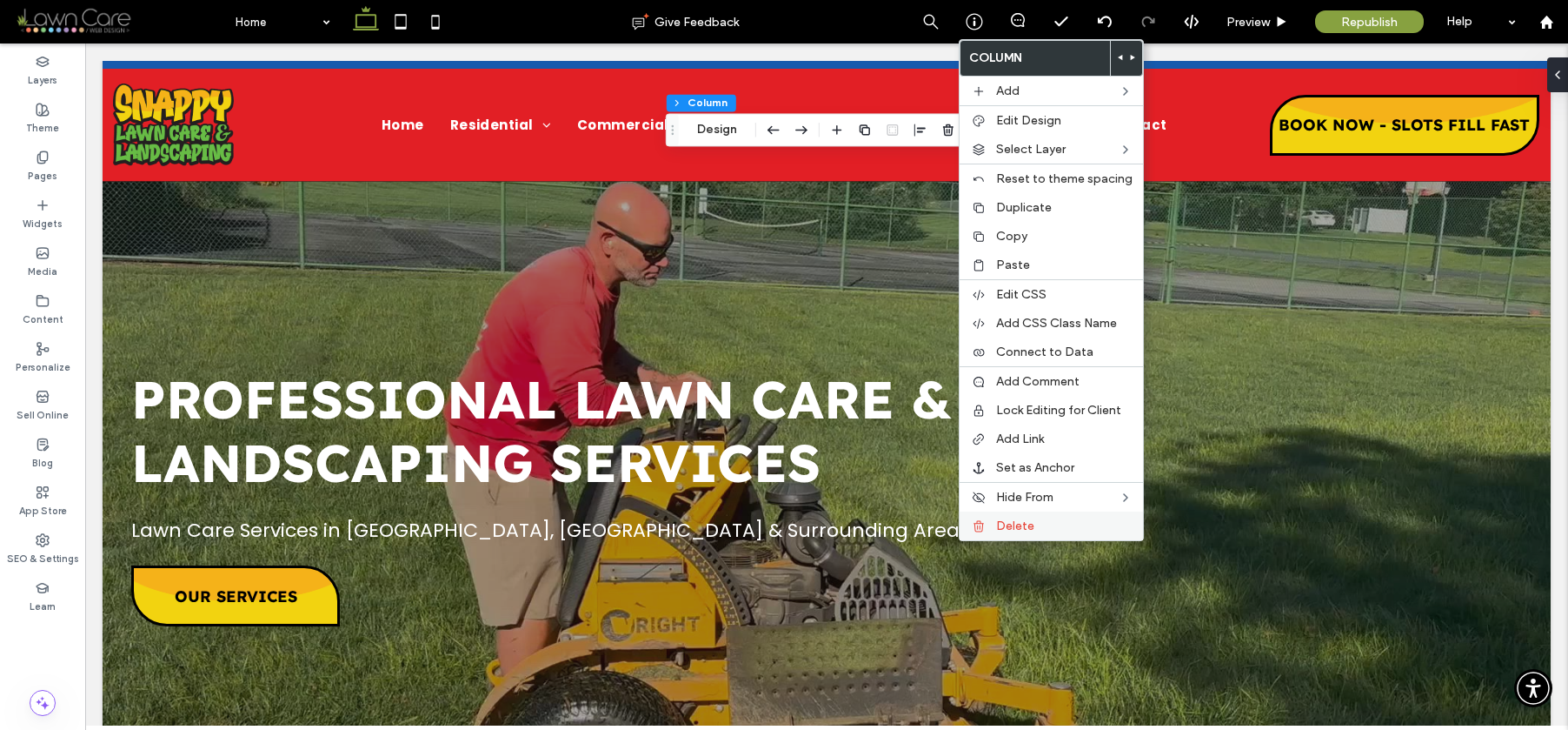
click at [997, 526] on span "Delete" at bounding box center [1015, 525] width 39 height 14
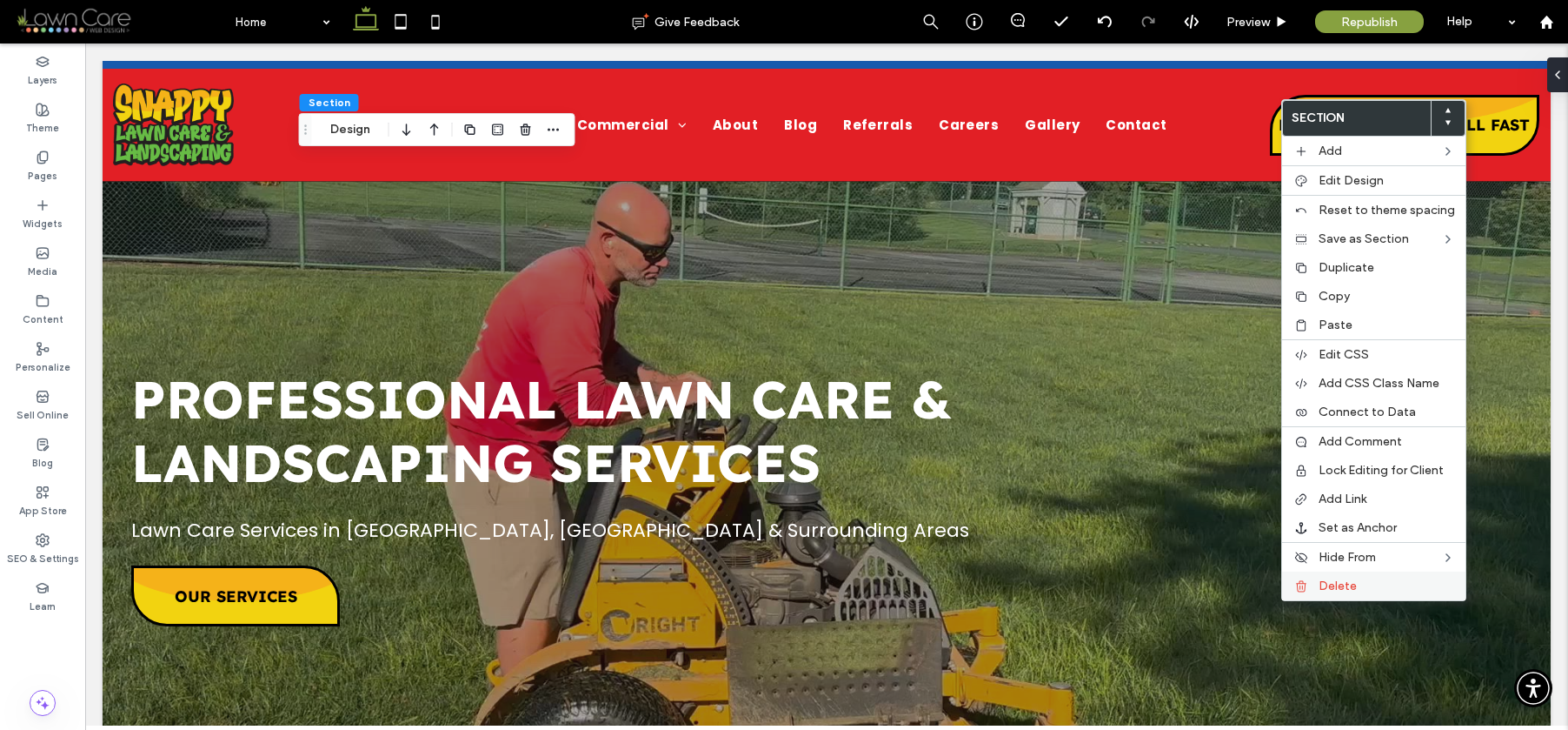
click at [1333, 586] on span "Delete" at bounding box center [1338, 586] width 39 height 14
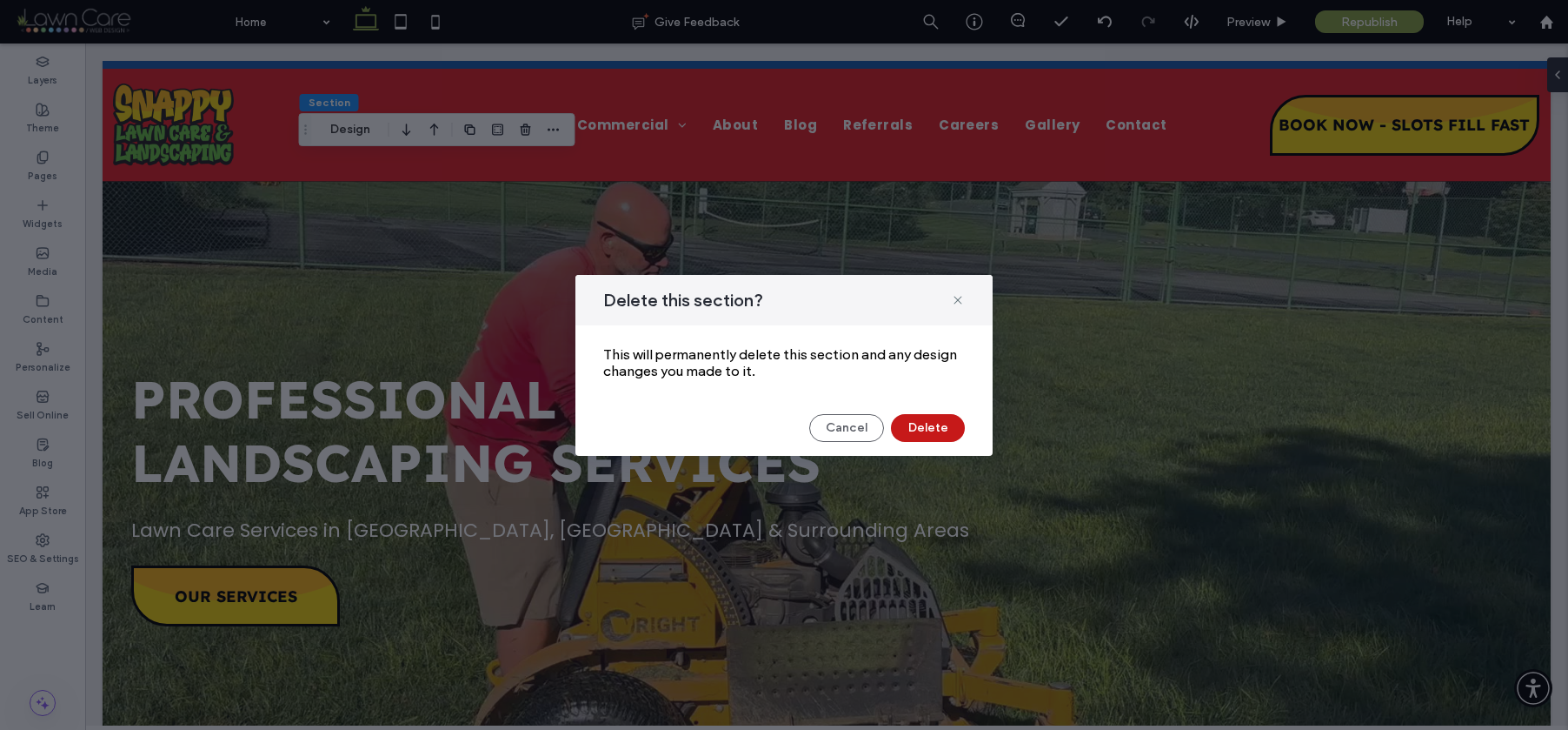
click at [905, 431] on button "Delete" at bounding box center [928, 428] width 74 height 28
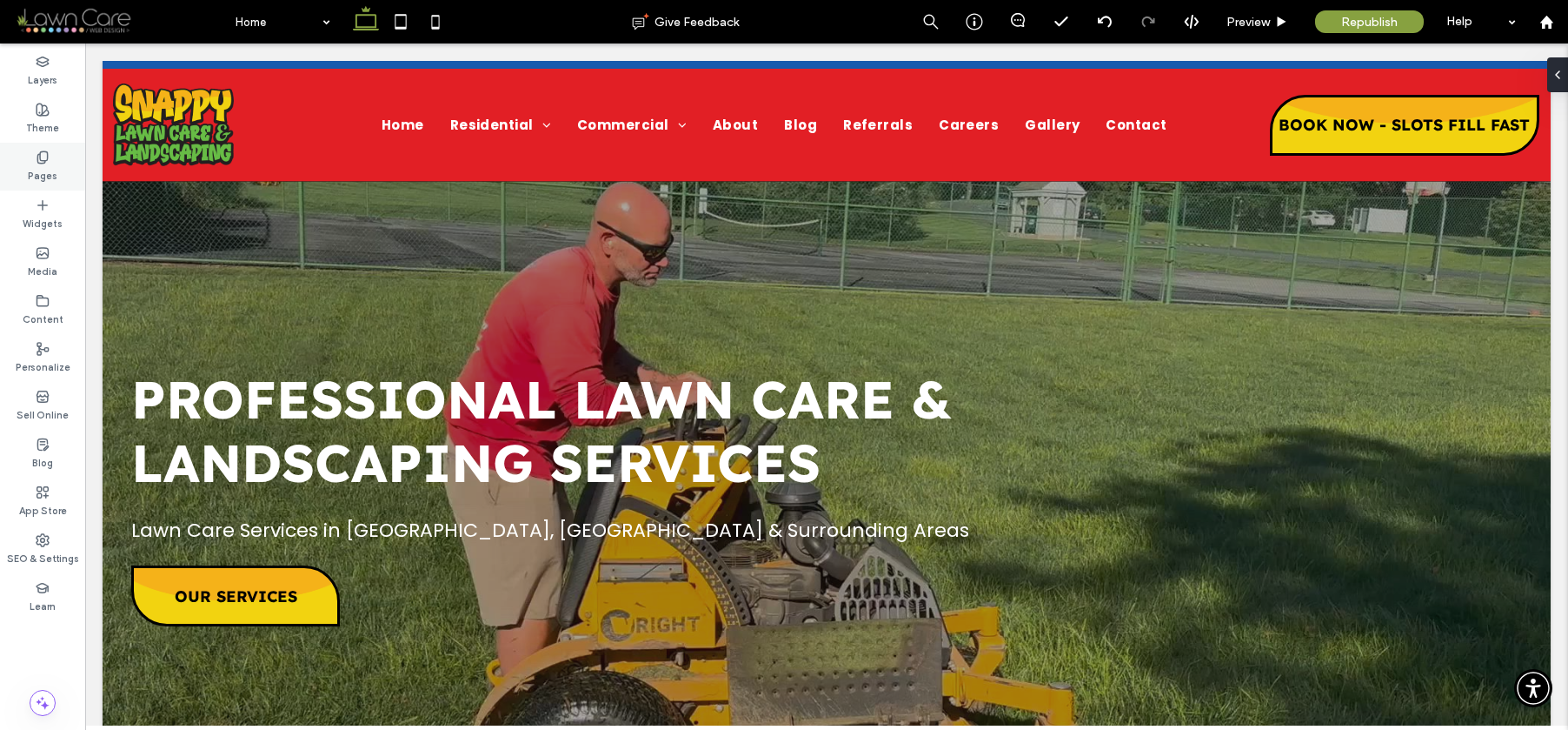
click at [45, 174] on label "Pages" at bounding box center [42, 174] width 30 height 19
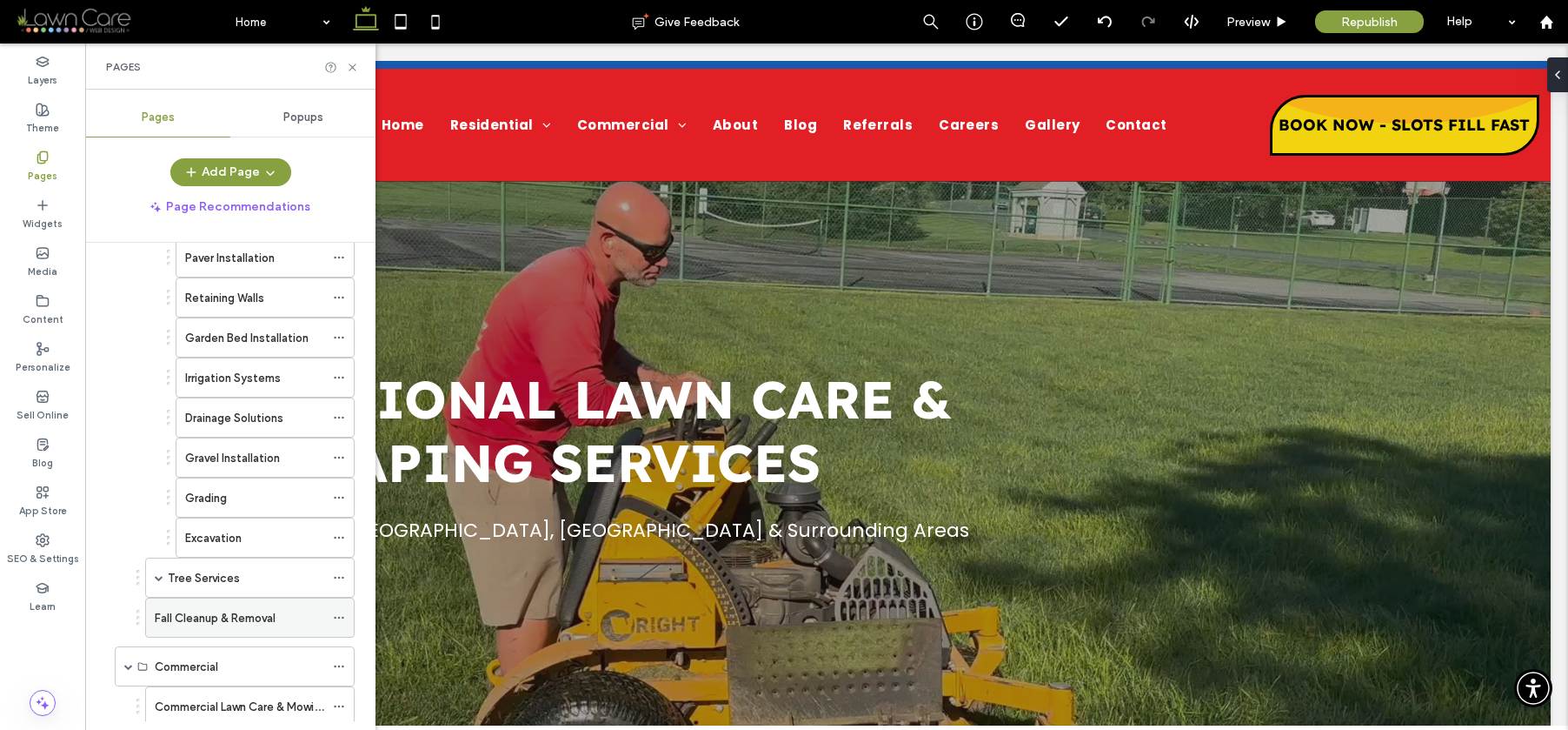
scroll to position [578, 0]
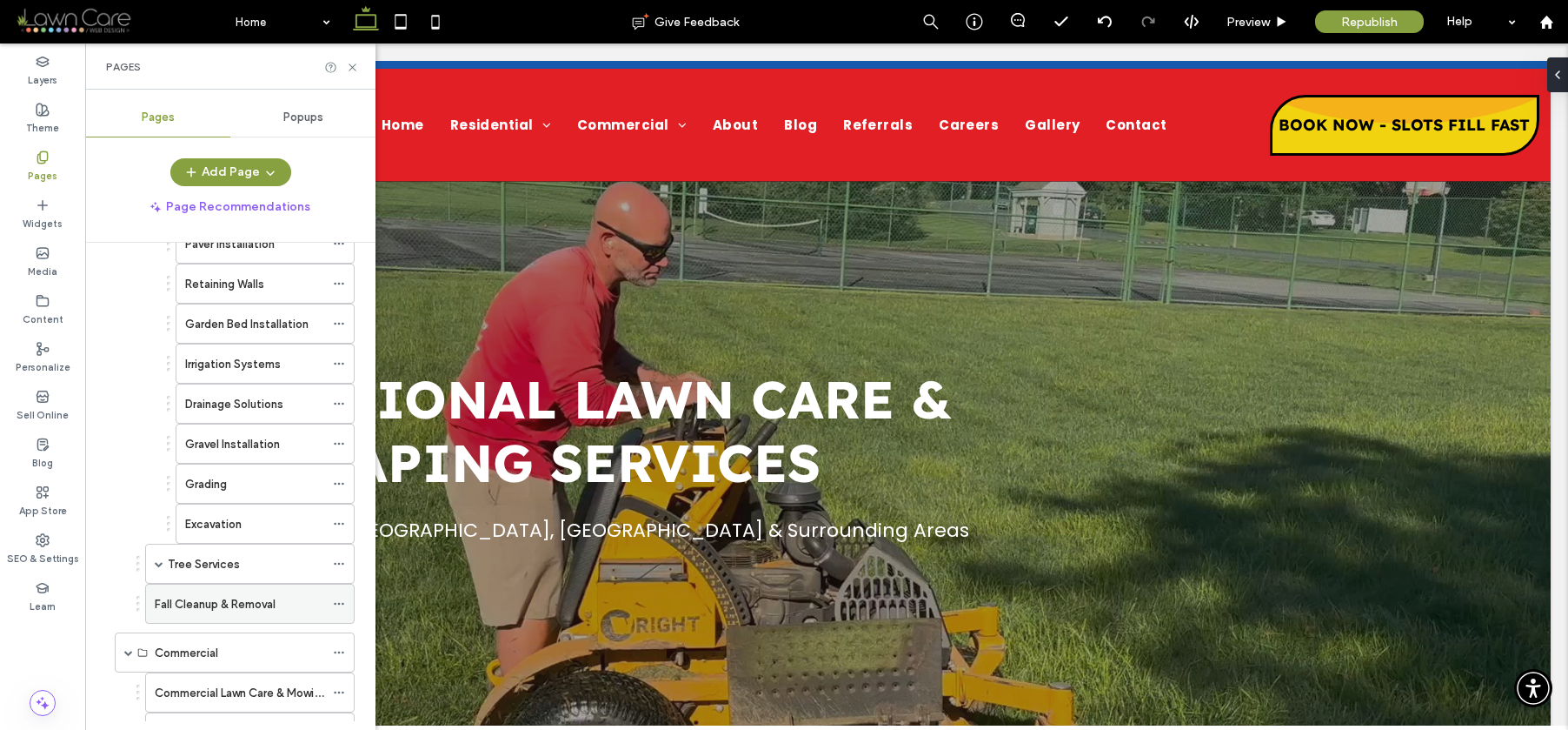
click at [248, 595] on label "Fall Cleanup & Removal" at bounding box center [216, 604] width 121 height 31
click at [353, 68] on icon at bounding box center [352, 67] width 13 height 13
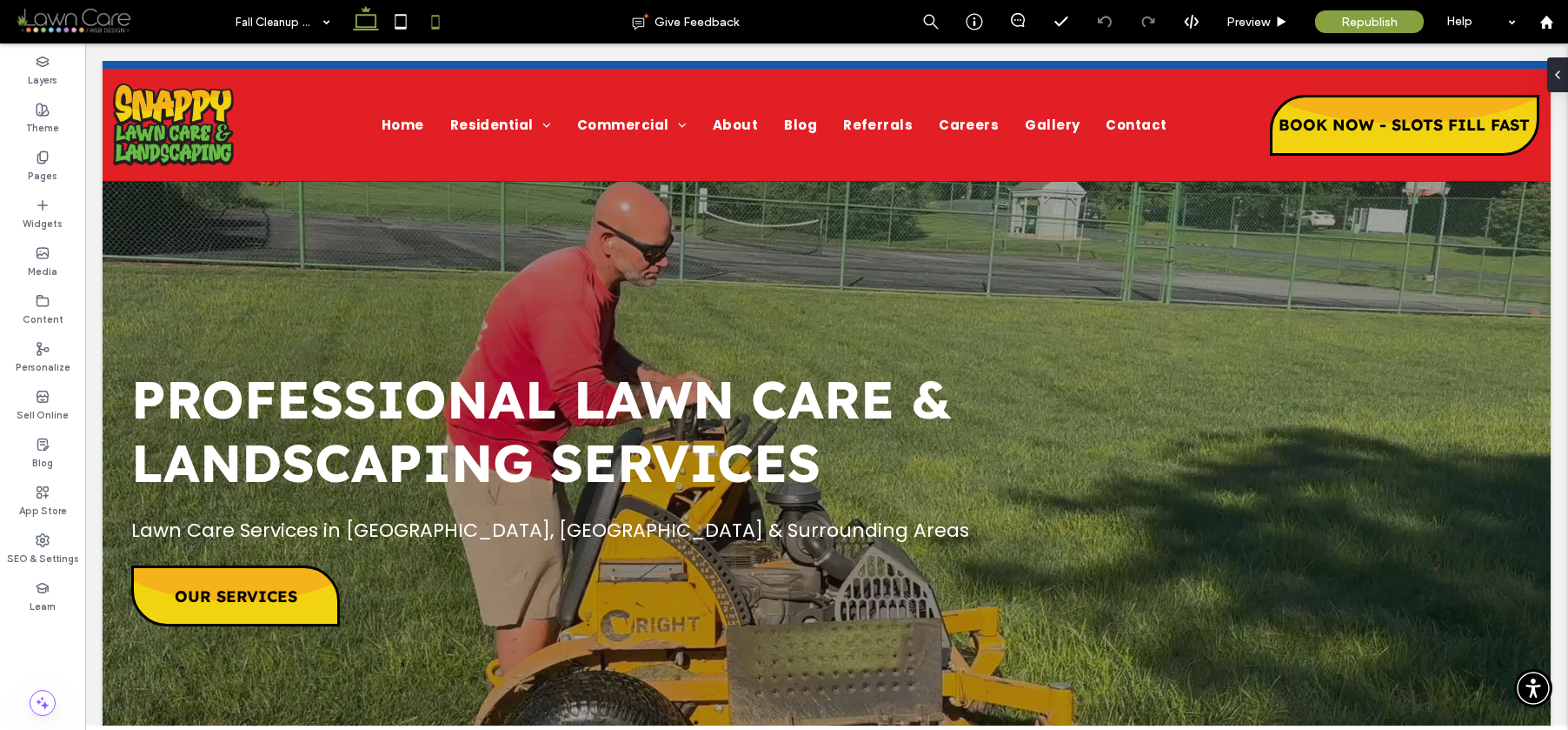
click at [431, 27] on use at bounding box center [435, 21] width 8 height 13
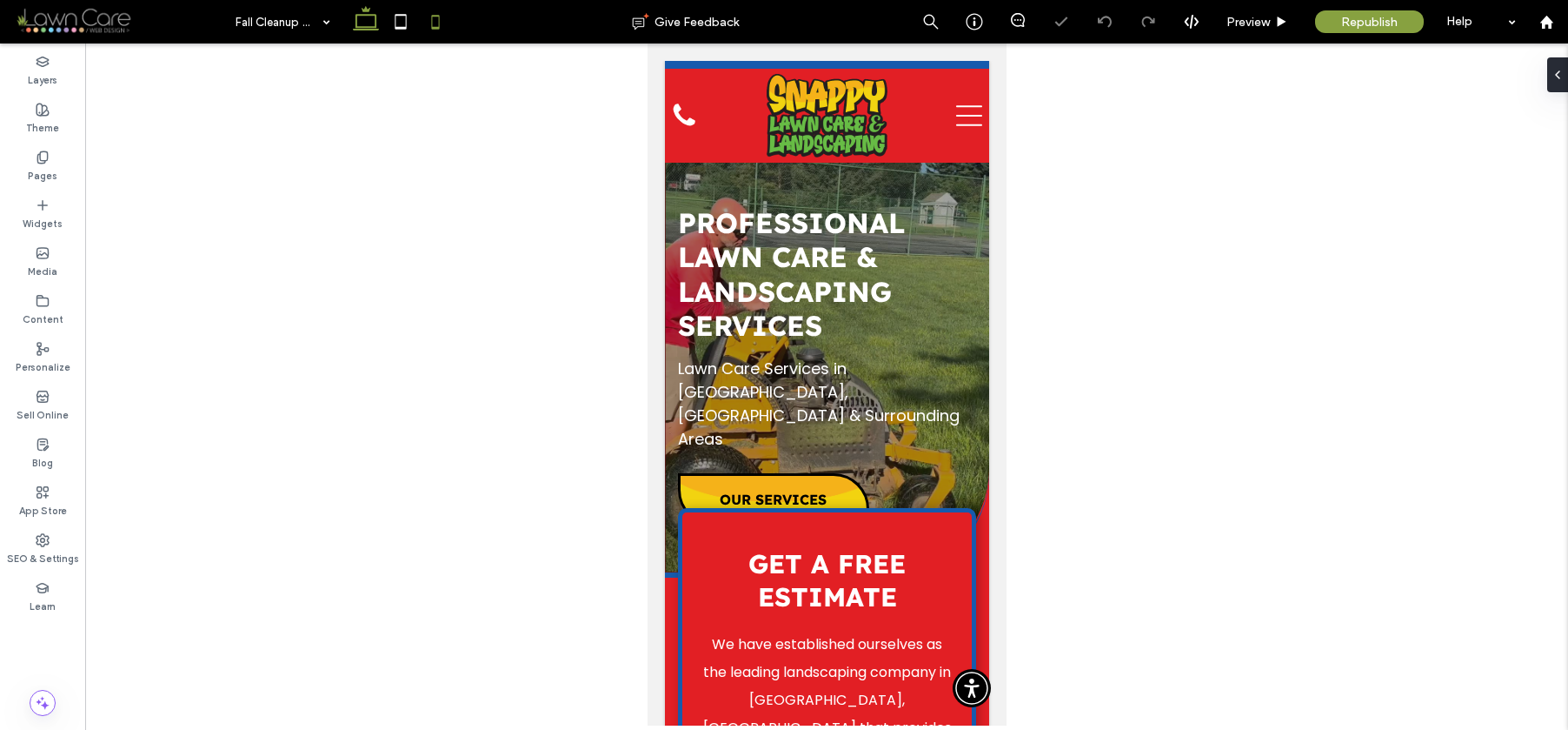
click at [367, 34] on icon at bounding box center [366, 22] width 35 height 35
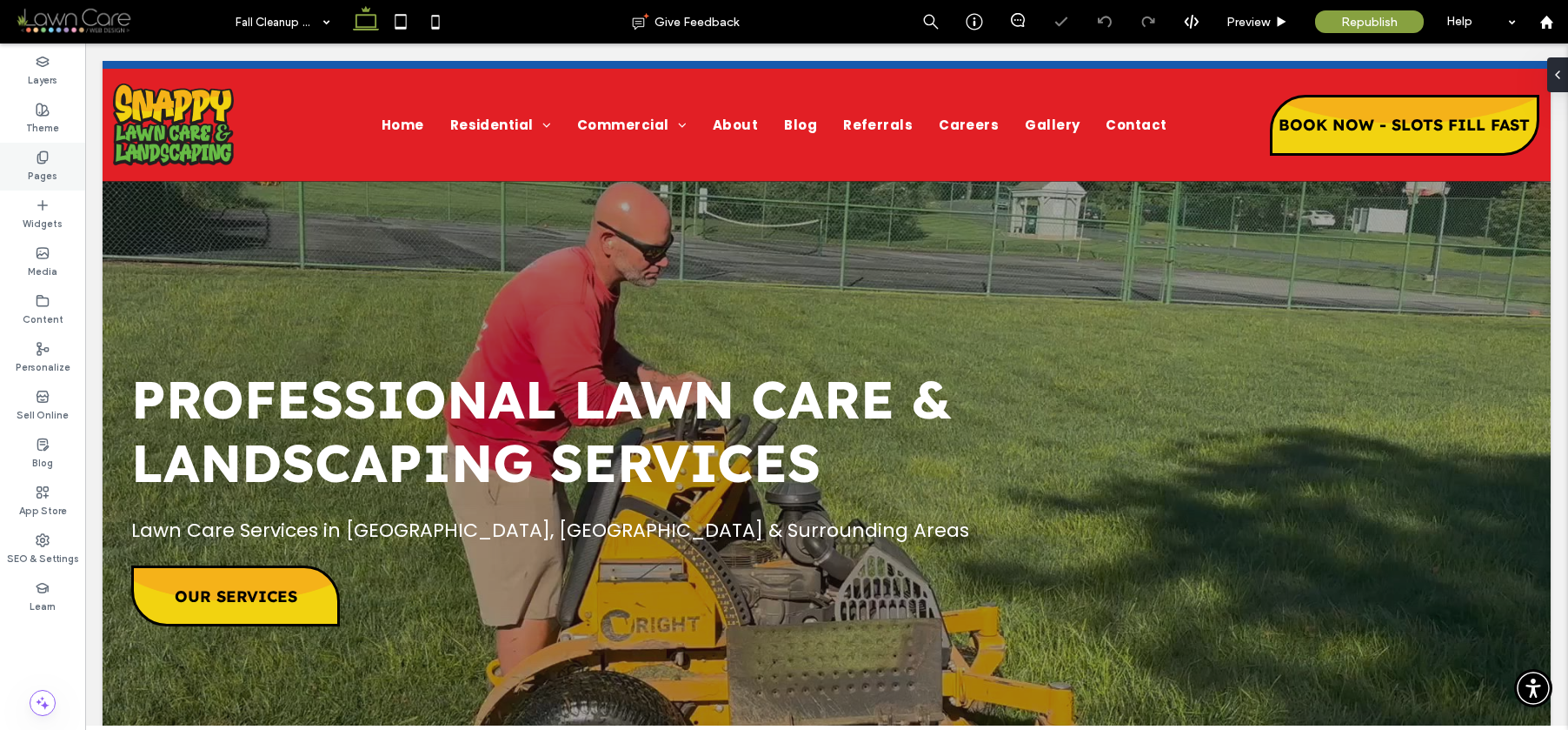
click at [49, 169] on label "Pages" at bounding box center [42, 174] width 30 height 19
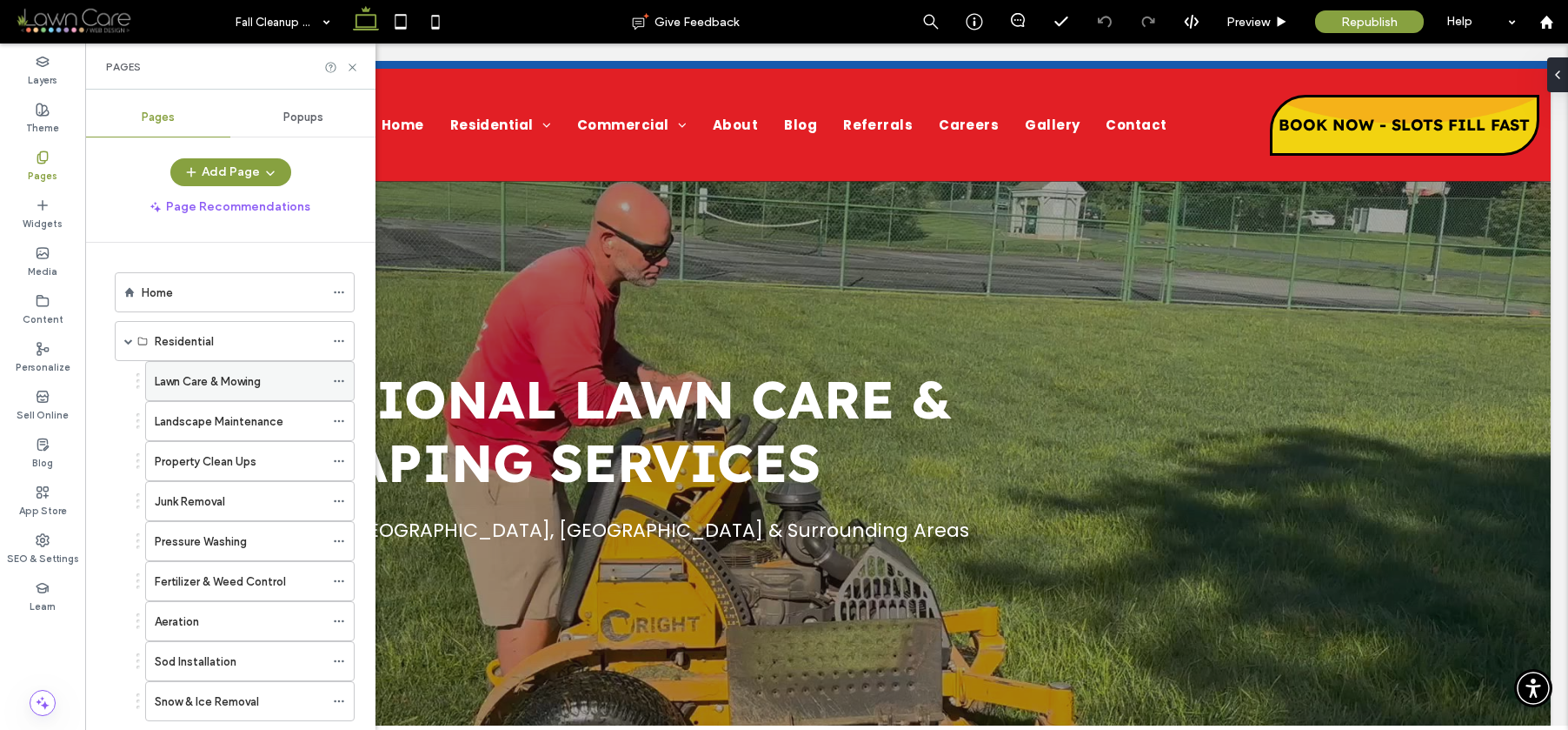
click at [265, 384] on div "Lawn Care & Mowing" at bounding box center [240, 381] width 169 height 18
click at [202, 418] on label "Landscape Maintenance" at bounding box center [219, 422] width 129 height 31
click at [129, 292] on use at bounding box center [130, 293] width 10 height 10
click at [148, 292] on div "Home Page" at bounding box center [184, 292] width 78 height 26
click at [143, 288] on label "Home" at bounding box center [157, 293] width 32 height 31
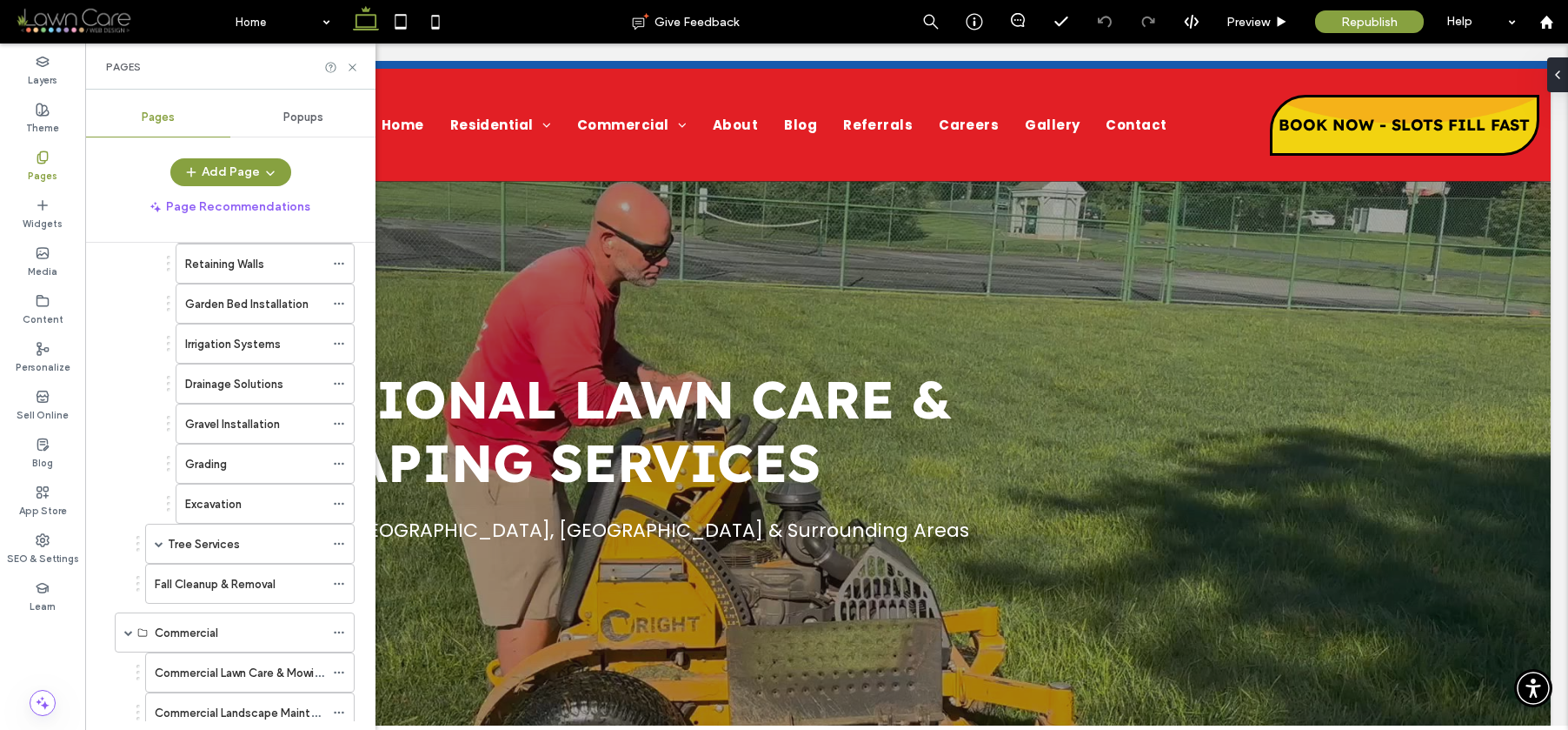
scroll to position [424, 0]
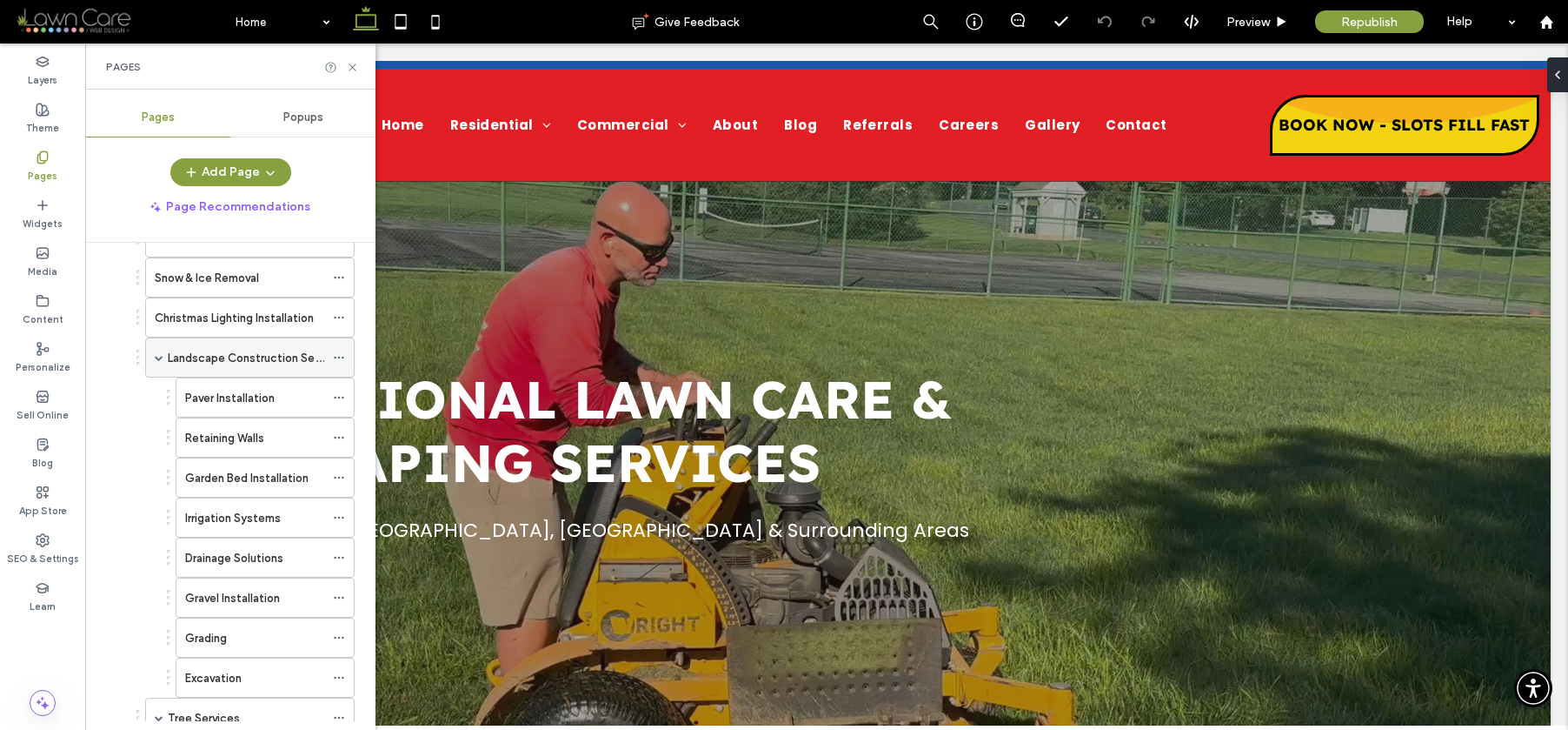
click at [231, 370] on div "Landscape Construction Services" at bounding box center [245, 357] width 157 height 39
click at [155, 353] on span at bounding box center [159, 353] width 9 height 9
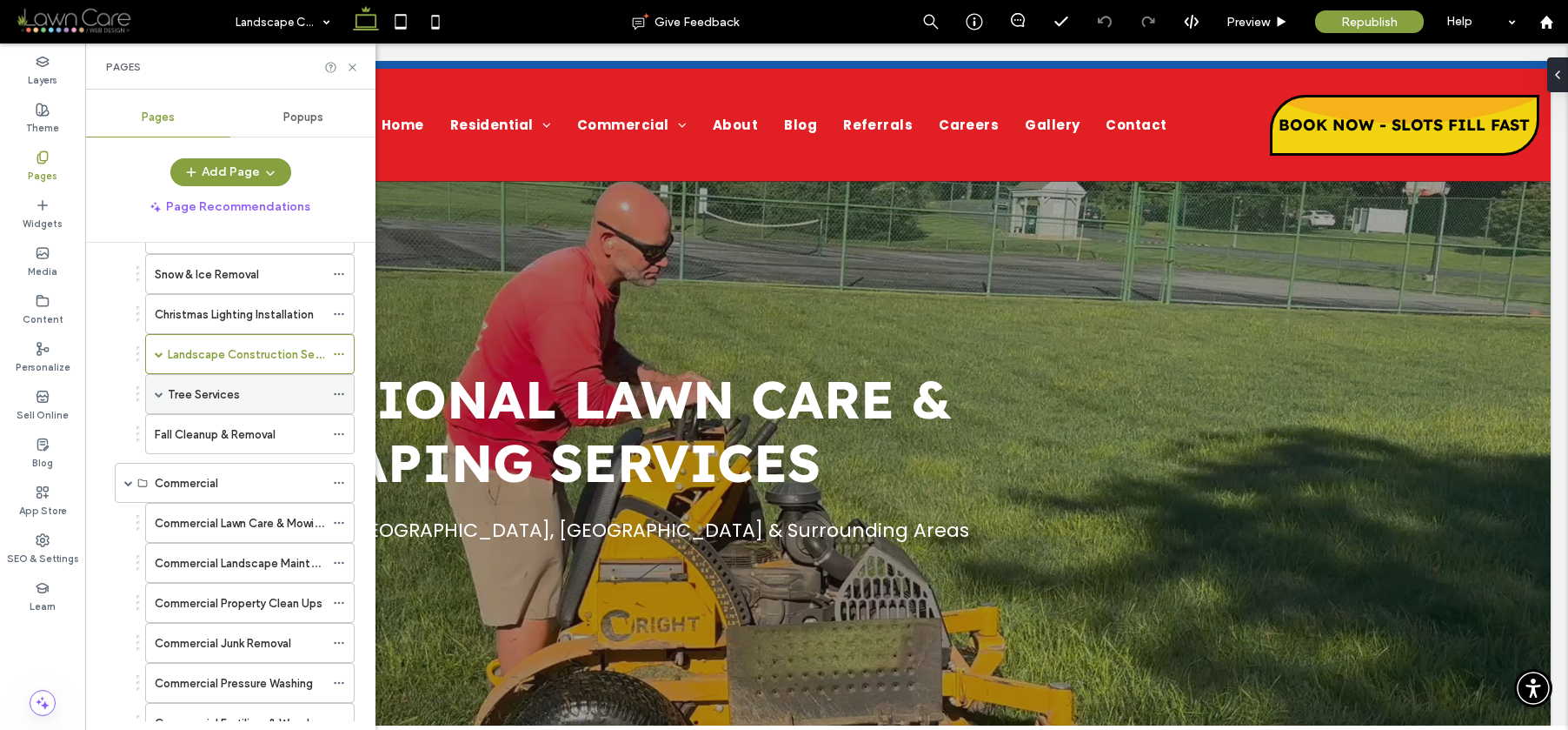
click at [161, 393] on span at bounding box center [159, 394] width 9 height 9
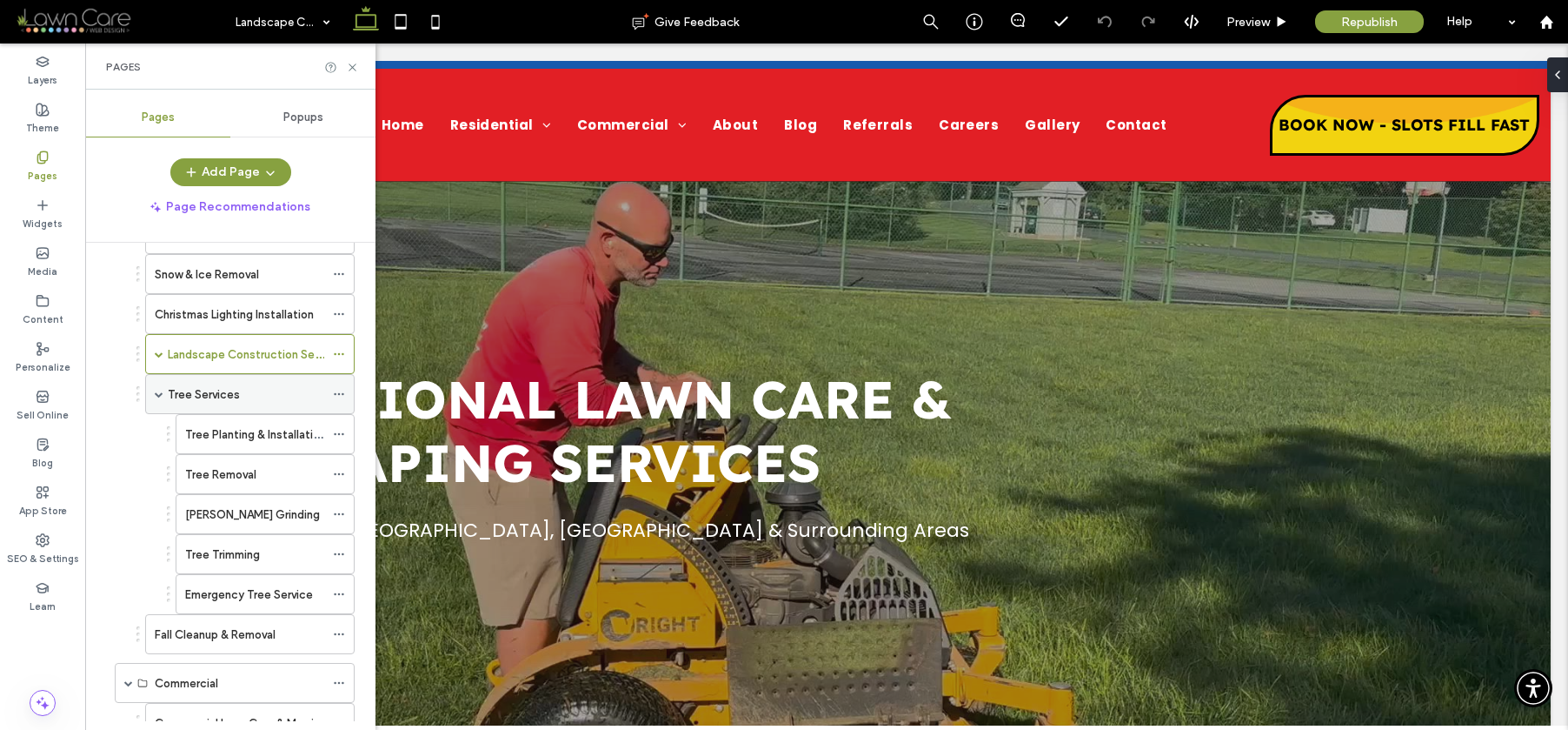
click at [224, 400] on label "Tree Services" at bounding box center [203, 395] width 72 height 31
click at [229, 634] on label "Fall Cleanup & Removal" at bounding box center [216, 635] width 121 height 31
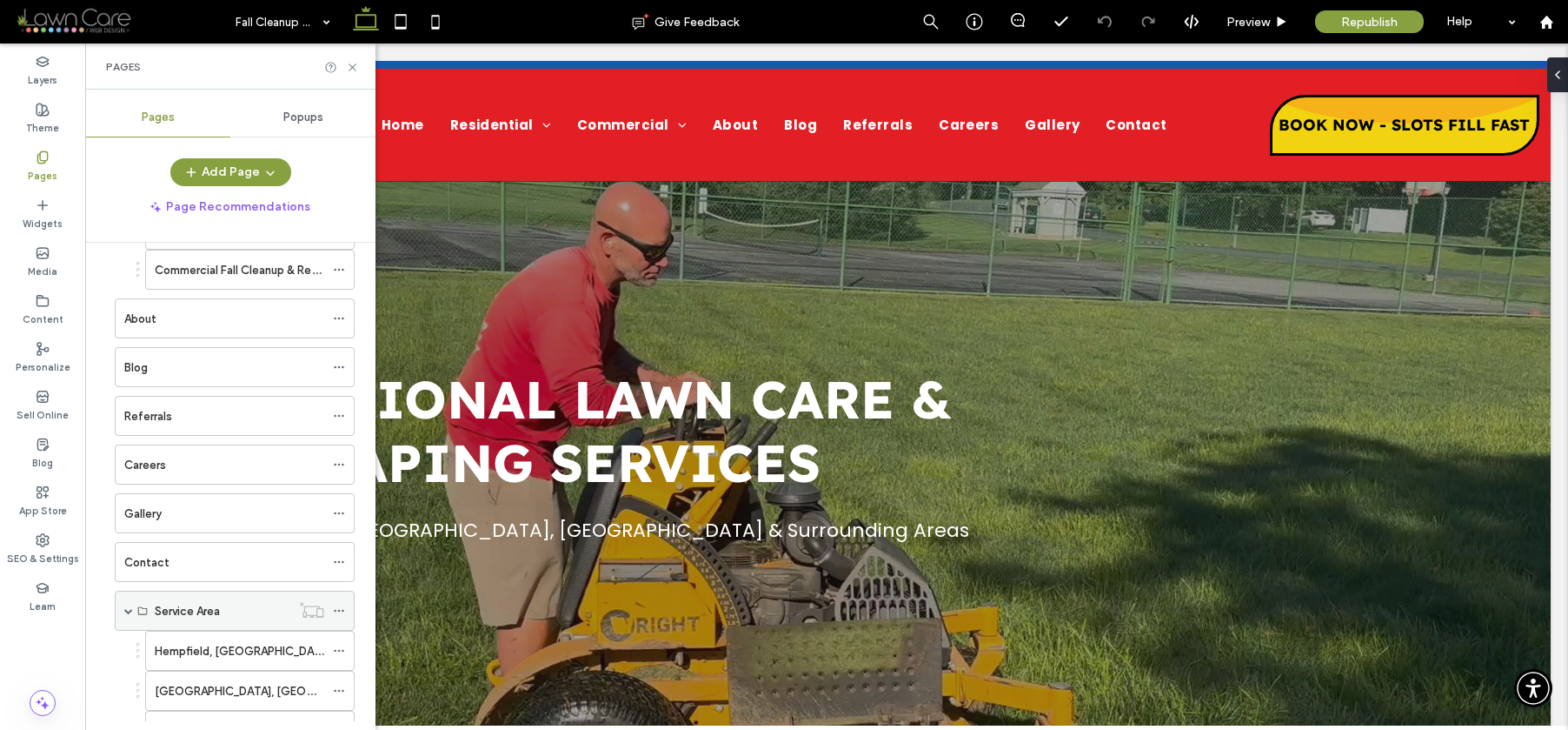
scroll to position [1379, 0]
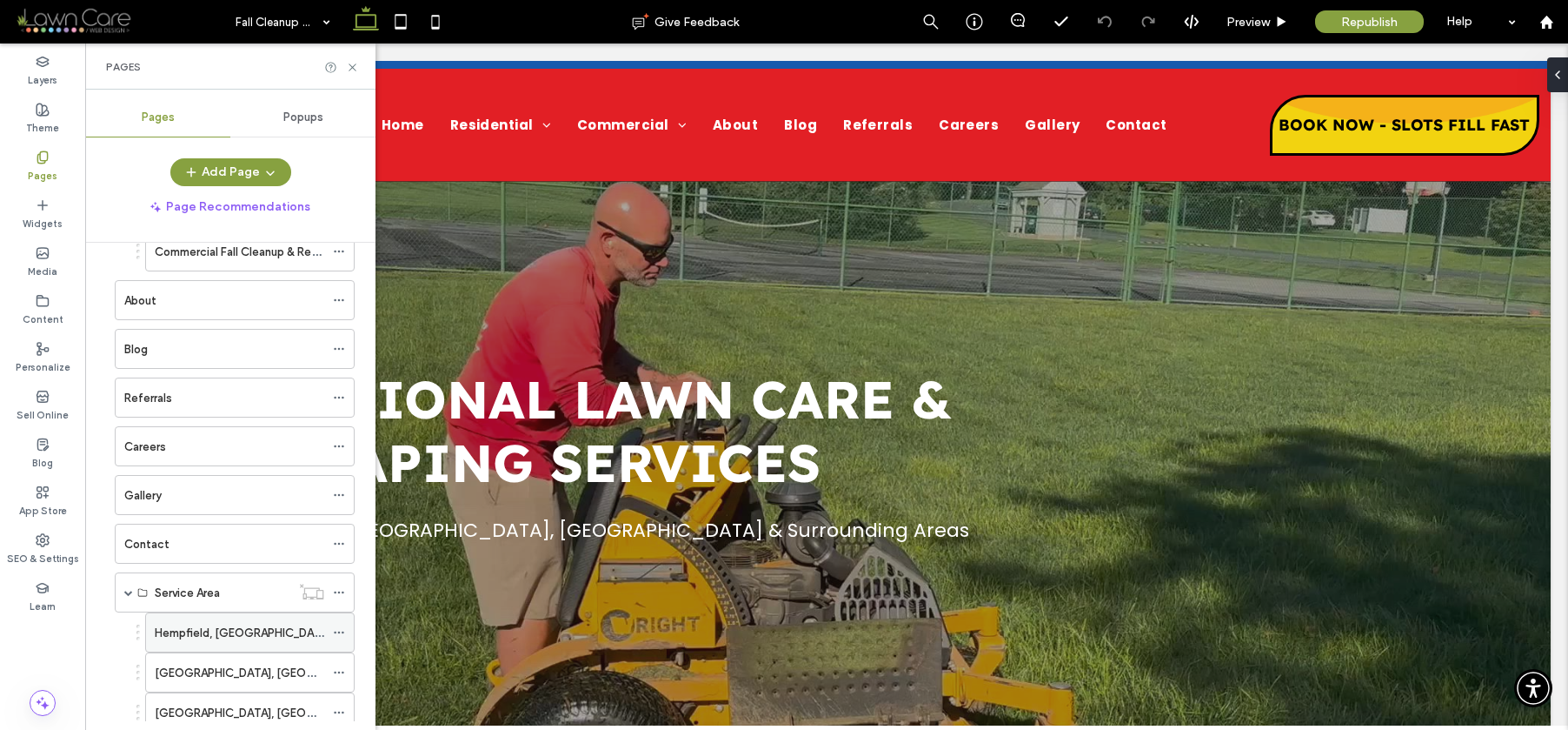
click at [261, 624] on div "Hempfield, PA" at bounding box center [240, 633] width 169 height 18
click at [1540, 16] on icon at bounding box center [1547, 21] width 14 height 14
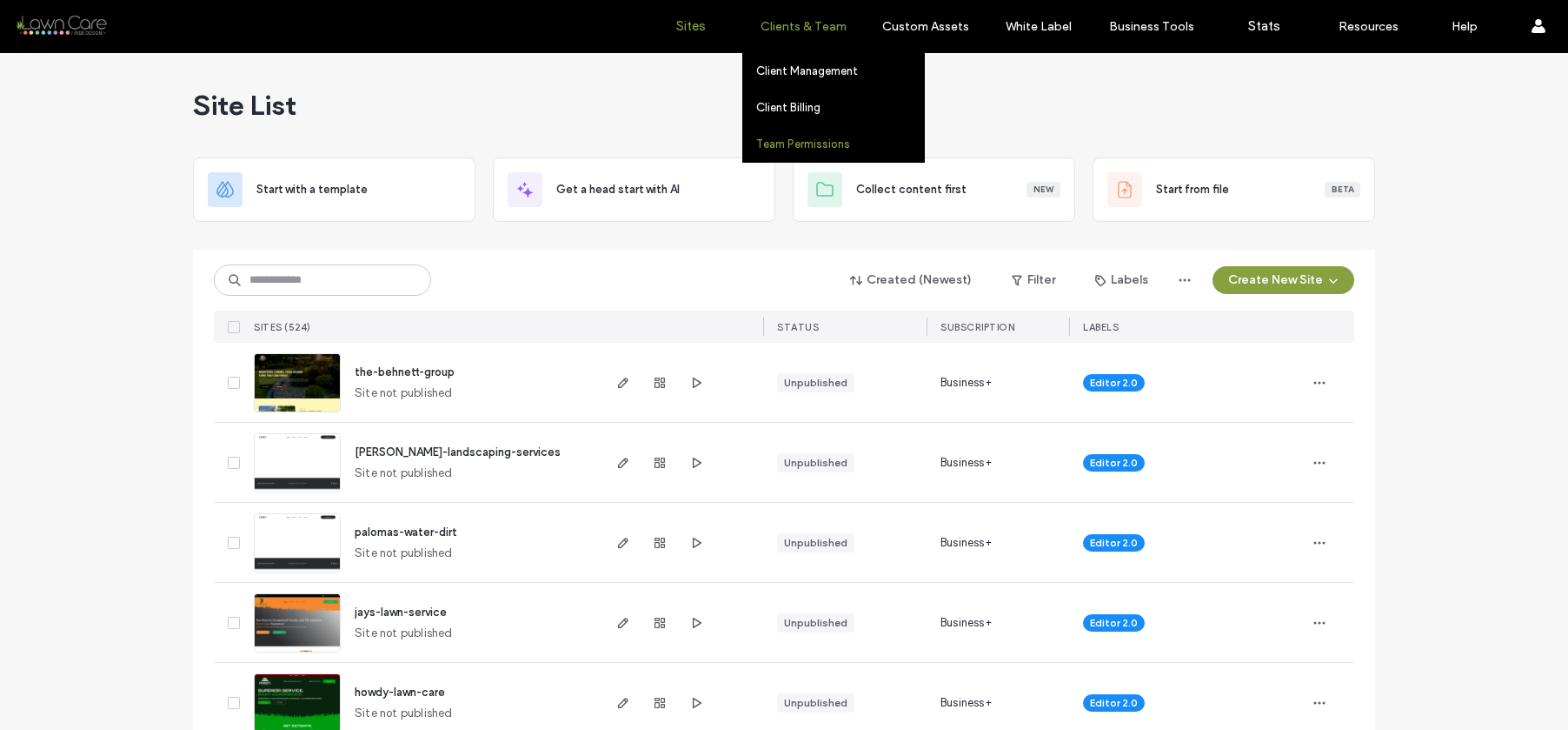
click at [789, 144] on label "Team Permissions" at bounding box center [804, 144] width 94 height 13
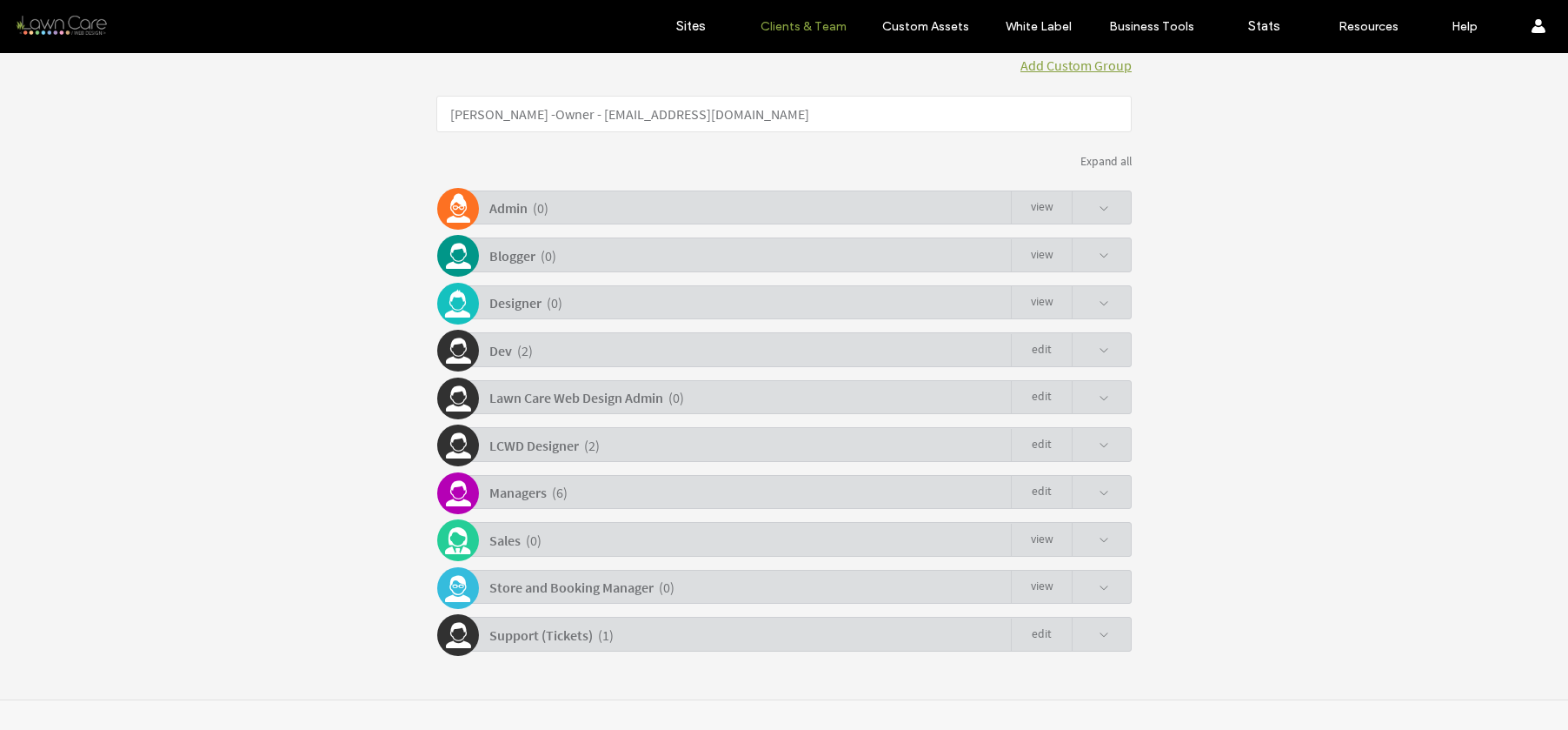
scroll to position [331, 0]
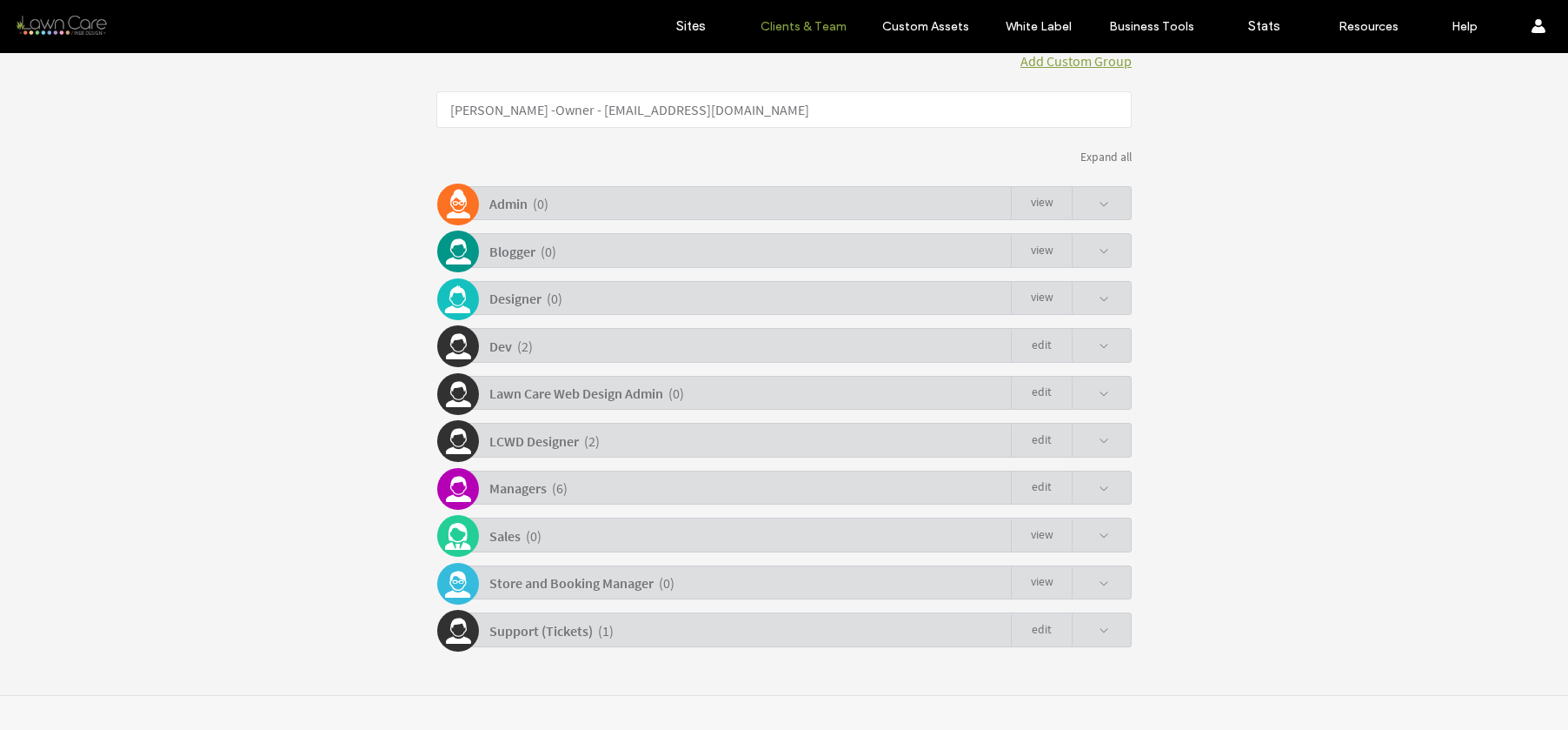
click at [1021, 630] on link "Edit" at bounding box center [1041, 631] width 61 height 33
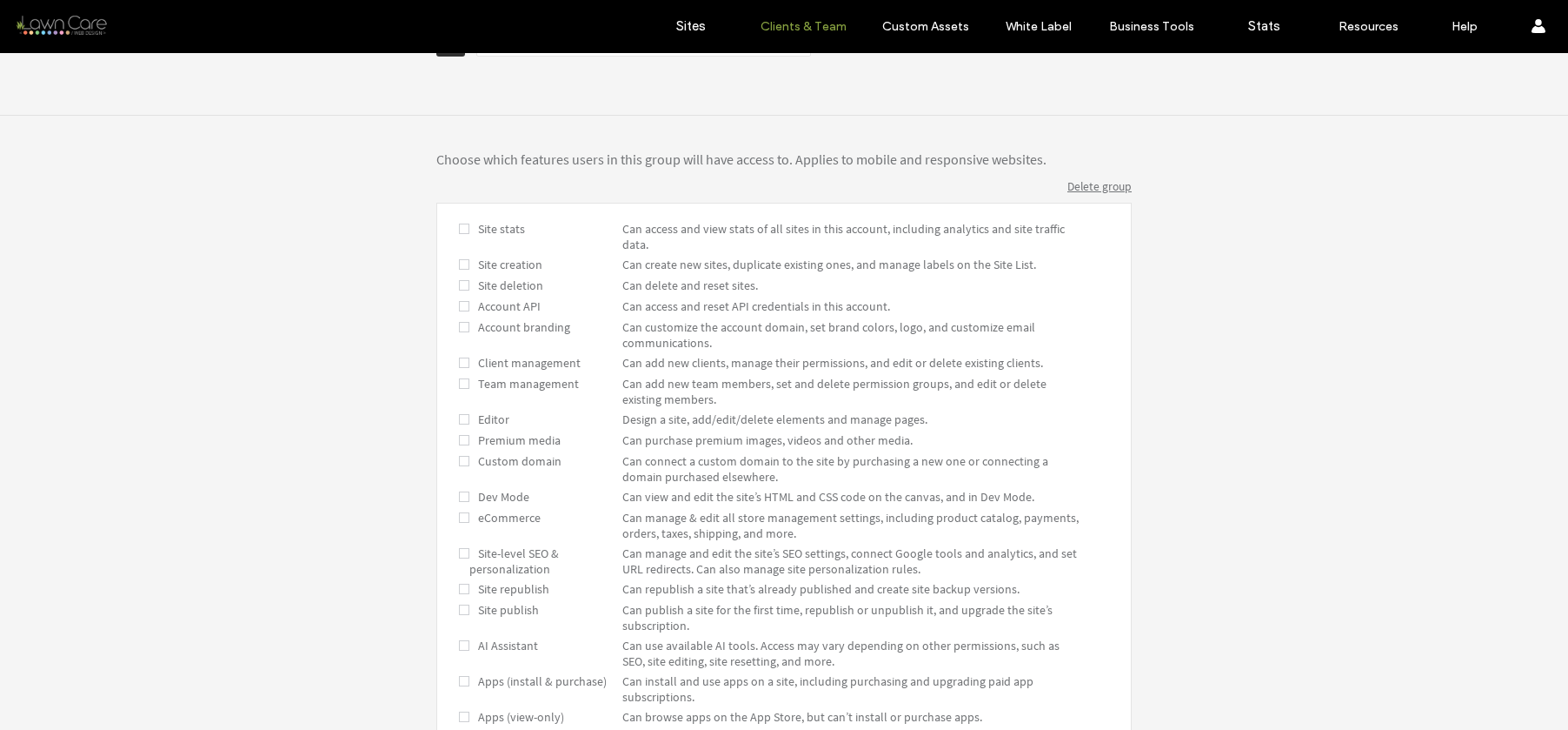
scroll to position [349, 0]
click at [461, 550] on span at bounding box center [464, 550] width 11 height 15
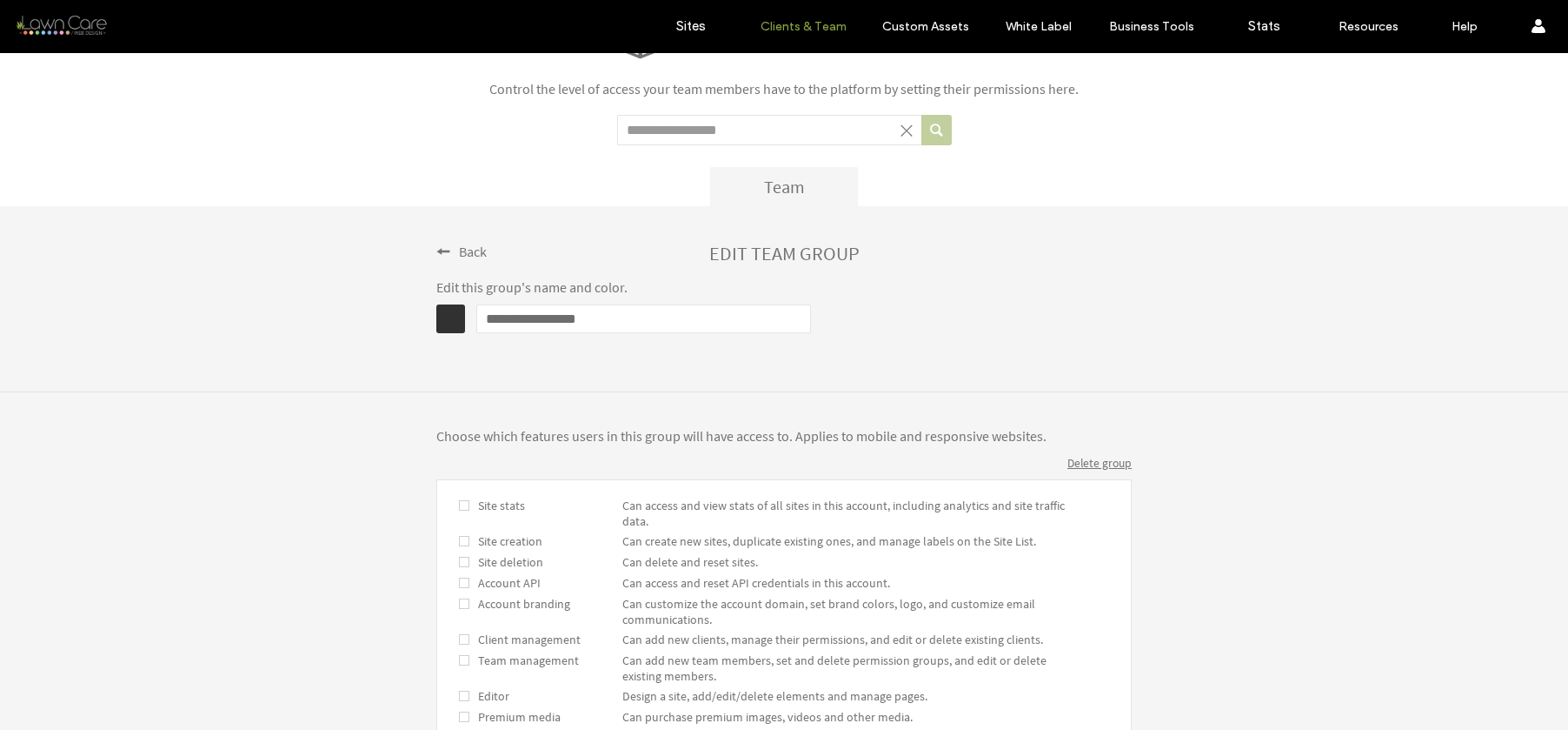
scroll to position [724, 0]
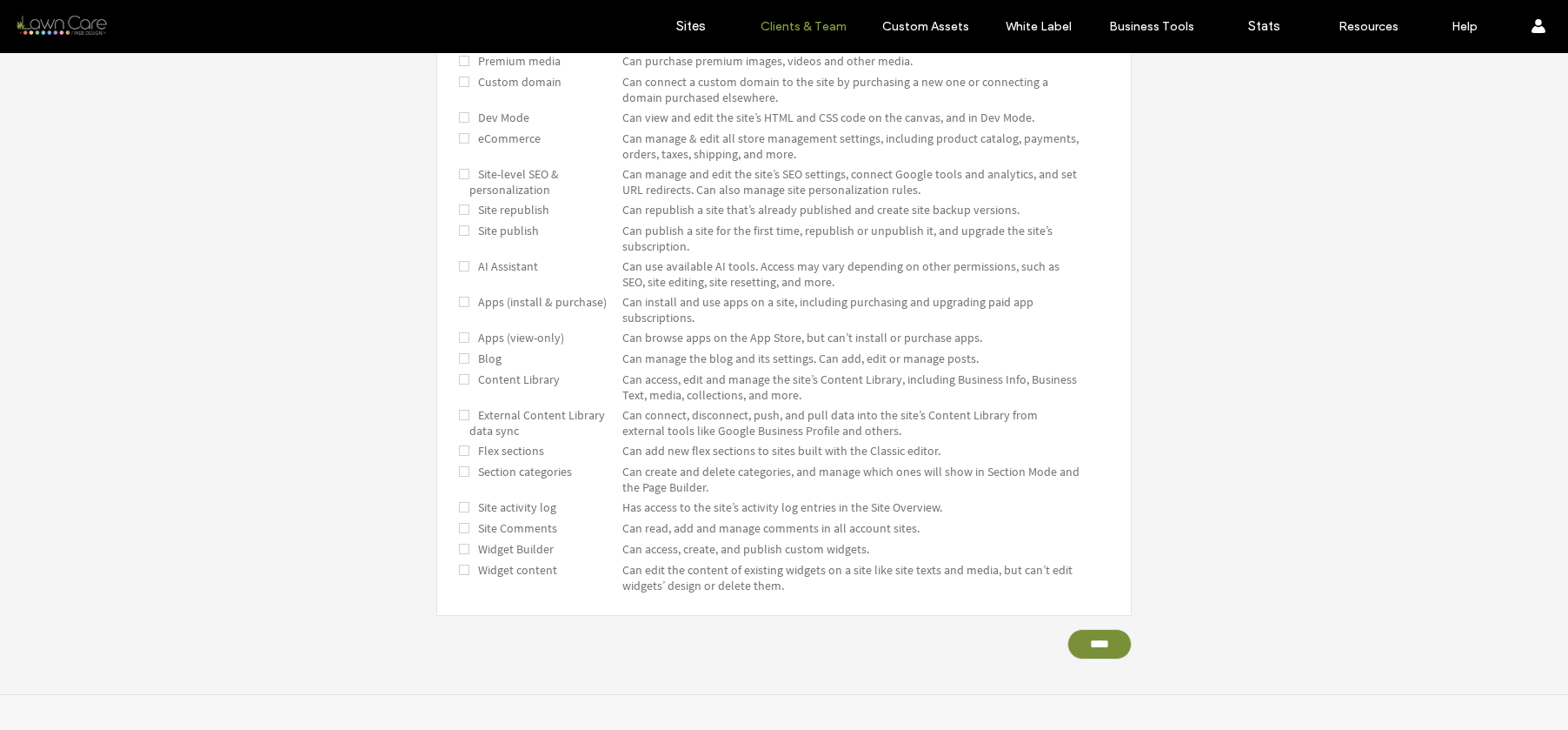
click at [1098, 651] on input "****" at bounding box center [1099, 644] width 64 height 31
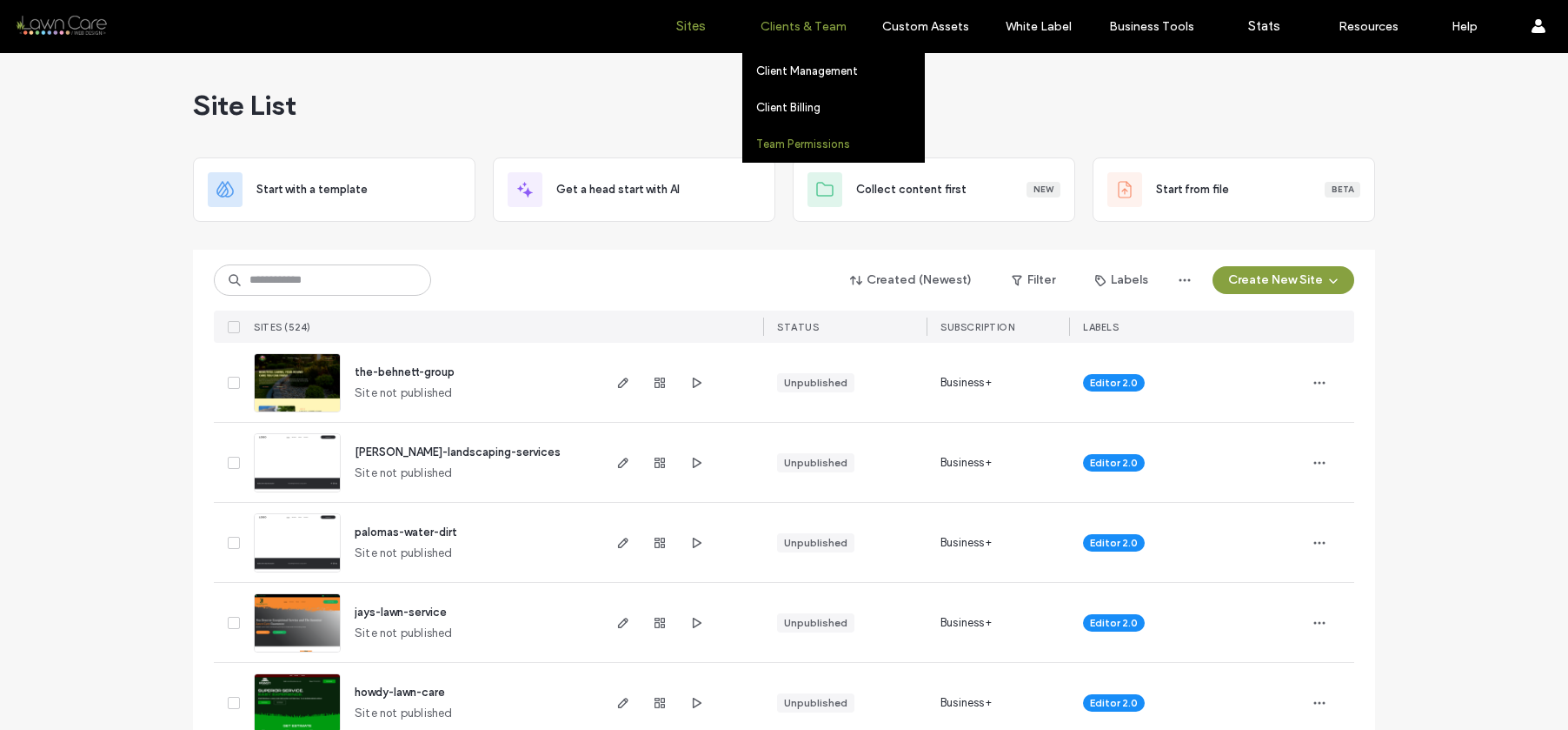
click at [809, 143] on label "Team Permissions" at bounding box center [804, 144] width 94 height 13
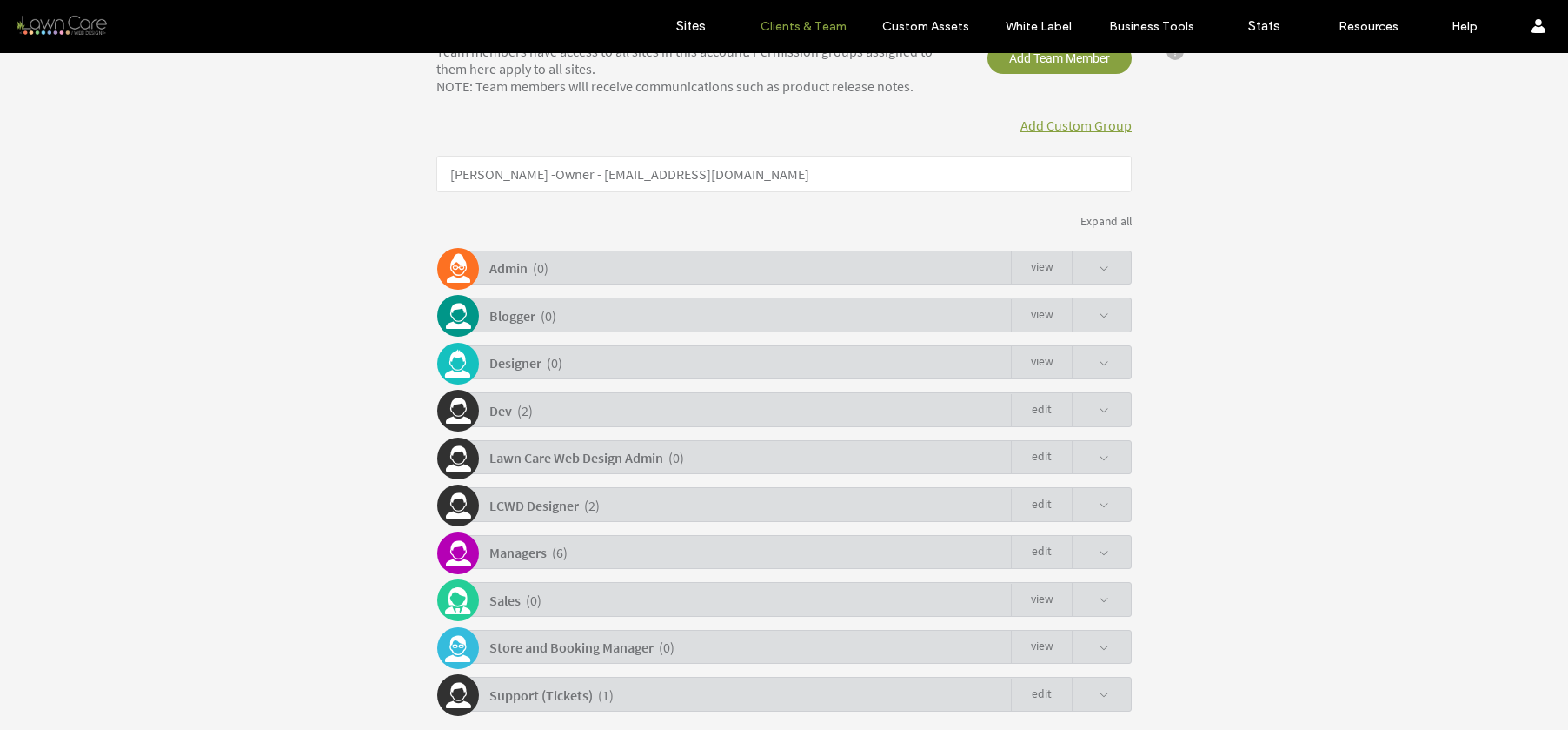
scroll to position [331, 0]
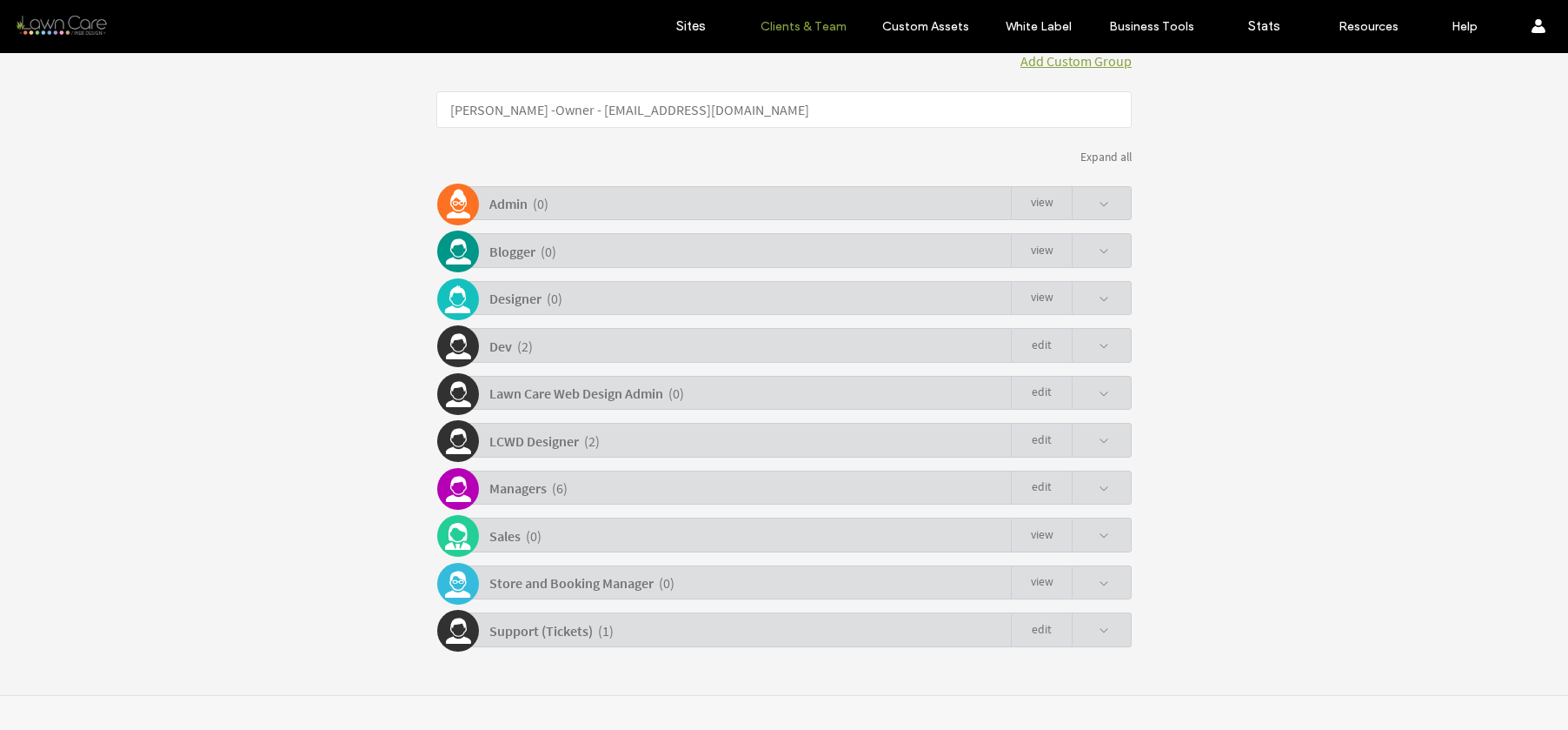
click at [697, 632] on div "Support (Tickets) ( 1 ) Edit" at bounding box center [788, 629] width 687 height 34
click at [1037, 624] on link "Edit" at bounding box center [1041, 631] width 61 height 33
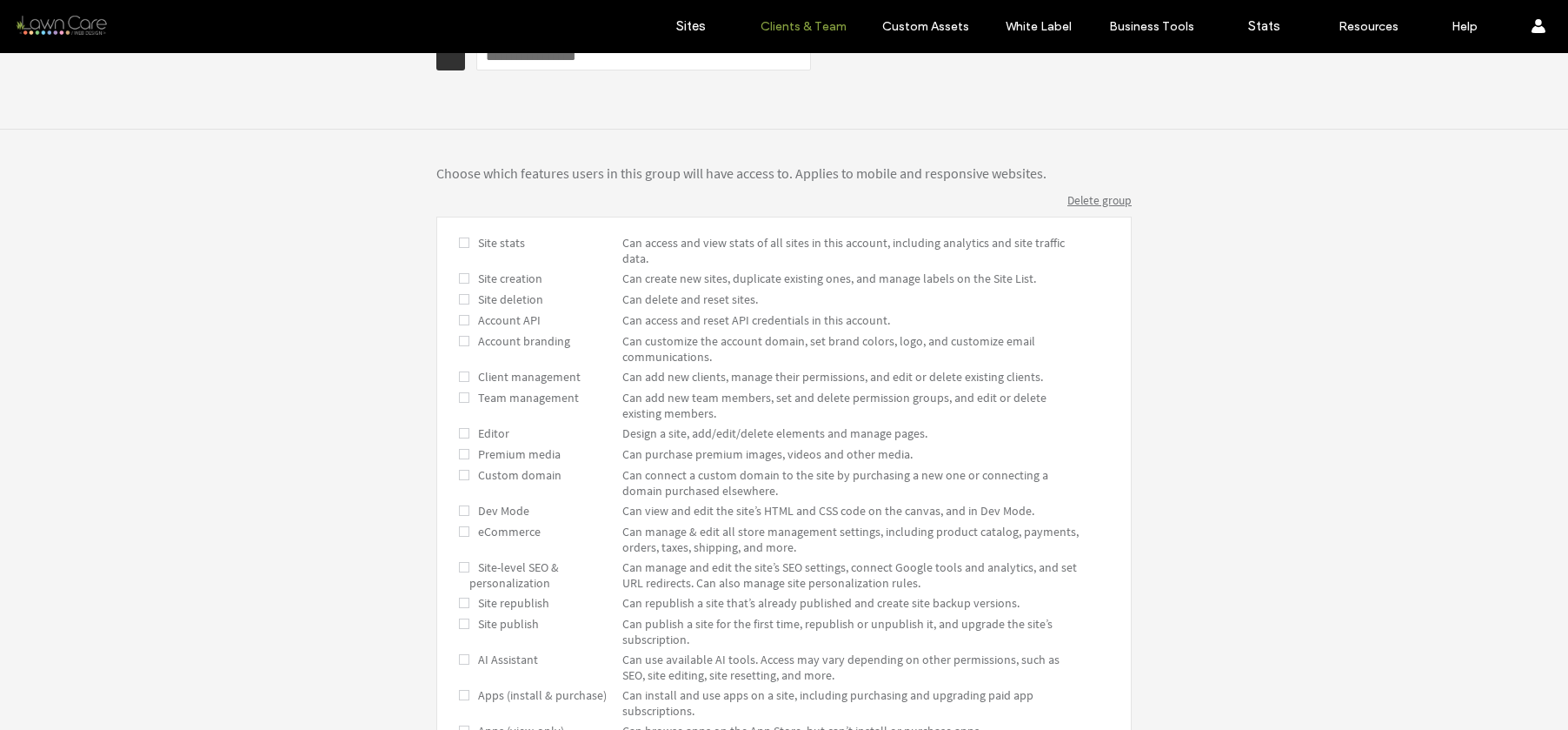
scroll to position [564, 0]
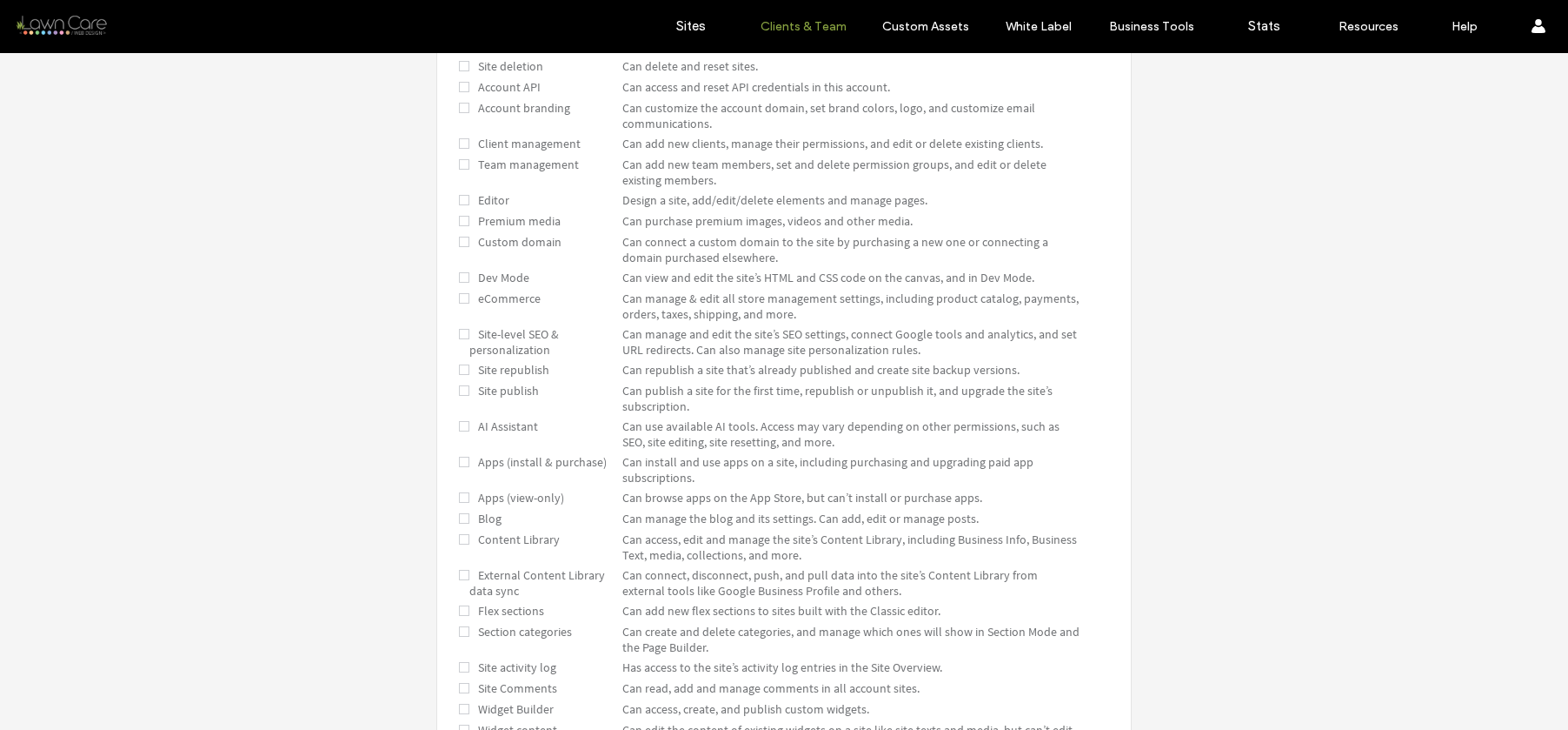
click at [536, 370] on span "Site republish" at bounding box center [509, 370] width 80 height 15
click at [700, 27] on label "Sites" at bounding box center [691, 26] width 30 height 15
